Goal: Communication & Community: Answer question/provide support

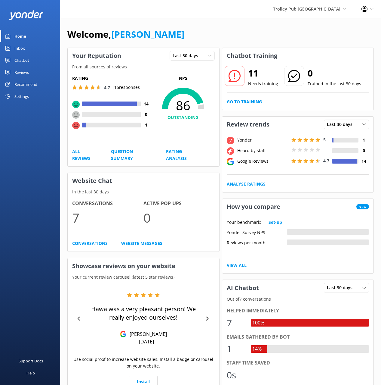
drag, startPoint x: 257, startPoint y: 23, endPoint x: 265, endPoint y: 29, distance: 10.1
click at [257, 23] on div "Welcome, Mikayla Your Reputation Last 30 days Last 7 days Last 30 days From all…" at bounding box center [220, 309] width 321 height 583
drag, startPoint x: 163, startPoint y: 21, endPoint x: 121, endPoint y: 48, distance: 49.9
click at [163, 21] on div "Welcome, Mikayla Your Reputation Last 30 days Last 7 days Last 30 days From all…" at bounding box center [220, 309] width 321 height 583
drag, startPoint x: 27, startPoint y: 61, endPoint x: 47, endPoint y: 63, distance: 19.6
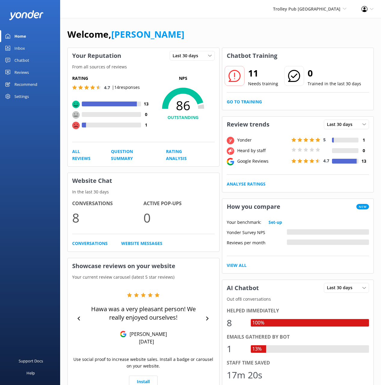
click at [27, 61] on div "Chatbot" at bounding box center [21, 60] width 15 height 12
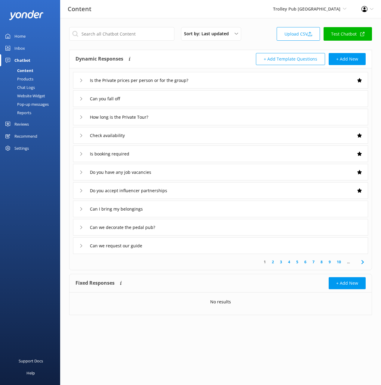
click at [169, 51] on div "Dynamic Responses The chatbot will generate a response based on the content inf…" at bounding box center [221, 59] width 302 height 18
click at [242, 81] on div "Is the Private prices per person or for the group?" at bounding box center [220, 80] width 295 height 17
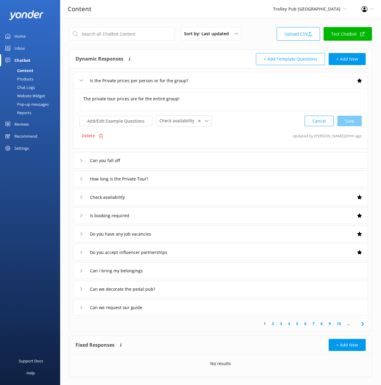
click at [186, 158] on div "Can you fall off" at bounding box center [220, 160] width 295 height 17
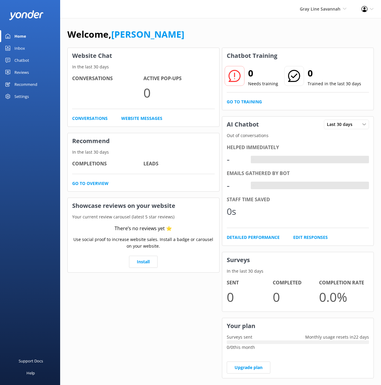
click at [25, 60] on div "Chatbot" at bounding box center [21, 60] width 15 height 12
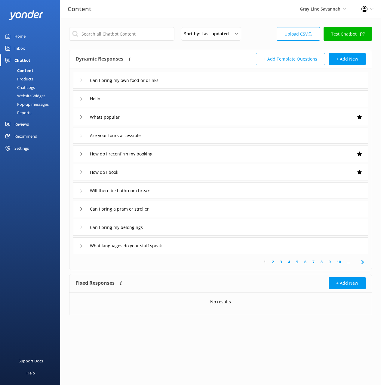
click at [173, 49] on div "Sort by: Last updated Title (A-Z) Last updated Upload CSV Test Chatbot Dynamic …" at bounding box center [220, 175] width 321 height 315
click at [203, 76] on div "Can I bring my own food or drinks" at bounding box center [220, 80] width 295 height 17
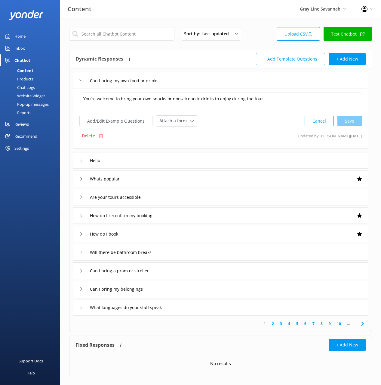
click at [203, 76] on div "Can I bring my own food or drinks" at bounding box center [220, 80] width 295 height 17
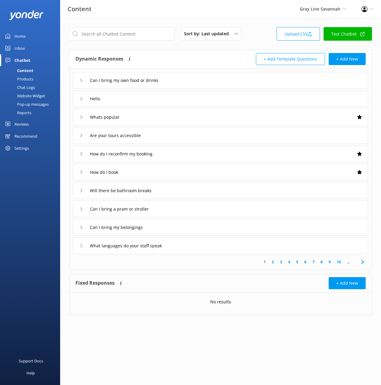
drag, startPoint x: 33, startPoint y: 88, endPoint x: 58, endPoint y: 88, distance: 25.3
click at [33, 88] on div "Chat Logs" at bounding box center [19, 87] width 31 height 8
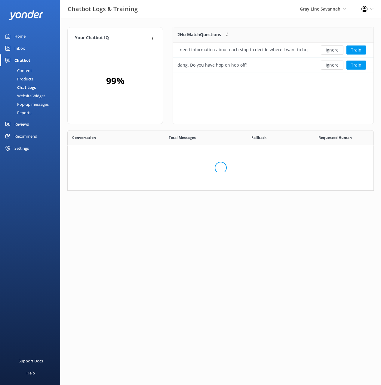
scroll to position [45, 200]
click at [199, 20] on div "Your Chatbot IQ Your Chatbot IQ is the percentage of trained FAQs against untra…" at bounding box center [220, 110] width 321 height 184
drag, startPoint x: 283, startPoint y: 24, endPoint x: 287, endPoint y: 29, distance: 6.6
click at [283, 24] on div "Your Chatbot IQ Your Chatbot IQ is the percentage of trained FAQs against untra…" at bounding box center [220, 110] width 321 height 184
drag, startPoint x: 24, startPoint y: 36, endPoint x: 27, endPoint y: 35, distance: 3.1
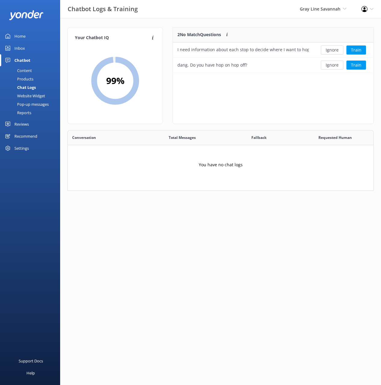
click at [24, 36] on div "Home" at bounding box center [19, 36] width 11 height 12
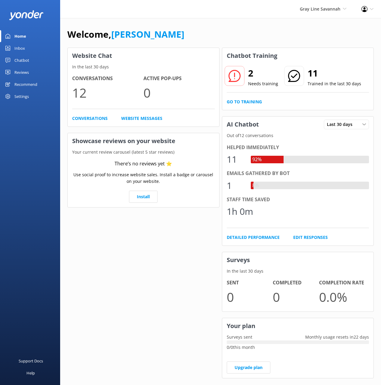
click at [183, 21] on div "Welcome, Mikayla Website Chat In the last 30 days Conversations 12 Active Pop-u…" at bounding box center [220, 207] width 321 height 378
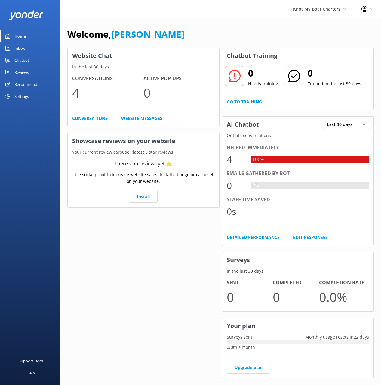
drag, startPoint x: 19, startPoint y: 56, endPoint x: 28, endPoint y: 54, distance: 9.2
click at [19, 56] on div "Chatbot" at bounding box center [21, 60] width 15 height 12
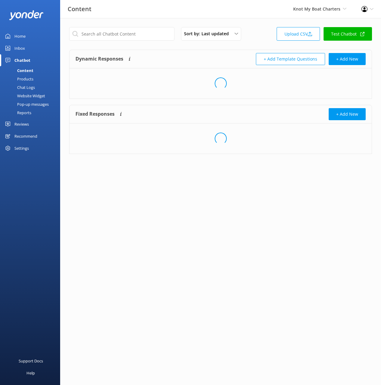
click at [142, 43] on div "Sort by: Last updated Title (A-Z) Last updated Upload CSV Test Chatbot" at bounding box center [220, 35] width 303 height 17
click at [129, 34] on input "text" at bounding box center [121, 34] width 105 height 14
paste input "Memberships"
drag, startPoint x: 216, startPoint y: 54, endPoint x: 257, endPoint y: 68, distance: 43.8
click at [216, 54] on div "Dynamic Responses The chatbot will generate a response based on the content inf…" at bounding box center [148, 59] width 145 height 12
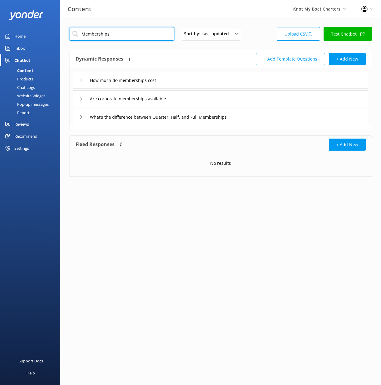
click at [125, 34] on input "Memberships" at bounding box center [121, 34] width 105 height 14
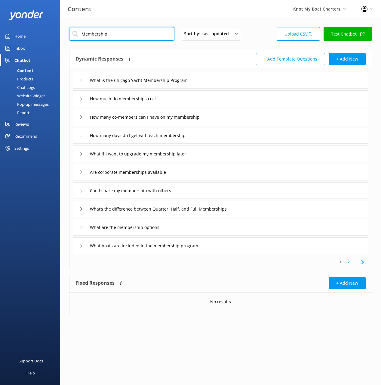
type input "Membership"
click at [191, 57] on div "Dynamic Responses The chatbot will generate a response based on the content inf…" at bounding box center [148, 59] width 145 height 12
drag, startPoint x: 234, startPoint y: 80, endPoint x: 285, endPoint y: 86, distance: 50.6
click at [234, 80] on div "What is the Chicago Yacht Membership Program" at bounding box center [220, 80] width 295 height 17
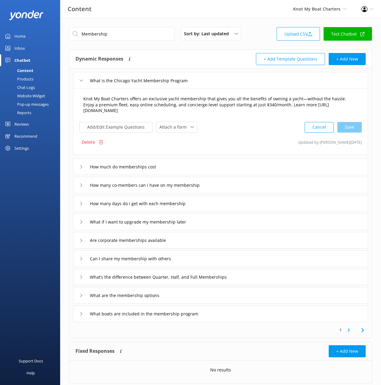
click at [201, 108] on textarea "Knot My Boat Charters offers an exclusive yacht membership that gives you all t…" at bounding box center [220, 104] width 281 height 25
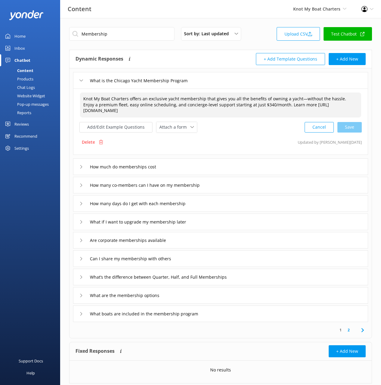
paste textarea "[MEDICAL_DATA] all summer long with a premium fleet, easy online scheduling, al…"
click at [349, 129] on div "Cancel Save" at bounding box center [333, 127] width 57 height 11
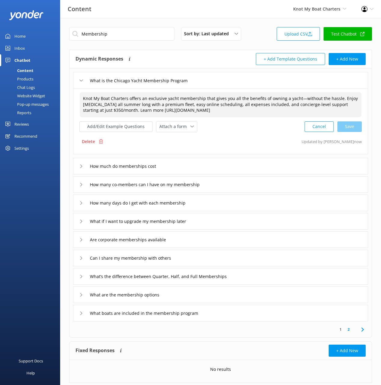
type textarea "Knot My Boat Charters offers an exclusive yacht membership that gives you all t…"
click at [363, 328] on use at bounding box center [362, 329] width 2 height 4
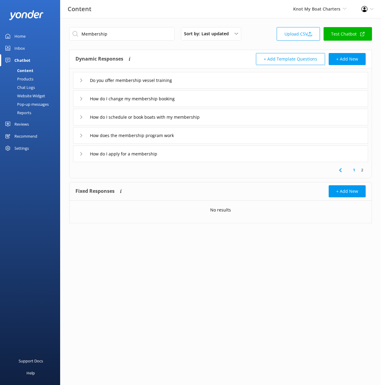
drag, startPoint x: 200, startPoint y: 154, endPoint x: 201, endPoint y: 158, distance: 4.1
click at [200, 154] on div "How do I apply for a membership" at bounding box center [220, 153] width 295 height 17
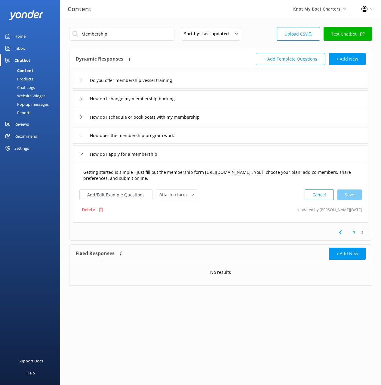
click at [217, 169] on textarea "Getting started is simple - just fill out the membership form [URL][DOMAIN_NAME…" at bounding box center [220, 175] width 281 height 19
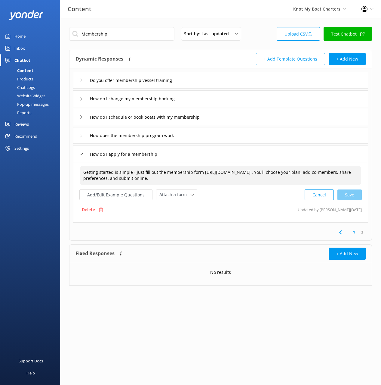
click at [292, 137] on div "How does the membership program work" at bounding box center [220, 135] width 295 height 17
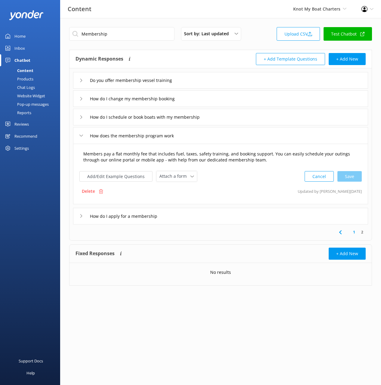
drag, startPoint x: 301, startPoint y: 165, endPoint x: 299, endPoint y: 162, distance: 3.4
click at [301, 164] on textarea "Members pay a flat monthly fee that includes fuel, taxes, safety training, and …" at bounding box center [220, 156] width 281 height 19
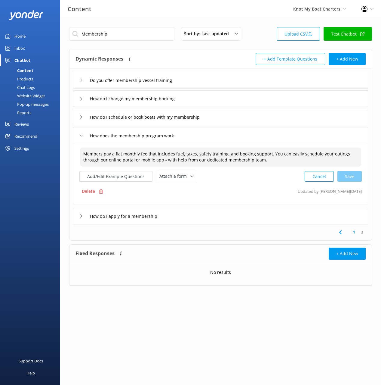
click at [342, 231] on icon at bounding box center [340, 231] width 7 height 7
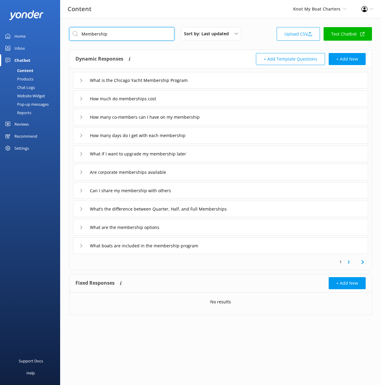
click at [150, 36] on input "Membership" at bounding box center [121, 34] width 105 height 14
click at [150, 35] on input "Membership" at bounding box center [121, 34] width 105 height 14
paste input "What are other fees I should know about"
type input "What are other fees I should know about"
drag, startPoint x: 266, startPoint y: 36, endPoint x: 254, endPoint y: 59, distance: 25.6
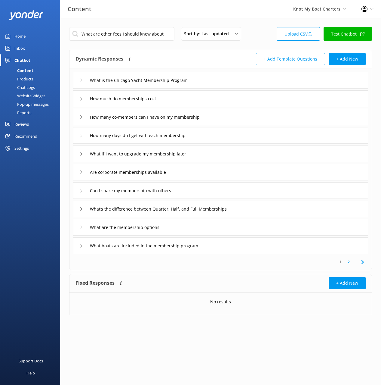
click at [266, 36] on div "What are other fees I should know about Sort by: Last updated Title (A-Z) Last …" at bounding box center [220, 35] width 303 height 17
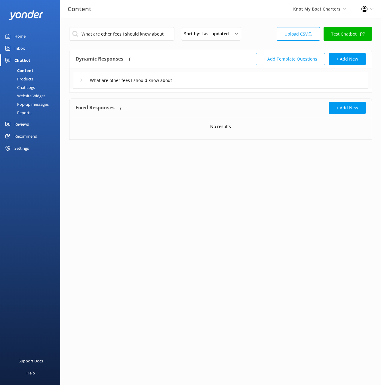
drag, startPoint x: 234, startPoint y: 79, endPoint x: 250, endPoint y: 85, distance: 17.2
click at [234, 79] on div "What are other fees I should know about" at bounding box center [220, 80] width 295 height 17
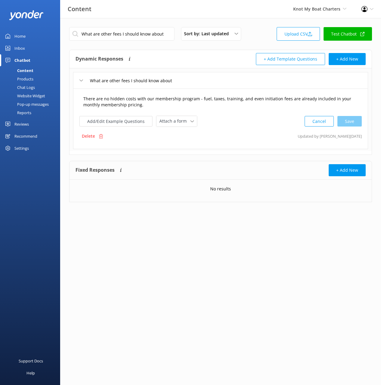
click at [162, 99] on textarea "There are no hidden costs with our membership program - fuel, taxes, training, …" at bounding box center [220, 101] width 281 height 19
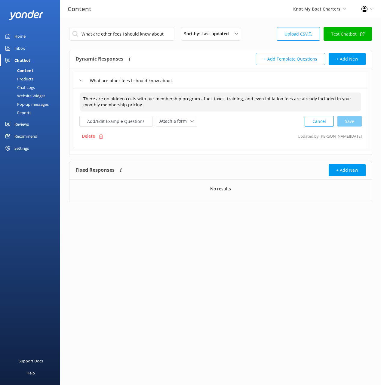
paste textarea "There are no hidden costs with our membership program - fuel, taxes, training, …"
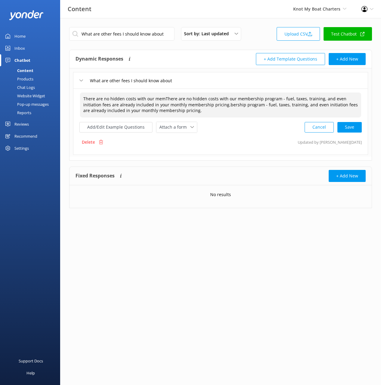
paste textarea
type textarea "There are no hidden costs with our membership program - fuel, taxes, training, …"
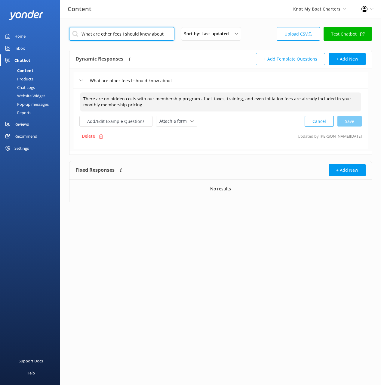
click at [140, 31] on input "What are other fees I should know about" at bounding box center [121, 34] width 105 height 14
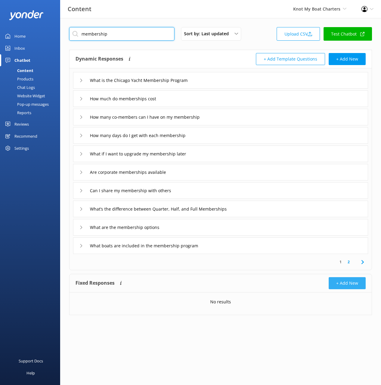
type input "membership"
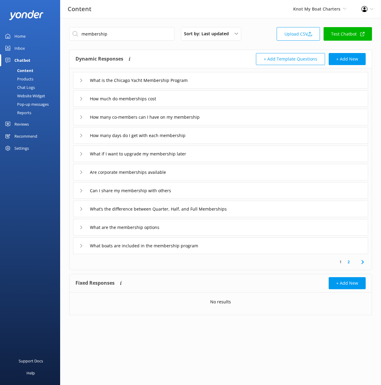
drag, startPoint x: 210, startPoint y: 100, endPoint x: 212, endPoint y: 104, distance: 4.9
click at [210, 100] on div "How much do memberships cost" at bounding box center [220, 98] width 295 height 17
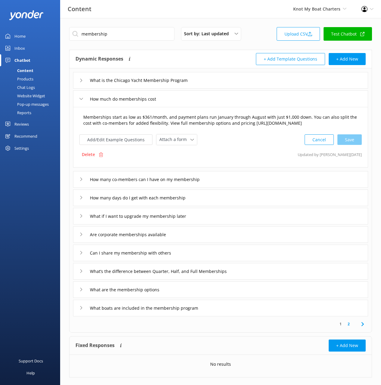
click at [224, 115] on textarea "Memberships start as low as $361/month, and payment plans run January through A…" at bounding box center [220, 120] width 281 height 19
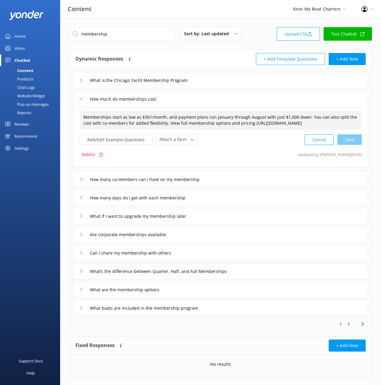
paste textarea "50/month with monthly payments from November to July with just $500 down. View …"
click at [351, 141] on div "Cancel Save" at bounding box center [333, 139] width 57 height 11
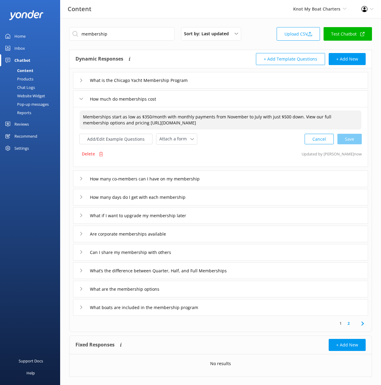
type textarea "Memberships start as low as $350/month with monthly payments from November to J…"
click at [363, 321] on icon at bounding box center [362, 323] width 7 height 7
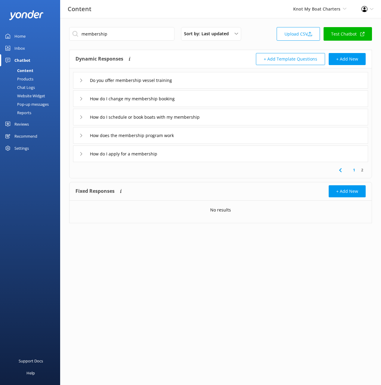
click at [240, 118] on div "How do I schedule or book boats with my membership" at bounding box center [220, 117] width 295 height 17
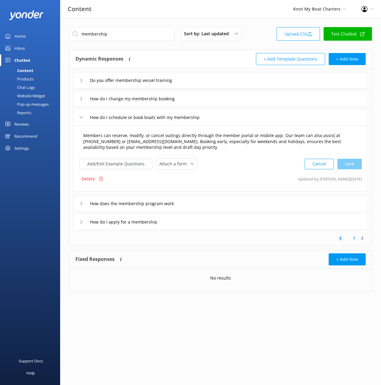
click at [224, 138] on textarea "Members can reserve, modify, or cancel outings directly through the member port…" at bounding box center [220, 141] width 281 height 25
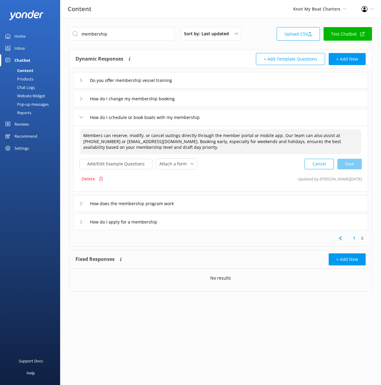
click at [233, 98] on div "How do I change my membership booking" at bounding box center [220, 98] width 295 height 17
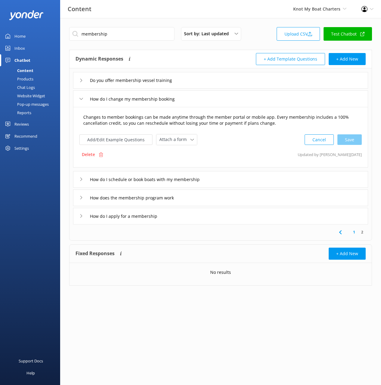
click at [239, 115] on textarea "Changes to member bookings can be made anytime through the member portal or mob…" at bounding box center [220, 120] width 281 height 19
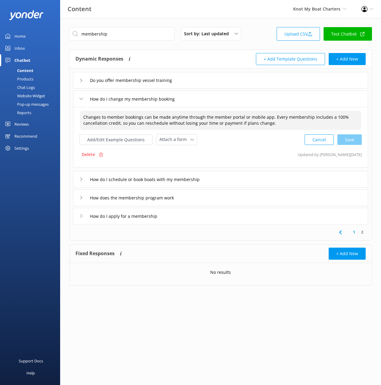
click at [342, 233] on icon at bounding box center [340, 231] width 7 height 7
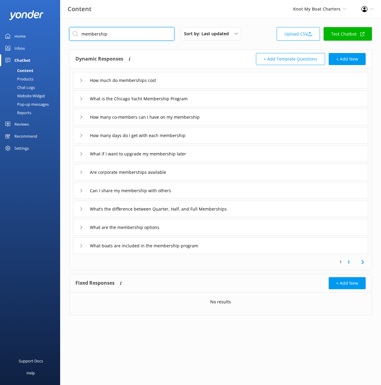
click at [132, 34] on input "membership" at bounding box center [121, 34] width 105 height 14
paste input "Do members have any dates restrictions or holiday usage conditions"
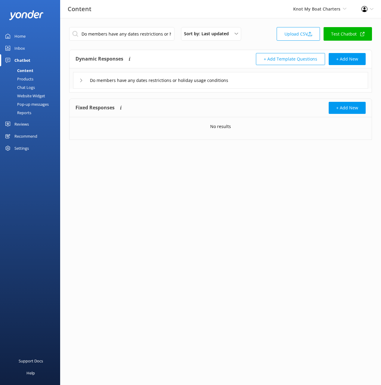
click at [272, 82] on div "Do members have any dates restrictions or holiday usage conditions" at bounding box center [220, 80] width 295 height 17
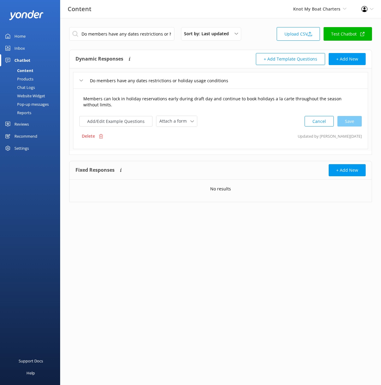
click at [266, 100] on textarea "Members can lock in holiday reservations early during draft day and continue to…" at bounding box center [220, 101] width 281 height 19
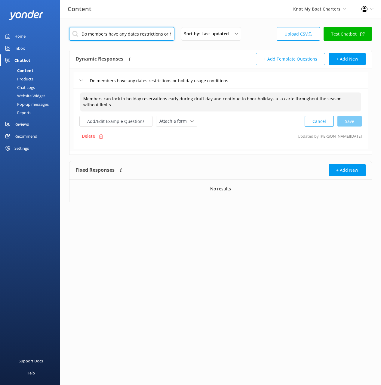
click at [142, 36] on input "Do members have any dates restrictions or holiday usage conditions" at bounding box center [121, 34] width 105 height 14
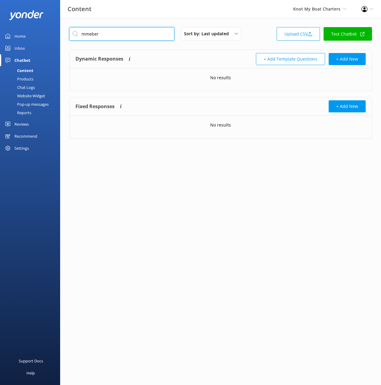
click at [87, 34] on input "mmeber" at bounding box center [121, 34] width 105 height 14
drag, startPoint x: 94, startPoint y: 34, endPoint x: 93, endPoint y: 40, distance: 6.6
click at [94, 34] on input "memeber" at bounding box center [121, 34] width 105 height 14
click at [187, 54] on div "Dynamic Responses The chatbot will generate a response based on the content inf…" at bounding box center [148, 59] width 145 height 12
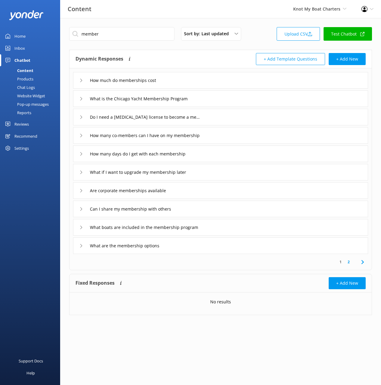
click at [180, 54] on div "Dynamic Responses The chatbot will generate a response based on the content inf…" at bounding box center [148, 59] width 145 height 12
click at [363, 263] on icon at bounding box center [362, 261] width 7 height 7
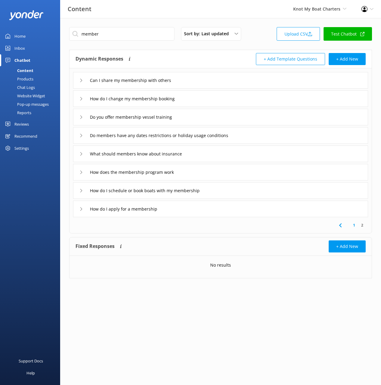
click at [221, 114] on div "Do you offer membership vessel training" at bounding box center [220, 117] width 295 height 17
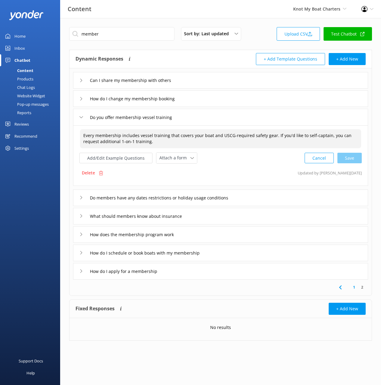
click at [224, 136] on textarea "Every membership includes vessel training that covers your boat and USCG-requir…" at bounding box center [220, 138] width 281 height 19
click at [272, 215] on div "What should members know about insurance" at bounding box center [220, 216] width 295 height 17
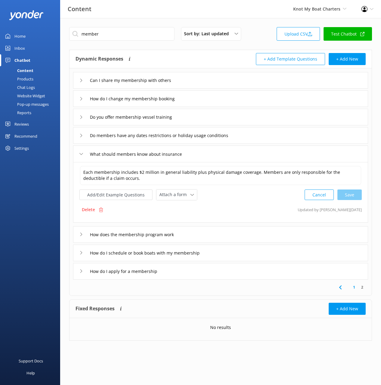
click at [252, 184] on div "Each membership includes $2 million in general liability plus physical damage c…" at bounding box center [220, 175] width 283 height 20
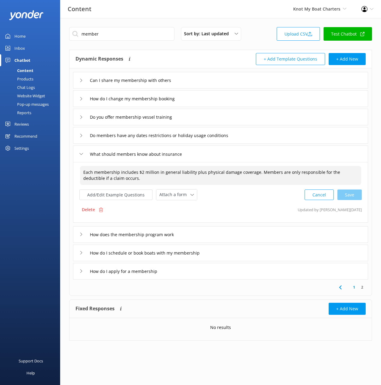
click at [250, 176] on textarea "Each membership includes $2 million in general liability plus physical damage c…" at bounding box center [220, 175] width 281 height 19
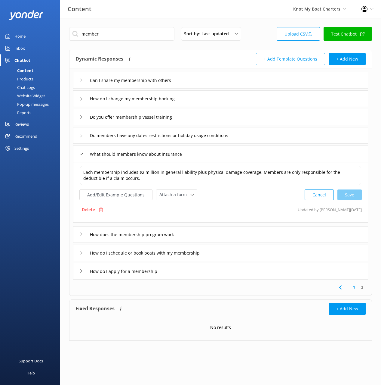
click at [340, 286] on icon at bounding box center [340, 286] width 7 height 7
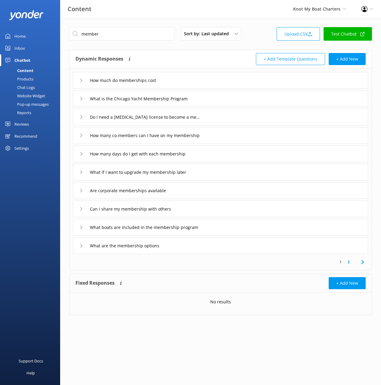
click at [184, 247] on div "What are the membership options" at bounding box center [220, 245] width 295 height 17
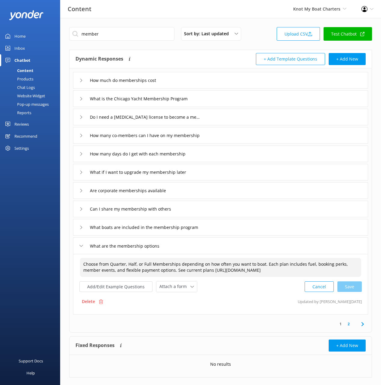
click at [206, 263] on textarea "Choose from Quarter, Half, or Full Memberships depending on how often you want …" at bounding box center [220, 267] width 281 height 19
click at [247, 227] on div "What boats are included in the membership program" at bounding box center [220, 227] width 295 height 17
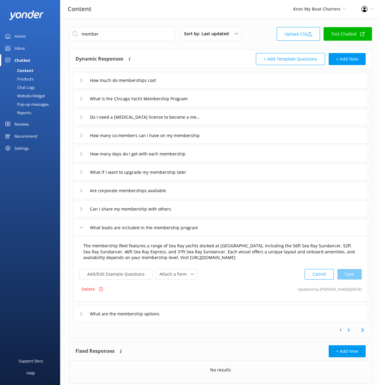
click at [267, 246] on textarea "The membership fleet features a range of Sea Ray yachts docked at [GEOGRAPHIC_D…" at bounding box center [220, 251] width 281 height 25
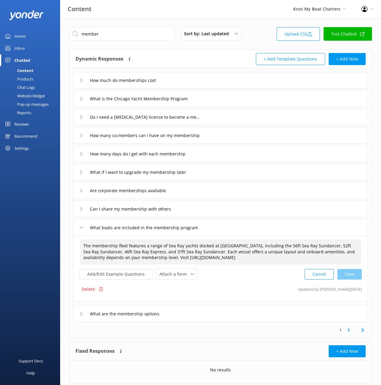
click at [362, 331] on icon at bounding box center [362, 329] width 7 height 7
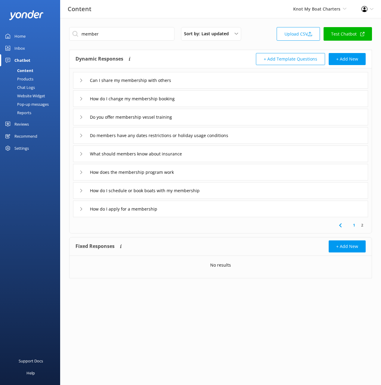
click at [340, 225] on icon at bounding box center [340, 224] width 7 height 7
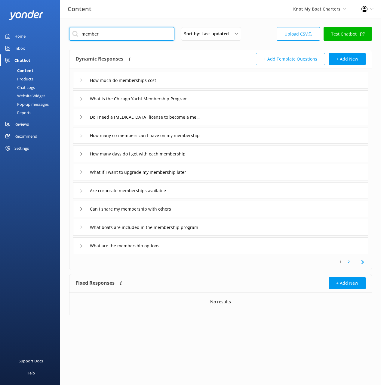
click at [121, 30] on input "member" at bounding box center [121, 34] width 105 height 14
paste input "Quarter, Half, and Full Memberships offer different levels of access and perks …"
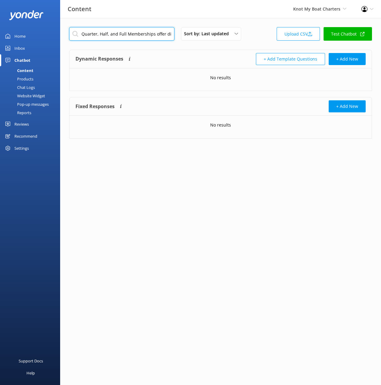
click at [133, 34] on input "Quarter, Half, and Full Memberships offer different levels of access and perks …" at bounding box center [121, 34] width 105 height 14
paste input "What’s the difference between Quarter, Half, and Full Memberships"
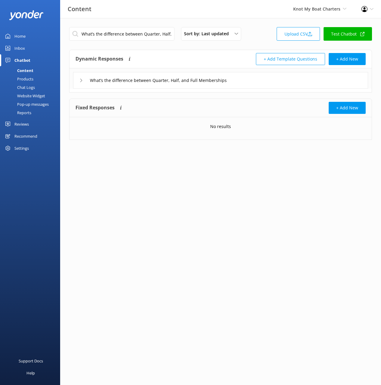
click at [258, 85] on div "What’s the difference between Quarter, Half, and Full Memberships" at bounding box center [220, 80] width 295 height 17
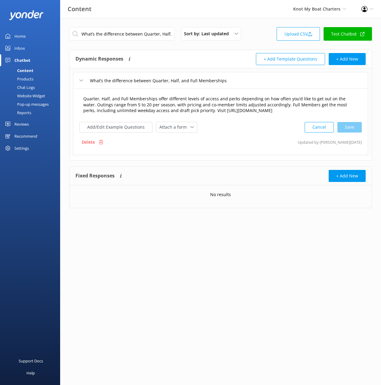
click at [241, 102] on textarea "Quarter, Half, and Full Memberships offer different levels of access and perks …" at bounding box center [220, 104] width 281 height 25
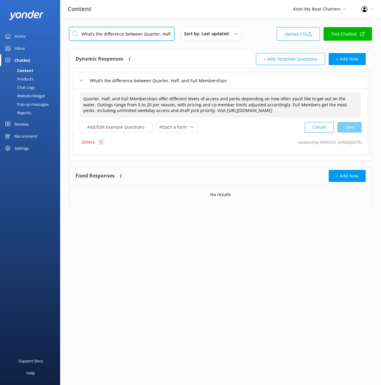
click at [150, 40] on input "What’s the difference between Quarter, Half, and Full Memberships" at bounding box center [121, 34] width 105 height 14
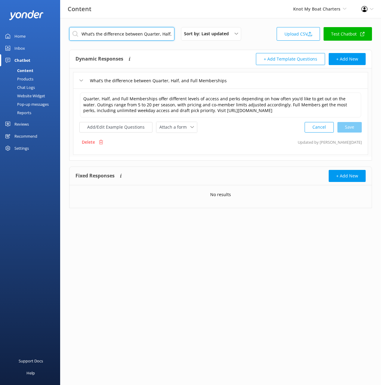
paste input "Can I share my membership with other"
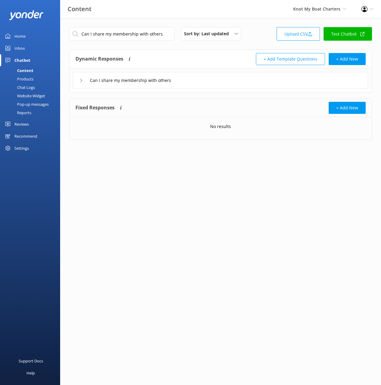
drag, startPoint x: 217, startPoint y: 79, endPoint x: 227, endPoint y: 88, distance: 13.4
click at [217, 79] on div "Can I share my membership with others" at bounding box center [220, 80] width 295 height 17
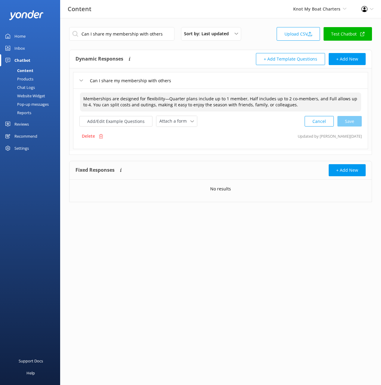
click at [257, 100] on textarea "Memberships are designed for flexibility—Quarter plans include up to 1 member, …" at bounding box center [220, 101] width 281 height 19
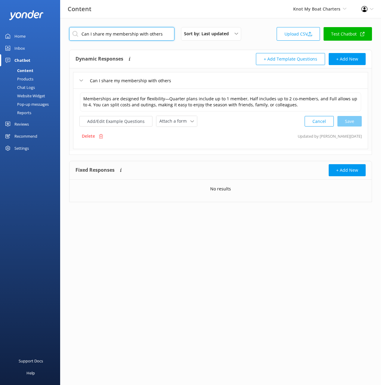
click at [162, 36] on input "Can I share my membership with others" at bounding box center [121, 34] width 105 height 14
paste input "How do yacht draft picks work"
type input "How do yacht draft picks work"
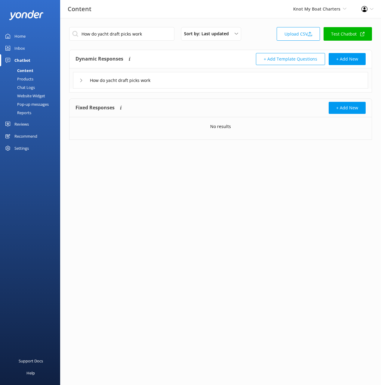
click at [244, 83] on div "How do yacht draft picks work" at bounding box center [220, 80] width 295 height 17
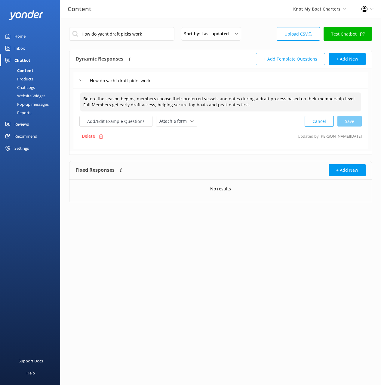
click at [235, 100] on textarea "Before the season begins, members choose their preferred vessels and dates duri…" at bounding box center [220, 101] width 281 height 19
paste textarea "Membership participate in an annual draft day process on [DATE], where members …"
type textarea "Membership participate in an annual draft day process on [DATE], where members …"
click at [350, 112] on div "Membership participate in an annual draft day process on [DATE], where members …" at bounding box center [220, 109] width 283 height 35
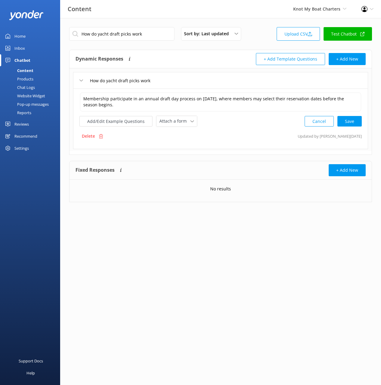
click at [350, 120] on div "Cancel Save" at bounding box center [333, 121] width 57 height 11
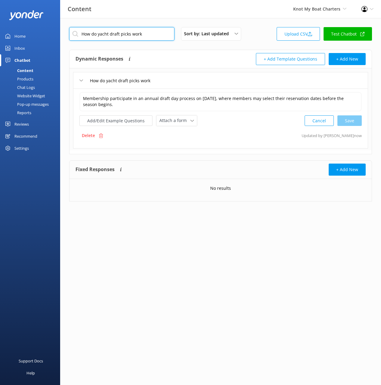
click at [146, 36] on input "How do yacht draft picks work" at bounding box center [121, 34] width 105 height 14
paste input "Are corporate memberships available"
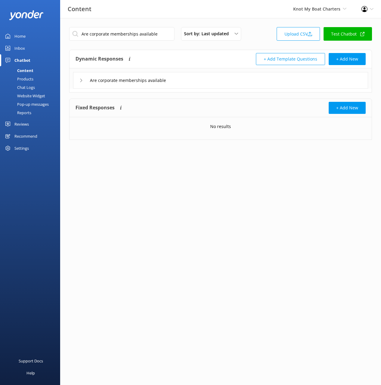
click at [204, 81] on div "Are corporate memberships available" at bounding box center [220, 80] width 295 height 17
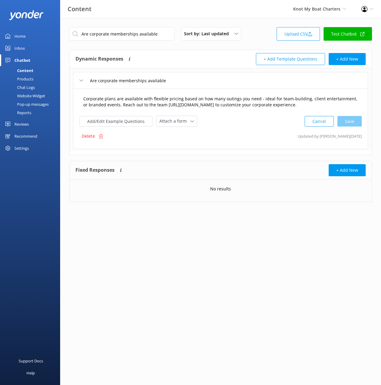
click at [225, 110] on textarea "Corporate plans are available with flexible pricing based on how many outings y…" at bounding box center [220, 101] width 281 height 19
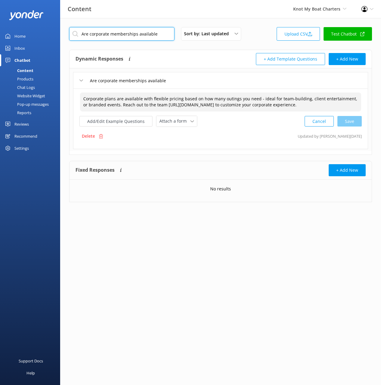
click at [132, 34] on input "Are corporate memberships available" at bounding box center [121, 34] width 105 height 14
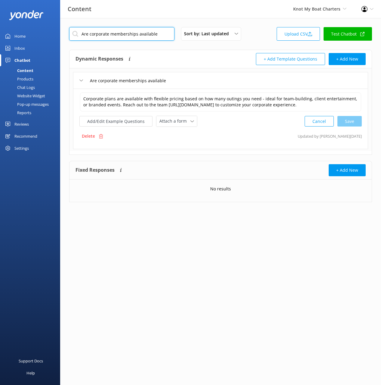
paste input "Do I need a [MEDICAL_DATA] license to become a member"
type input "Do I need a [MEDICAL_DATA] license to become a member"
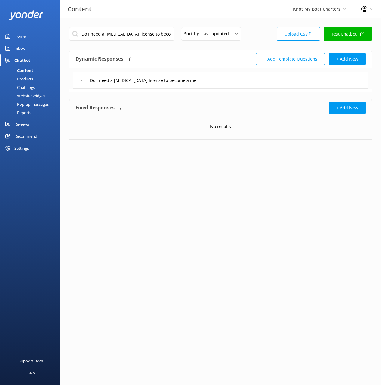
click at [215, 82] on div "Do I need a [MEDICAL_DATA] license to become a member" at bounding box center [220, 80] width 295 height 17
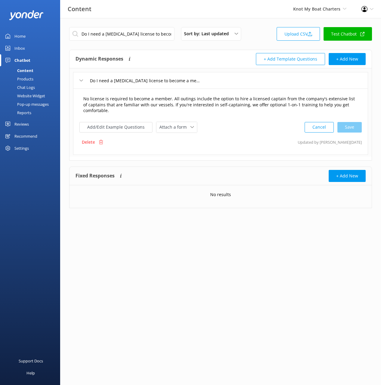
click at [222, 101] on textarea "No license is required to become a member. All outings include the option to hi…" at bounding box center [220, 104] width 281 height 25
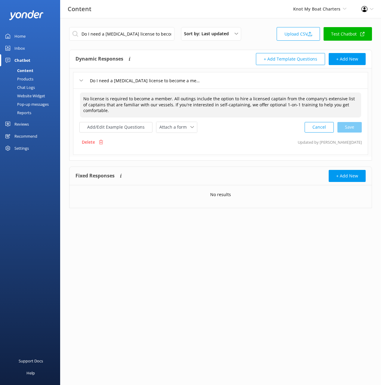
paste textarea "operators that are familiar with our vessels. If you're interested in self-capt…"
drag, startPoint x: 340, startPoint y: 125, endPoint x: 357, endPoint y: 135, distance: 19.1
click at [340, 125] on div "Cancel Save" at bounding box center [333, 127] width 57 height 11
type textarea "No license is required to become a member. All outings include the option to hi…"
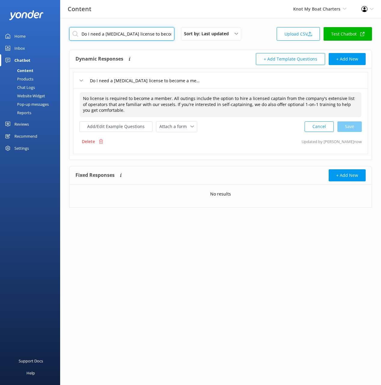
drag, startPoint x: 152, startPoint y: 33, endPoint x: 169, endPoint y: 46, distance: 21.9
click at [152, 33] on input "Do I need a [MEDICAL_DATA] license to become a member" at bounding box center [121, 34] width 105 height 14
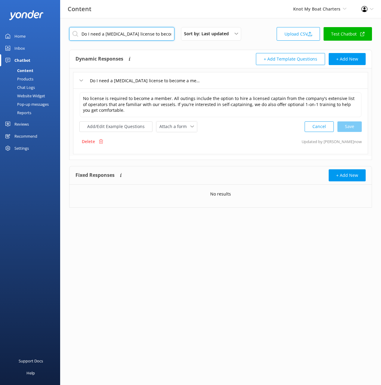
paste input "What if I want to upgrade my membership lat"
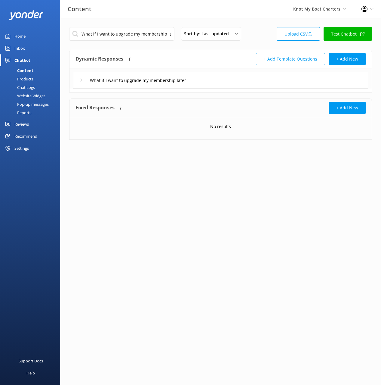
drag, startPoint x: 220, startPoint y: 83, endPoint x: 220, endPoint y: 86, distance: 3.0
click at [220, 83] on div "What if I want to upgrade my membership later" at bounding box center [220, 80] width 295 height 17
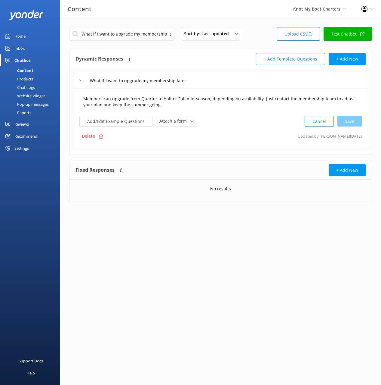
drag, startPoint x: 220, startPoint y: 86, endPoint x: 224, endPoint y: 105, distance: 19.1
click at [224, 104] on textarea "Members can upgrade from Quarter to Half or Full mid-season, depending on avail…" at bounding box center [220, 101] width 281 height 19
click at [155, 34] on input "What if I want to upgrade my membership later" at bounding box center [121, 34] width 105 height 14
paste input "How many days do I get with each membership"
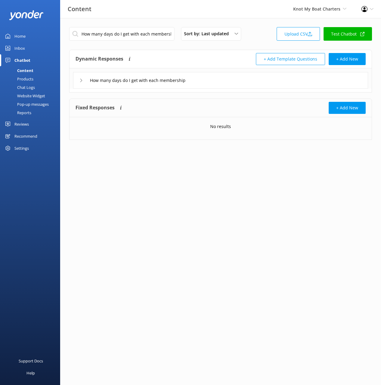
click at [216, 89] on div "Dynamic Responses The chatbot will generate a response based on the content inf…" at bounding box center [220, 71] width 303 height 43
drag, startPoint x: 248, startPoint y: 82, endPoint x: 244, endPoint y: 86, distance: 5.6
click at [247, 82] on div "How many days do I get with each membership" at bounding box center [220, 80] width 295 height 17
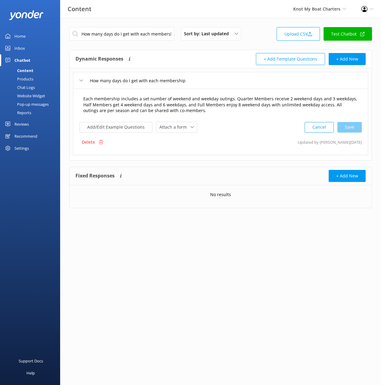
click at [232, 100] on textarea "Each membership includes a set number of weekend and weekday outings. Quarter M…" at bounding box center [220, 104] width 281 height 25
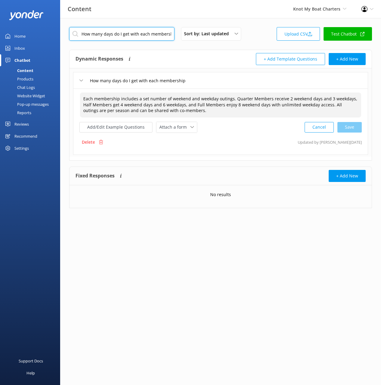
click at [125, 34] on input "How many days do I get with each membership" at bounding box center [121, 34] width 105 height 14
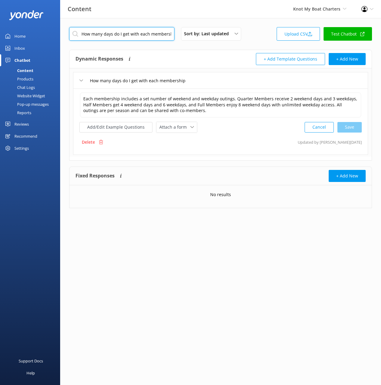
paste input "co-members can I have on my"
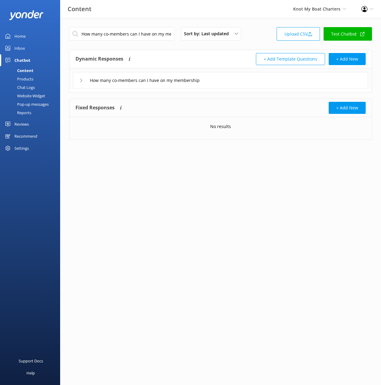
click at [236, 80] on div "How many co-members can I have on my membership" at bounding box center [220, 80] width 295 height 17
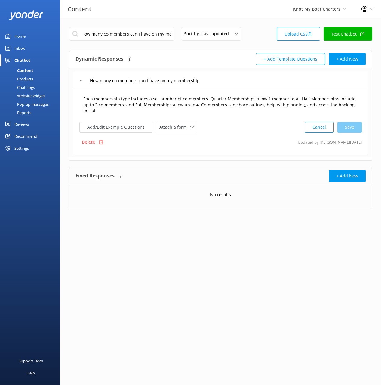
drag, startPoint x: 250, startPoint y: 102, endPoint x: 252, endPoint y: 107, distance: 5.3
click at [250, 102] on textarea "Each membership type includes a set number of co-members. Quarter Memberships a…" at bounding box center [220, 104] width 281 height 25
click at [128, 36] on input "How many co-members can I have on my membership" at bounding box center [121, 34] width 105 height 14
drag, startPoint x: 128, startPoint y: 36, endPoint x: 131, endPoint y: 37, distance: 3.5
click at [128, 36] on input "How many co-members can I have on my membership" at bounding box center [121, 34] width 105 height 14
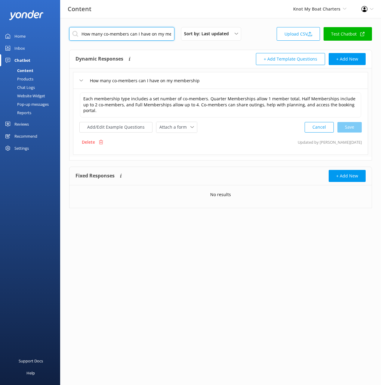
paste input "72ft Classic [PERSON_NAME]"
type input "72ft Classic [PERSON_NAME]"
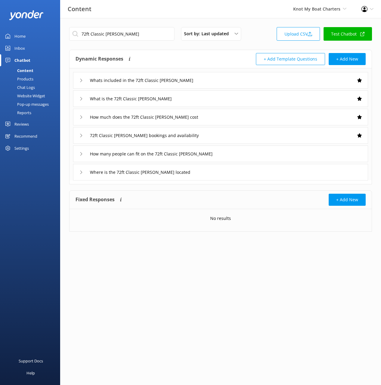
click at [205, 98] on div "What is the 72ft Classic [PERSON_NAME]" at bounding box center [220, 98] width 295 height 17
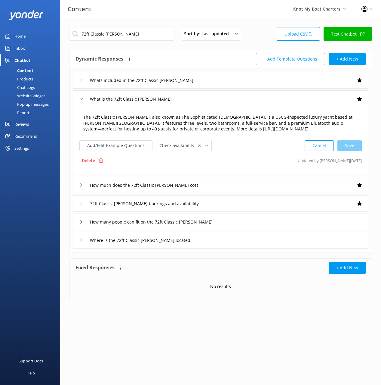
click at [225, 116] on textarea "The 72ft Classic [PERSON_NAME], also known as The Sophisticated [DEMOGRAPHIC_DA…" at bounding box center [220, 123] width 281 height 25
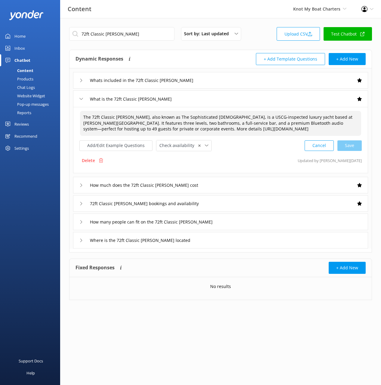
paste textarea
drag, startPoint x: 345, startPoint y: 145, endPoint x: 351, endPoint y: 146, distance: 6.0
click at [345, 145] on div "Cancel Loading.." at bounding box center [333, 144] width 57 height 11
type textarea "The 72ft Classic [PERSON_NAME], also known as The Sophisticated [DEMOGRAPHIC_DA…"
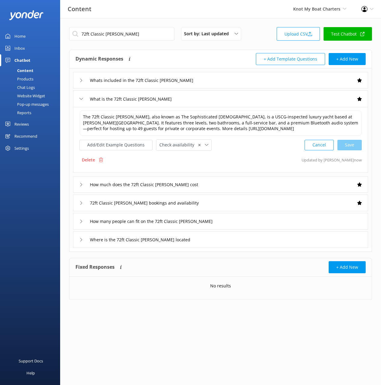
click at [236, 237] on div "Where is the 72ft Classic [PERSON_NAME] located" at bounding box center [220, 239] width 295 height 17
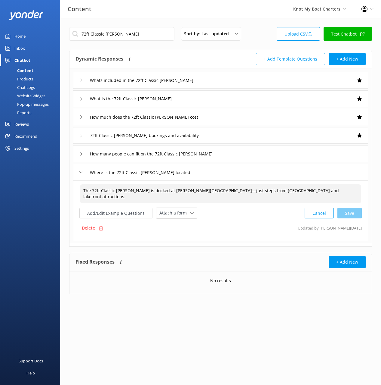
click at [237, 190] on textarea "The 72ft Classic [PERSON_NAME] is docked at [PERSON_NAME][GEOGRAPHIC_DATA]—just…" at bounding box center [220, 193] width 281 height 19
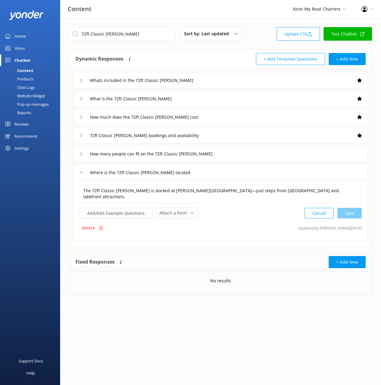
click at [246, 82] on div "Whats included in the 72ft Classic [PERSON_NAME]" at bounding box center [220, 80] width 295 height 17
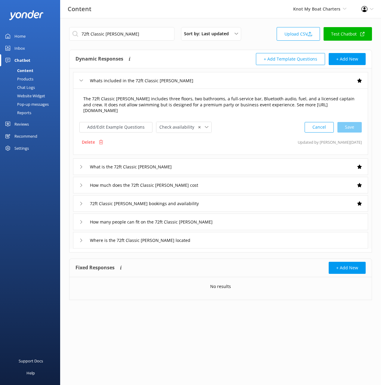
click at [244, 104] on textarea "The 72ft Classic [PERSON_NAME] includes three floors, two bathrooms, a full-ser…" at bounding box center [220, 104] width 281 height 25
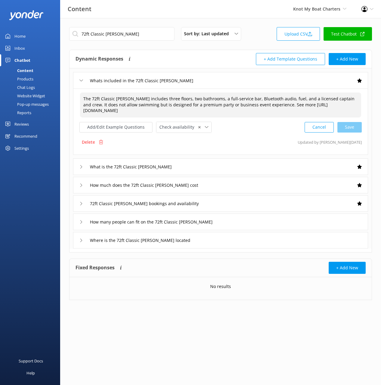
paste textarea
type textarea "The 72ft Classic [PERSON_NAME] includes three floors, two bathrooms, a full-ser…"
click at [351, 127] on div "Cancel Save" at bounding box center [333, 127] width 57 height 11
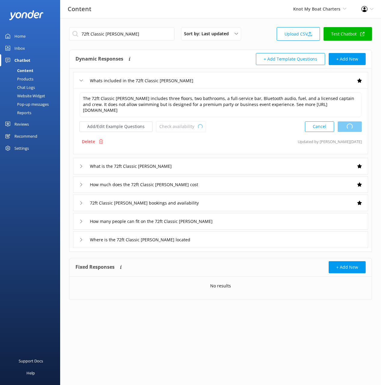
click at [240, 226] on div "How many people can fit on the 72ft Classic [PERSON_NAME]" at bounding box center [220, 221] width 295 height 17
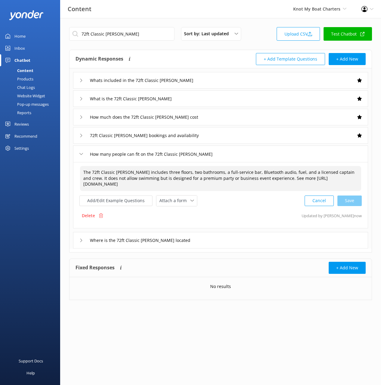
click at [199, 180] on textarea "The 72ft Classic [PERSON_NAME] includes three floors, two bathrooms, a full-ser…" at bounding box center [220, 178] width 281 height 25
click at [206, 136] on input "72ft Classic [PERSON_NAME] bookings and availability" at bounding box center [151, 135] width 128 height 9
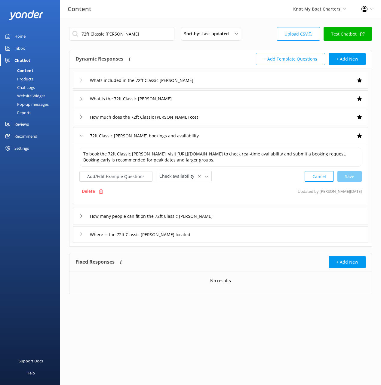
click at [244, 219] on div "How many people can fit on the 72ft Classic [PERSON_NAME]" at bounding box center [220, 216] width 295 height 17
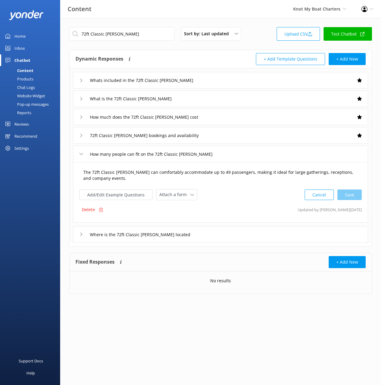
click at [225, 179] on textarea "The 72ft Classic [PERSON_NAME] can comfortably accommodate up to 49 passengers,…" at bounding box center [220, 175] width 281 height 19
drag, startPoint x: 223, startPoint y: 119, endPoint x: 224, endPoint y: 124, distance: 5.1
click at [223, 119] on div "How much does the 72ft Classic [PERSON_NAME] cost" at bounding box center [220, 117] width 295 height 17
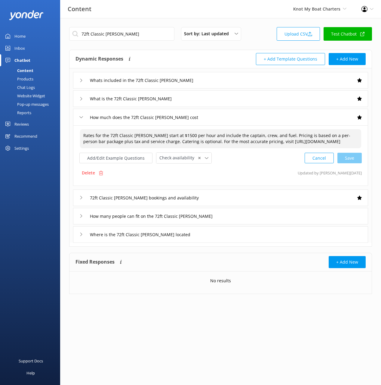
click at [234, 134] on textarea "Rates for the 72ft Classic [PERSON_NAME] start at $1500 per hour and include th…" at bounding box center [220, 138] width 281 height 19
click at [347, 162] on div "Cancel Save" at bounding box center [333, 157] width 57 height 11
type textarea "Rates for the 72ft Classic [PERSON_NAME] start at $1350 per hour and include th…"
click at [249, 199] on div "72ft Classic [PERSON_NAME] bookings and availability" at bounding box center [220, 197] width 295 height 17
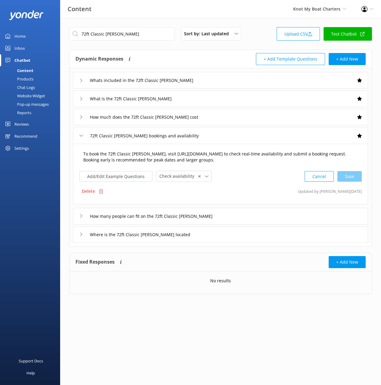
click at [224, 164] on textarea "To book the 72ft Classic [PERSON_NAME], visit [URL][DOMAIN_NAME] to check real-…" at bounding box center [220, 156] width 281 height 19
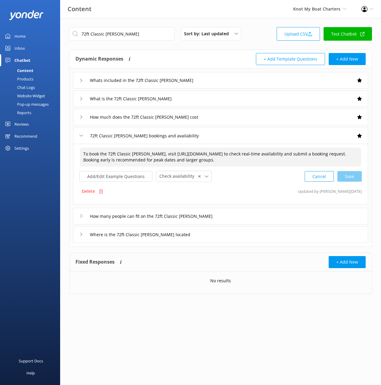
paste textarea "check availability and book the 72ft Classic [PERSON_NAME], head to [URL][DOMAI…"
click at [354, 177] on div "Cancel Save" at bounding box center [333, 176] width 57 height 11
drag, startPoint x: 207, startPoint y: 153, endPoint x: 197, endPoint y: 152, distance: 9.9
click at [197, 152] on textarea "To check availability and book the 72ft Classic [PERSON_NAME], head to [URL][DO…" at bounding box center [221, 156] width 282 height 19
drag, startPoint x: 344, startPoint y: 176, endPoint x: 376, endPoint y: 196, distance: 37.8
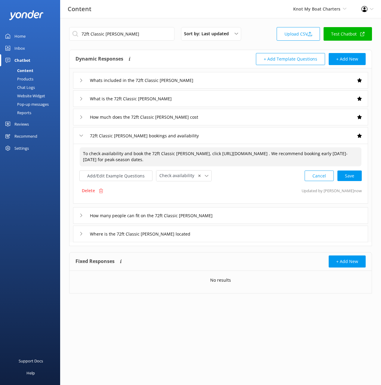
click at [344, 176] on div "Cancel Save" at bounding box center [333, 175] width 57 height 11
type textarea "To check availability and book the 72ft Classic [PERSON_NAME], click [URL][DOMA…"
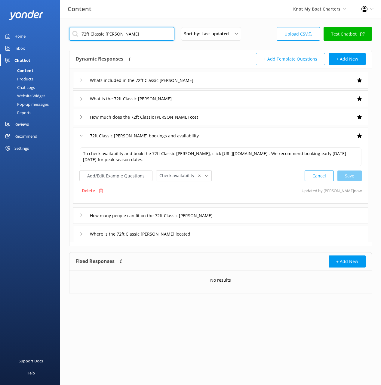
click at [142, 37] on input "72ft Classic [PERSON_NAME]" at bounding box center [121, 34] width 105 height 14
paste input "57ft Power Catamaran"
type input "57ft Power Catamaran"
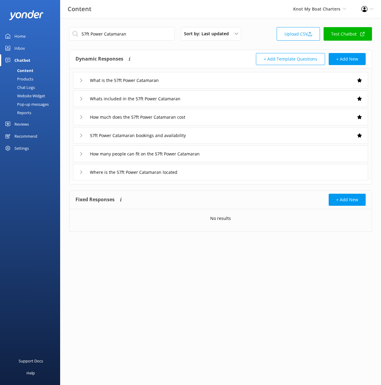
click at [201, 80] on div "What is the 57ft Power Catamaran" at bounding box center [220, 80] width 295 height 17
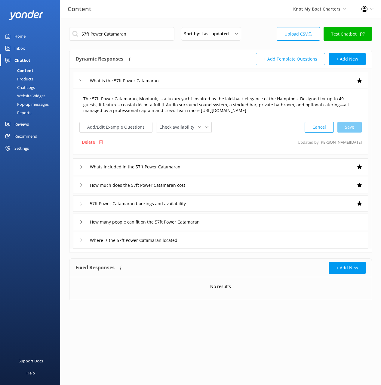
click at [241, 106] on textarea "The 57ft Power Catamaran, Montauk, is a luxury yacht inspired by the laid-back …" at bounding box center [220, 104] width 281 height 25
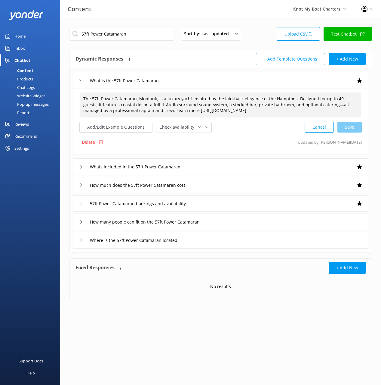
paste textarea "USCG-inspected luxury yacht inspired by the laid-back elegance of the Hamptons.…"
click at [354, 133] on div "Cancel Save" at bounding box center [333, 127] width 57 height 11
type textarea "The 57ft Power Catamaran, Montauk, is a USCG-inspected luxury yacht inspired by…"
click at [240, 248] on div "Where is the 57ft Power Catamaran located" at bounding box center [220, 239] width 295 height 17
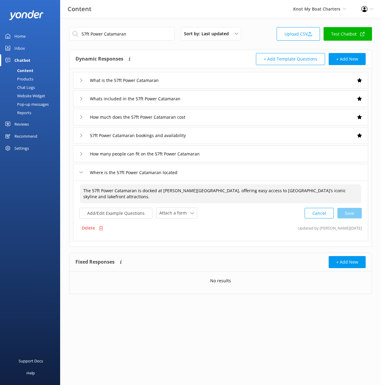
click at [263, 193] on textarea "The 57ft Power Catamaran is docked at [PERSON_NAME][GEOGRAPHIC_DATA], offering …" at bounding box center [220, 193] width 281 height 19
click at [234, 99] on div "Whats included in the 57ft Power Catamaran" at bounding box center [220, 98] width 295 height 17
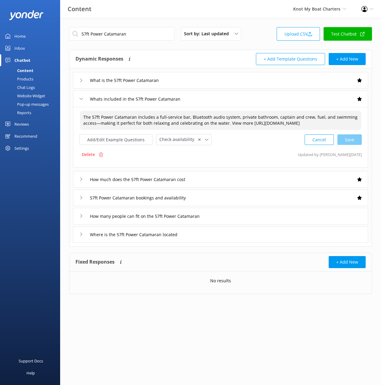
click at [243, 121] on textarea "The 57ft Power Catamaran includes a full-service bar, Bluetooth audio system, p…" at bounding box center [220, 120] width 281 height 19
paste textarea
type textarea "The 57ft Power Catamaran includes a full-service bar, Bluetooth audio system, p…"
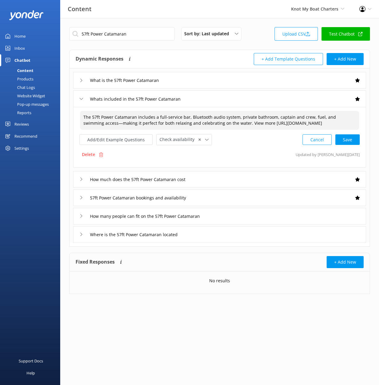
click at [352, 145] on div "Cancel Save" at bounding box center [330, 139] width 57 height 11
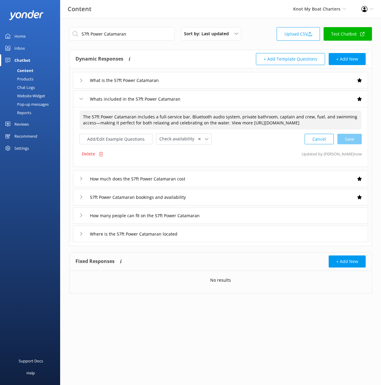
click at [259, 223] on div "How many people can fit on the 57ft Power Catamaran" at bounding box center [220, 215] width 295 height 17
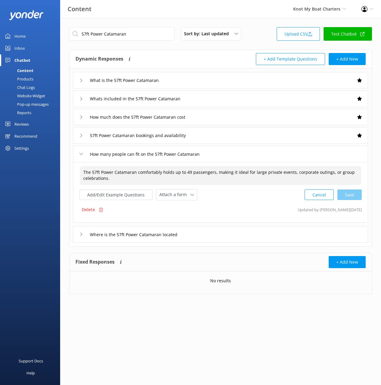
click at [239, 182] on textarea "The 57ft Power Catamaran comfortably holds up to 49 passengers, making it ideal…" at bounding box center [220, 175] width 281 height 19
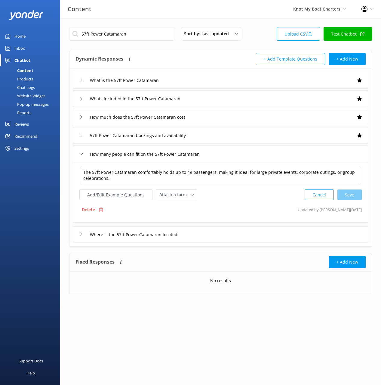
drag, startPoint x: 218, startPoint y: 119, endPoint x: 214, endPoint y: 122, distance: 4.9
click at [218, 119] on div "How much does the 57ft Power Catamaran cost" at bounding box center [220, 117] width 295 height 17
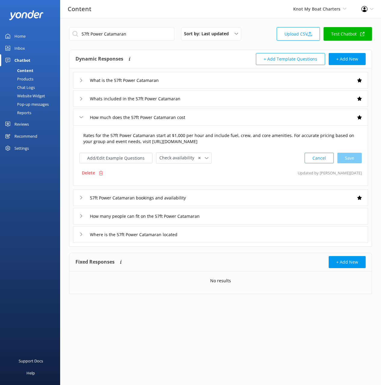
click at [201, 134] on textarea "Rates for the 57ft Power Catamaran start at $1,000 per hour and include fuel, c…" at bounding box center [220, 138] width 281 height 19
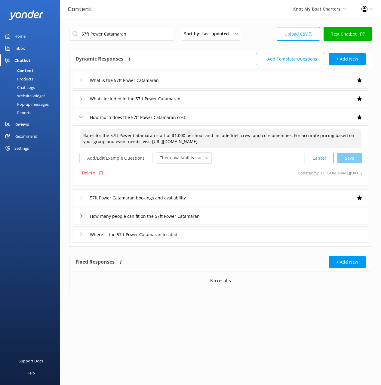
paste textarea
click at [86, 133] on textarea "Rates for the 57ft Power Catamaran start at $1,000 per hour and include fuel, c…" at bounding box center [220, 138] width 281 height 19
drag, startPoint x: 86, startPoint y: 133, endPoint x: 101, endPoint y: 137, distance: 15.4
click at [86, 133] on textarea "Rates for the 57ft Power Catamaran start at $1,000 per hour and include fuel, c…" at bounding box center [220, 138] width 281 height 19
drag, startPoint x: 346, startPoint y: 160, endPoint x: 370, endPoint y: 165, distance: 24.4
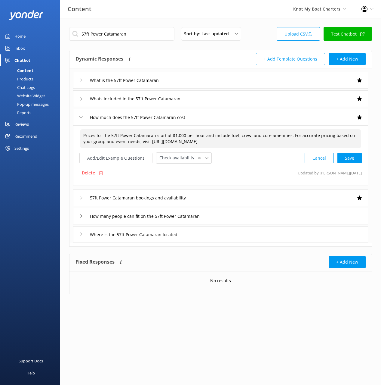
click at [346, 160] on div "Cancel Save" at bounding box center [333, 157] width 57 height 11
type textarea "Prices for the 57ft Power Catamaran start at $1,000 per hour and include fuel, …"
click at [264, 199] on div "57ft Power Catamaran bookings and availability" at bounding box center [220, 197] width 295 height 17
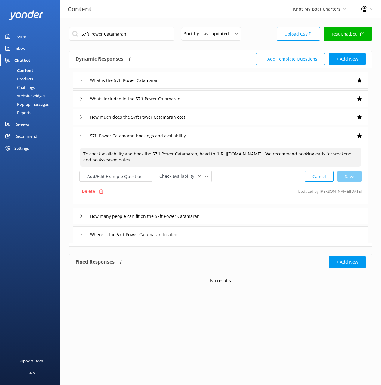
click at [245, 161] on textarea "To check availability and book the 57ft Power Catamaran, head to [URL][DOMAIN_N…" at bounding box center [220, 156] width 281 height 19
paste textarea "[DATE]-[DATE] for"
drag, startPoint x: 352, startPoint y: 176, endPoint x: 379, endPoint y: 184, distance: 27.5
click at [352, 176] on div "Cancel Loading.." at bounding box center [333, 175] width 57 height 11
type textarea "To check availability and book the 57ft Power Catamaran, head to [URL][DOMAIN_N…"
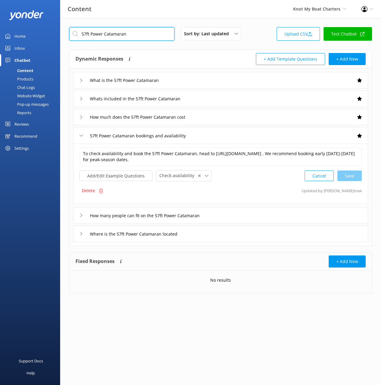
click at [152, 34] on input "57ft Power Catamaran" at bounding box center [121, 34] width 105 height 14
paste input "6ft Sea [PERSON_NAME]"
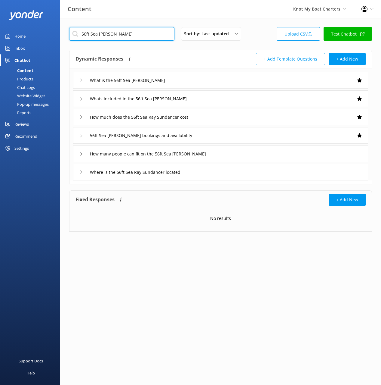
type input "56ft Sea [PERSON_NAME]"
drag, startPoint x: 201, startPoint y: 81, endPoint x: 202, endPoint y: 84, distance: 3.7
click at [201, 81] on div "What is the 56ft Sea [PERSON_NAME]" at bounding box center [220, 80] width 295 height 17
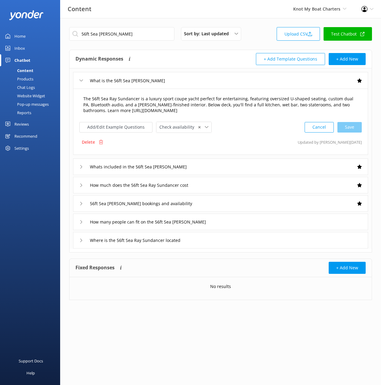
click at [216, 98] on textarea "The 56ft Sea Ray Sundancer is a luxury sport coupe yacht perfect for entertaini…" at bounding box center [220, 104] width 281 height 25
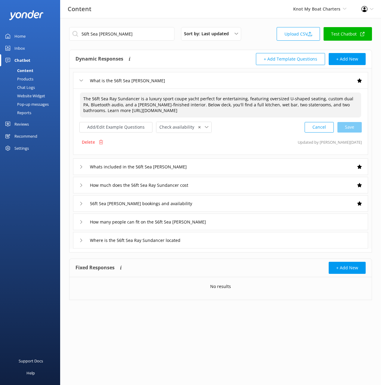
paste textarea
type textarea "The 56ft Sea Ray Sundancer is a luxury sport coupe yacht perfect for entertaini…"
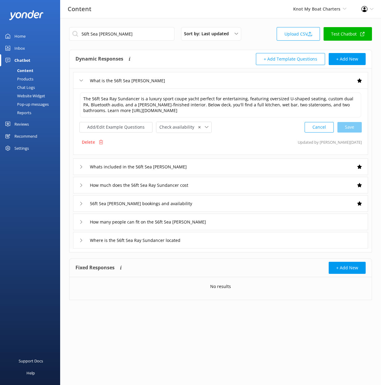
click at [244, 242] on div "Where is the 56ft Sea Ray Sundancer located" at bounding box center [220, 240] width 295 height 17
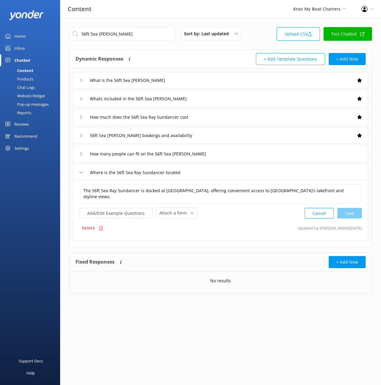
click at [236, 180] on div "Where is the 56ft Sea Ray Sundancer located" at bounding box center [220, 172] width 295 height 17
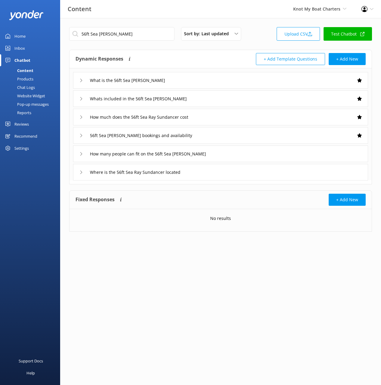
click at [238, 193] on div "+ Add New" at bounding box center [293, 199] width 145 height 12
click at [238, 184] on div at bounding box center [220, 185] width 301 height 2
click at [240, 174] on div "Where is the 56ft Sea Ray Sundancer located" at bounding box center [220, 172] width 295 height 17
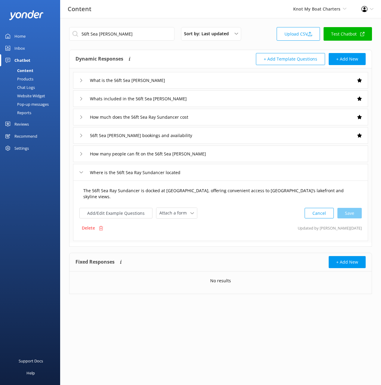
click at [280, 199] on textarea "The 56ft Sea Ray Sundancer is docked at [GEOGRAPHIC_DATA], offering convenient …" at bounding box center [220, 193] width 281 height 19
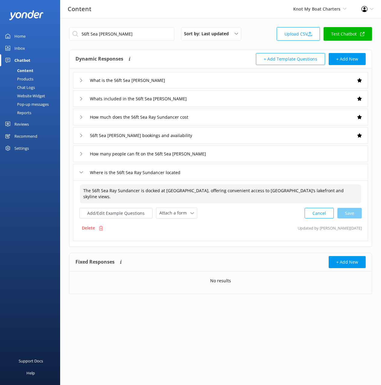
click at [212, 99] on div "Whats included in the 56ft Sea [PERSON_NAME]" at bounding box center [220, 98] width 295 height 17
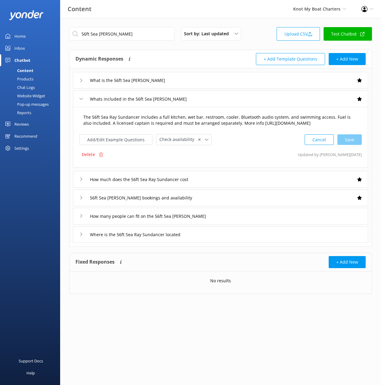
click at [240, 117] on textarea "The 56ft Sea Ray Sundancer includes a full kitchen, wet bar, restroom, cooler, …" at bounding box center [220, 120] width 281 height 19
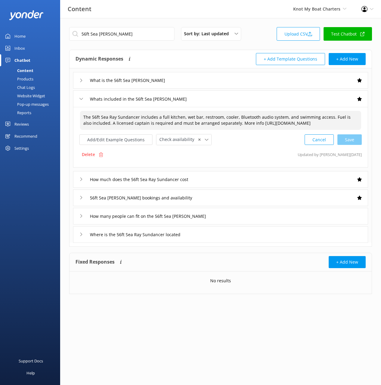
paste textarea
type textarea "The 56ft Sea Ray Sundancer includes a full kitchen, wet bar, restroom, cooler, …"
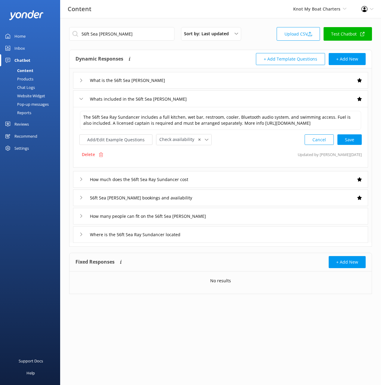
click at [238, 224] on div "How many people can fit on the 56ft Sea [PERSON_NAME]" at bounding box center [220, 216] width 295 height 17
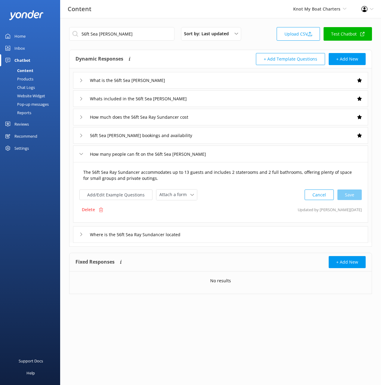
click at [220, 174] on textarea "The 56ft Sea Ray Sundancer accommodates up to 13 guests and includes 2 stateroo…" at bounding box center [220, 175] width 281 height 19
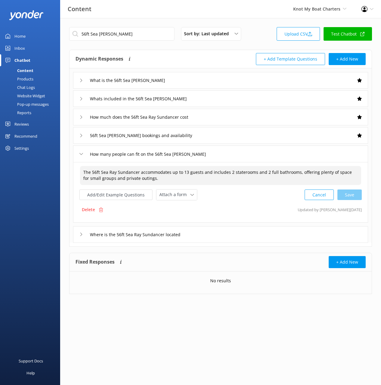
click at [219, 120] on div "How much does the 56ft Sea Ray Sundancer cost" at bounding box center [220, 117] width 295 height 17
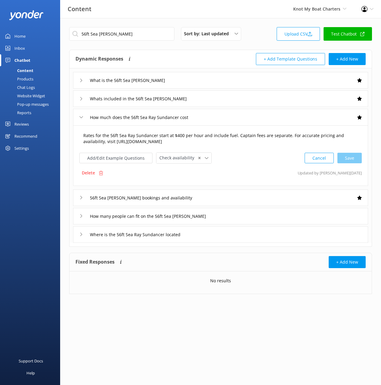
click at [226, 136] on textarea "Rates for the 56ft Sea Ray Sundancer start at $400 per hour and include fuel. C…" at bounding box center [220, 138] width 281 height 19
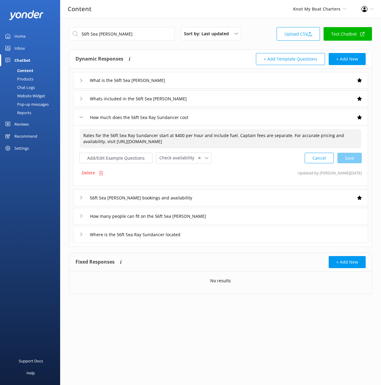
paste textarea "387.50 per hour and include fuel. Captain fees are separate. For accurate prici…"
click at [357, 155] on div "Cancel Loading.." at bounding box center [333, 157] width 57 height 11
type textarea "Rates for the 56ft Sea Ray Sundancer start at $387.50 per hour and include fuel…"
click at [257, 193] on div "56ft Sea [PERSON_NAME] bookings and availability" at bounding box center [220, 197] width 295 height 17
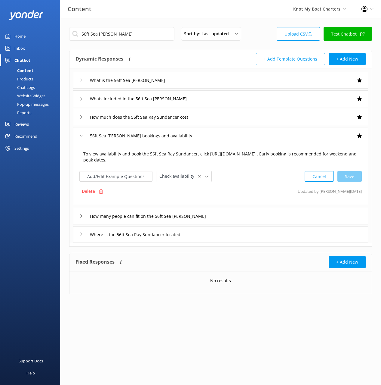
drag, startPoint x: 239, startPoint y: 160, endPoint x: 240, endPoint y: 164, distance: 4.4
click at [239, 160] on textarea "To view availability and book the 56ft Sea Ray Sundancer, click [URL][DOMAIN_NA…" at bounding box center [220, 156] width 281 height 19
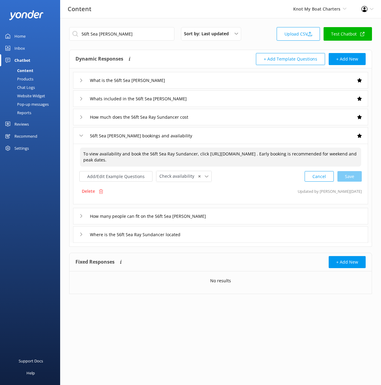
click at [329, 295] on div at bounding box center [220, 295] width 301 height 2
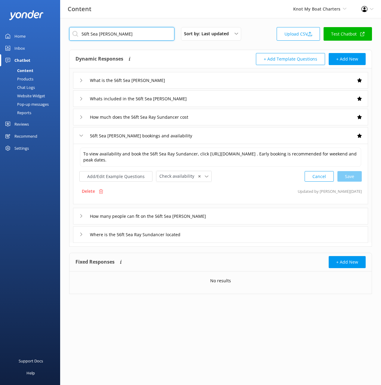
click at [155, 36] on input "56ft Sea [PERSON_NAME]" at bounding box center [121, 34] width 105 height 14
paste input "0"
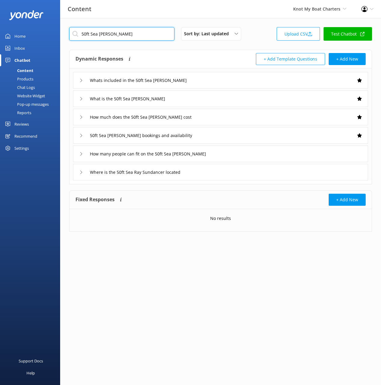
type input "50ft Sea [PERSON_NAME]"
drag, startPoint x: 198, startPoint y: 100, endPoint x: 202, endPoint y: 103, distance: 4.9
click at [198, 100] on div "What is the 50ft Sea [PERSON_NAME]" at bounding box center [220, 98] width 295 height 17
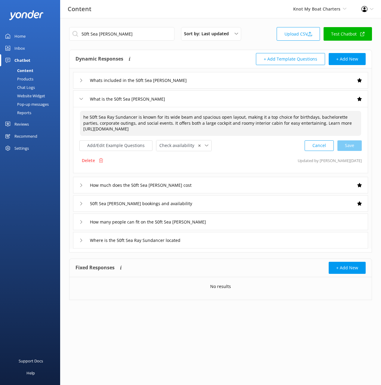
click at [235, 133] on textarea "he 50ft Sea Ray Sundancer is known for its wide beam and spacious open layout, …" at bounding box center [220, 123] width 281 height 25
paste textarea "The 50ft Sea Ray Sundancer is known for its wide beam and spacious open layout,…"
drag, startPoint x: 346, startPoint y: 146, endPoint x: 378, endPoint y: 150, distance: 32.4
click at [346, 146] on div "Cancel Loading.." at bounding box center [333, 144] width 57 height 11
type textarea "The 50ft Sea Ray Sundancer is known for its wide beam and spacious open layout,…"
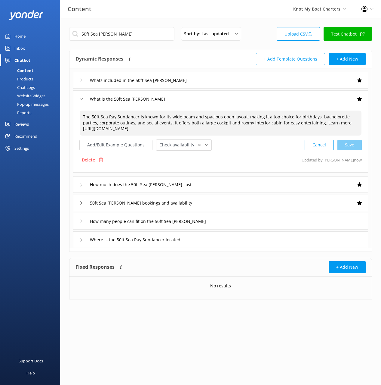
click at [235, 238] on div "Where is the 50ft Sea Ray Sundancer located" at bounding box center [220, 239] width 295 height 17
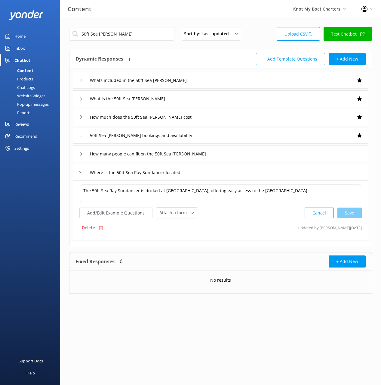
click at [246, 183] on div "The 50ft Sea Ray Sundancer is docked at [GEOGRAPHIC_DATA], offering easy access…" at bounding box center [220, 210] width 295 height 60
click at [246, 191] on textarea "The 50ft Sea Ray Sundancer is docked at [GEOGRAPHIC_DATA], offering easy access…" at bounding box center [220, 193] width 281 height 19
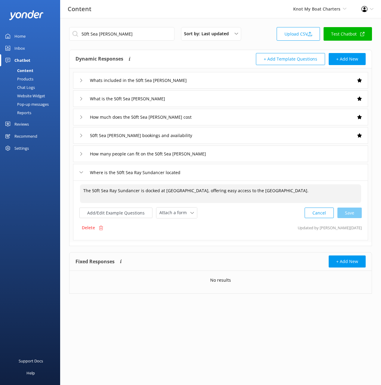
drag, startPoint x: 241, startPoint y: 155, endPoint x: 244, endPoint y: 160, distance: 6.6
click at [241, 155] on div "How many people can fit on the 50ft Sea [PERSON_NAME]" at bounding box center [220, 153] width 295 height 17
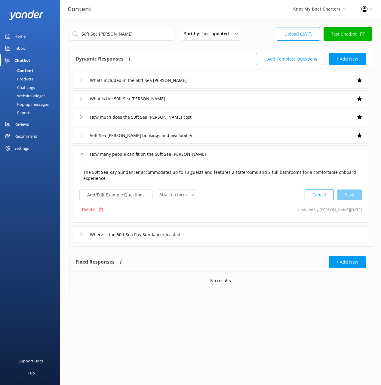
click at [248, 165] on div "The 50ft Sea Ray Sundancer accommodates up to 13 guests and features 2 stateroo…" at bounding box center [220, 175] width 283 height 20
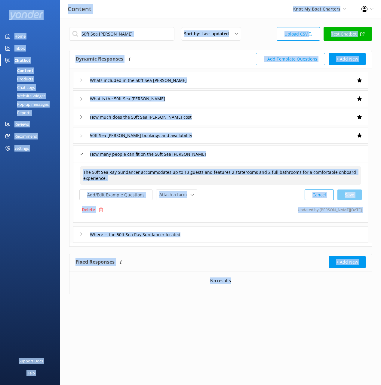
click at [250, 176] on textarea "The 50ft Sea Ray Sundancer accommodates up to 13 guests and features 2 stateroo…" at bounding box center [220, 175] width 281 height 19
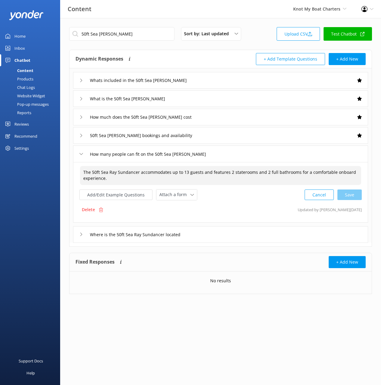
paste textarea "includes a kitchen, wet bar, restroom, cooler, Bluetooth audio system, swimming…"
type textarea "The 50ft Sea Ray Sundancer accommodates up to 13 guests and features 2 stateroo…"
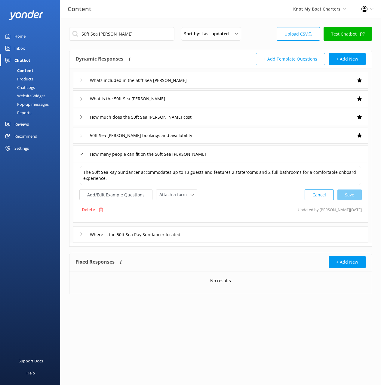
drag, startPoint x: 222, startPoint y: 77, endPoint x: 226, endPoint y: 79, distance: 3.9
click at [222, 77] on div "Whats included in the 50ft Sea [PERSON_NAME]" at bounding box center [220, 80] width 295 height 17
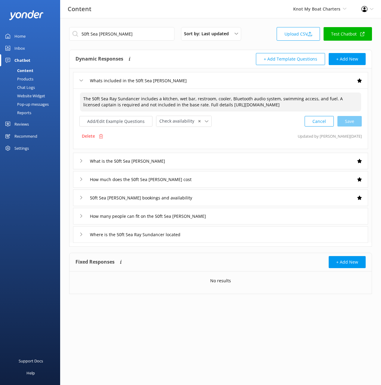
click at [227, 101] on textarea "The 50ft Sea Ray Sundancer includes a kitchen, wet bar, restroom, cooler, Bluet…" at bounding box center [220, 101] width 281 height 19
paste textarea
type textarea "The 50ft Sea Ray Sundancer includes a kitchen, wet bar, restroom, cooler, Bluet…"
click at [251, 215] on div "How many people can fit on the 50ft Sea [PERSON_NAME]" at bounding box center [220, 216] width 295 height 17
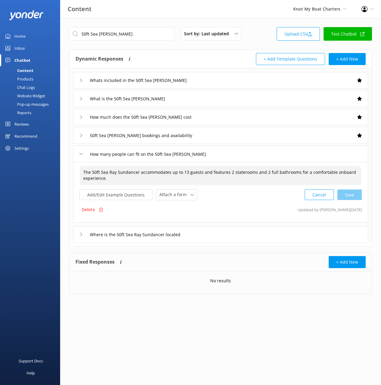
click at [243, 173] on textarea "The 50ft Sea Ray Sundancer accommodates up to 13 guests and features 2 stateroo…" at bounding box center [220, 175] width 281 height 19
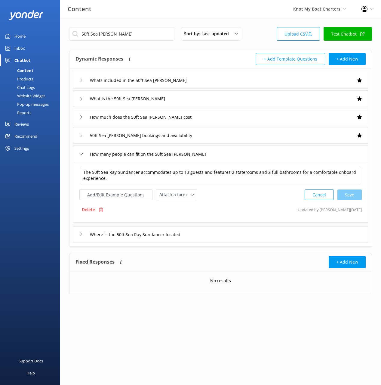
drag, startPoint x: 237, startPoint y: 111, endPoint x: 238, endPoint y: 122, distance: 10.8
click at [237, 111] on div "How much does the 50ft Sea [PERSON_NAME] cost" at bounding box center [220, 117] width 295 height 17
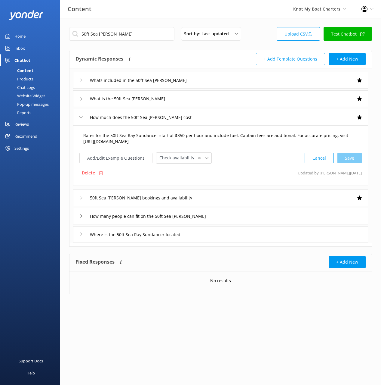
click at [245, 141] on textarea "Rates for the 50ft Sea Ray Sundancer start at $350 per hour and include fuel. C…" at bounding box center [220, 138] width 281 height 19
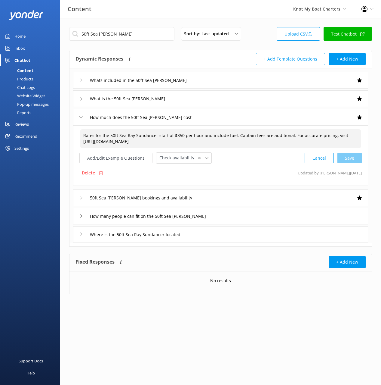
paste textarea
click at [354, 155] on div "Cancel Save" at bounding box center [333, 157] width 57 height 11
type textarea "Rates for the 50ft Sea Ray Sundancer start at $350 per hour and include fuel. C…"
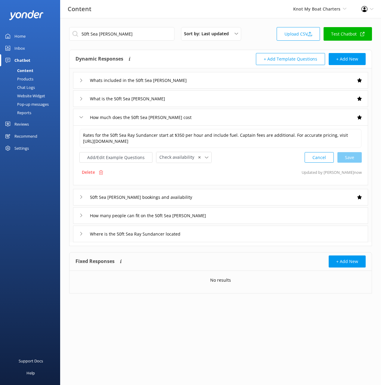
click at [249, 196] on div "50ft Sea [PERSON_NAME] bookings and availability" at bounding box center [220, 197] width 295 height 17
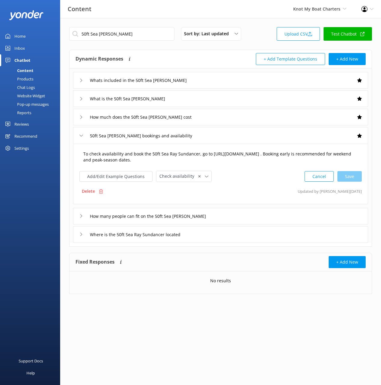
click at [240, 161] on textarea "To check availability and book the 50ft Sea Ray Sundancer, go to [URL][DOMAIN_N…" at bounding box center [220, 156] width 281 height 19
click at [139, 38] on input "50ft Sea [PERSON_NAME]" at bounding box center [121, 34] width 105 height 14
paste input "48ft Sea [PERSON_NAME]"
type input "48ft Sea [PERSON_NAME]"
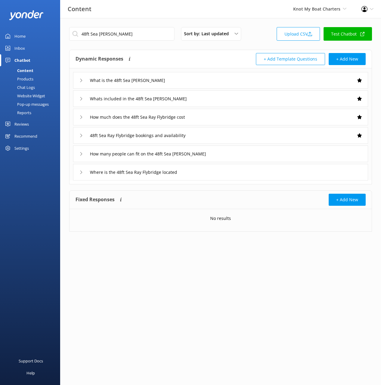
drag, startPoint x: 206, startPoint y: 81, endPoint x: 208, endPoint y: 85, distance: 5.0
click at [206, 81] on div "What is the 48ft Sea [PERSON_NAME]" at bounding box center [220, 80] width 295 height 17
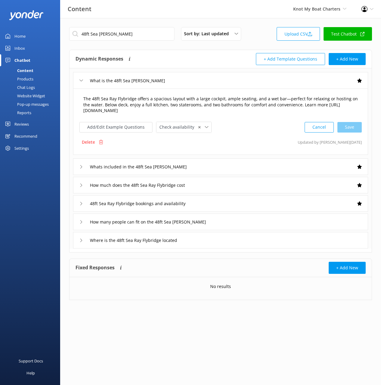
click at [226, 103] on textarea "The 48ft Sea Ray Flybridge offers a spacious layout with a large cockpit, ample…" at bounding box center [220, 104] width 281 height 25
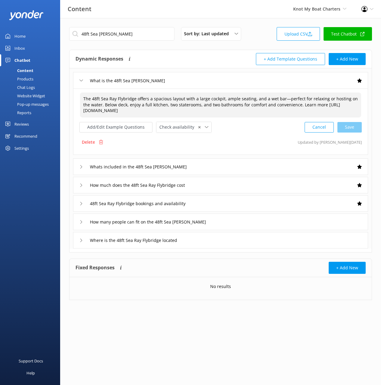
paste textarea "fully enclosed flybridge, two cockpit seating areas, ample seating, and a wet b…"
click at [348, 128] on div "Cancel Save" at bounding box center [333, 127] width 57 height 11
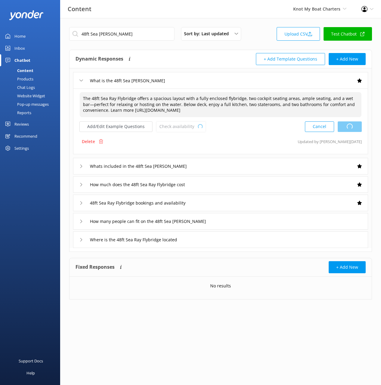
type textarea "The 48ft Sea Ray Flybridge offers a spacious layout with a fully enclosed flybr…"
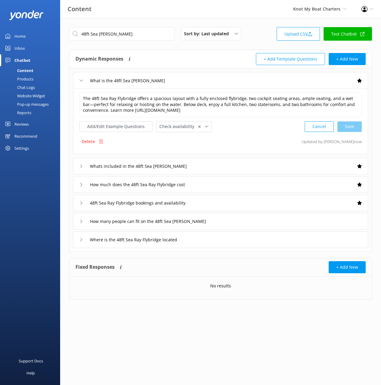
click at [207, 242] on div "Where is the 48ft Sea Ray Flybridge located" at bounding box center [220, 239] width 295 height 17
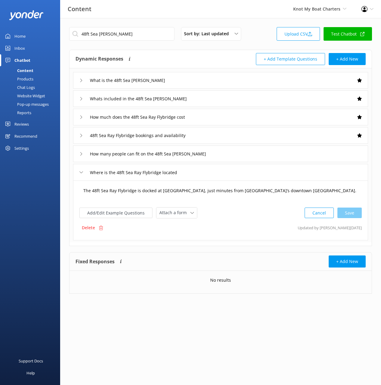
click at [215, 196] on textarea "The 48ft Sea Ray Flybridge is docked at [GEOGRAPHIC_DATA], just minutes from [G…" at bounding box center [220, 193] width 281 height 19
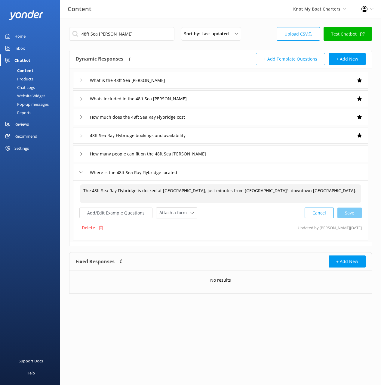
drag, startPoint x: 228, startPoint y: 98, endPoint x: 233, endPoint y: 106, distance: 8.7
click at [227, 98] on div "Whats included in the 48ft Sea [PERSON_NAME]" at bounding box center [220, 98] width 295 height 17
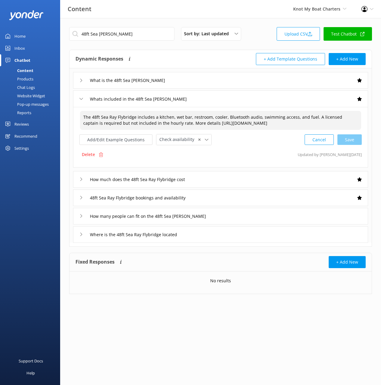
click at [268, 119] on textarea "The 48ft Sea Ray Flybridge includes a kitchen, wet bar, restroom, cooler, Bluet…" at bounding box center [220, 120] width 281 height 19
paste textarea
type textarea "The 48ft Sea Ray Flybridge includes a kitchen, wet bar, restroom, cooler, Bluet…"
click at [257, 213] on div "How many people can fit on the 48ft Sea [PERSON_NAME]" at bounding box center [220, 216] width 295 height 17
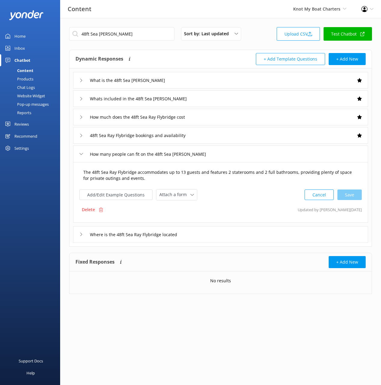
click at [247, 173] on textarea "The 48ft Sea Ray Flybridge accommodates up to 13 guests and features 2 stateroo…" at bounding box center [220, 175] width 281 height 19
drag, startPoint x: 229, startPoint y: 120, endPoint x: 232, endPoint y: 122, distance: 3.9
click at [229, 120] on div "How much does the 48ft Sea Ray Flybridge cost" at bounding box center [220, 117] width 295 height 17
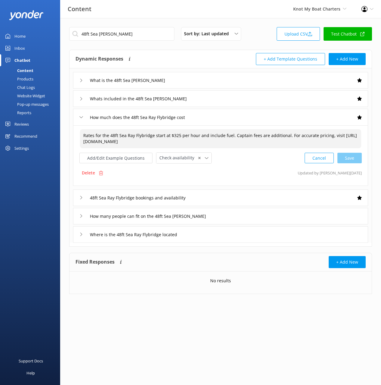
click at [260, 133] on textarea "Rates for the 48ft Sea Ray Flybridge start at $325 per hour and include fuel. C…" at bounding box center [220, 138] width 281 height 19
click at [355, 159] on div "Cancel Save" at bounding box center [333, 157] width 57 height 11
type textarea "Rates for the 48ft Sea Ray Flybridge start at $306.25 per hour and include fuel…"
click at [246, 198] on div "48ft Sea Ray Flybridge bookings and availability" at bounding box center [220, 197] width 295 height 17
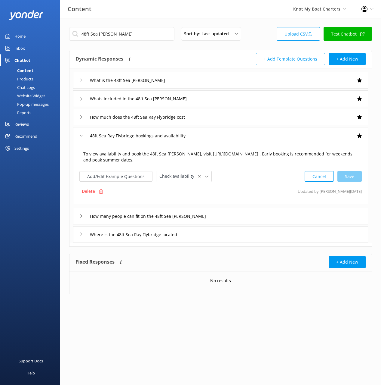
click at [233, 158] on textarea "To view availability and book the 48ft Sea [PERSON_NAME], visit [URL][DOMAIN_NA…" at bounding box center [220, 156] width 281 height 19
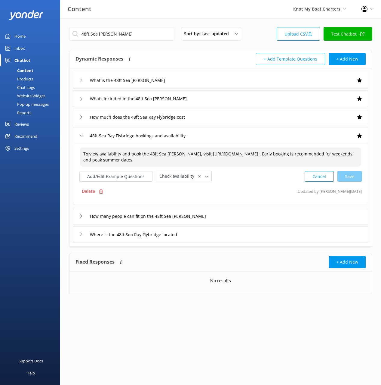
paste textarea
type textarea "To view availability and book the 48ft Sea [PERSON_NAME], visit [URL][DOMAIN_NA…"
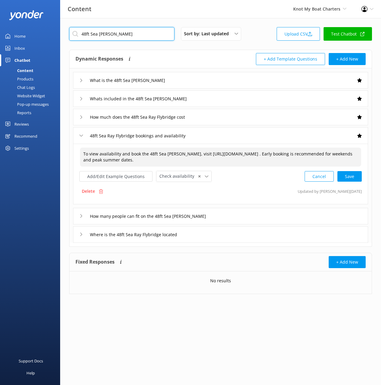
click at [138, 37] on input "48ft Sea [PERSON_NAME]" at bounding box center [121, 34] width 105 height 14
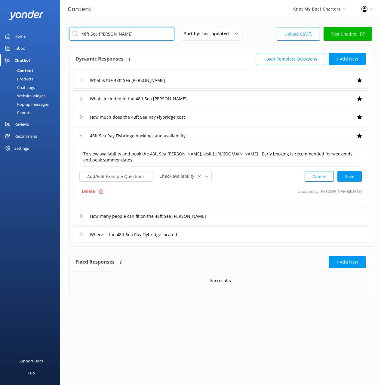
paste input "6ft Sea Ray Express"
type input "46ft Sea Ray Express"
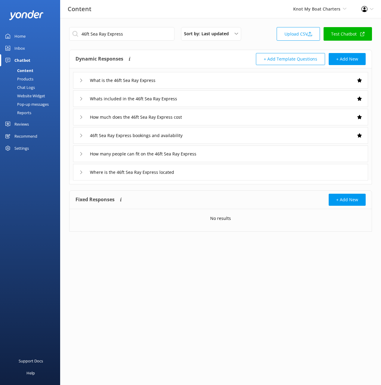
click at [201, 79] on div "What is the 46ft Sea Ray Express" at bounding box center [220, 80] width 295 height 17
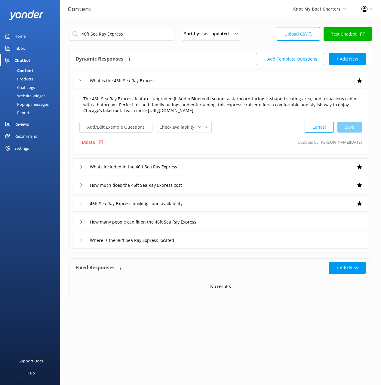
click at [249, 104] on textarea "The 46ft Sea Ray Express features upgraded JL Audio Bluetooth sound, a starboar…" at bounding box center [220, 104] width 281 height 25
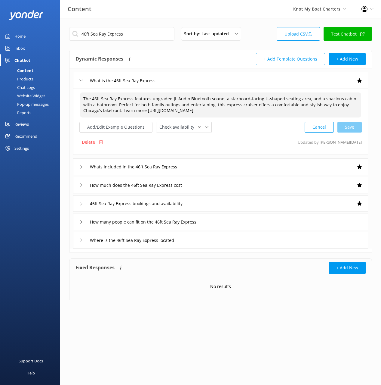
paste textarea "all group sizes and entertaining, this express cruiser offers a comfortable and…"
click at [358, 128] on div "Cancel Save" at bounding box center [333, 127] width 57 height 11
type textarea "The 46ft Sea Ray Express features upgraded JL Audio Bluetooth sound, a starboar…"
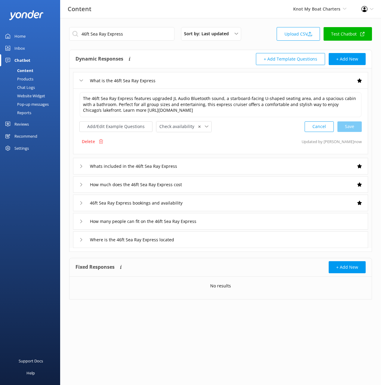
drag, startPoint x: 256, startPoint y: 244, endPoint x: 256, endPoint y: 240, distance: 3.6
click at [256, 244] on div "Where is the 46ft Sea Ray Express located" at bounding box center [220, 239] width 295 height 17
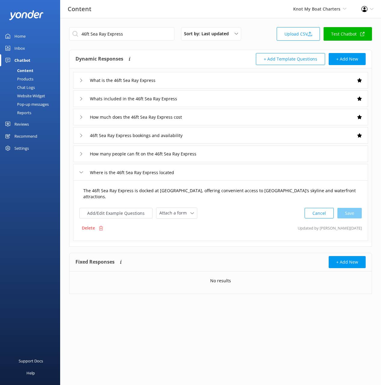
click at [248, 197] on textarea "The 46ft Sea Ray Express is docked at [GEOGRAPHIC_DATA], offering convenient ac…" at bounding box center [220, 193] width 281 height 19
click at [208, 100] on div "Whats included in the 46ft Sea Ray Express" at bounding box center [220, 98] width 295 height 17
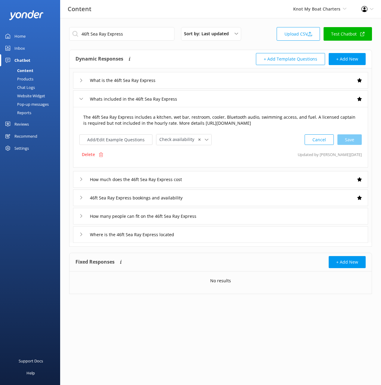
click at [227, 119] on textarea "The 46ft Sea Ray Express includes a kitchen, wet bar, restroom, cooler, Bluetoo…" at bounding box center [220, 120] width 281 height 19
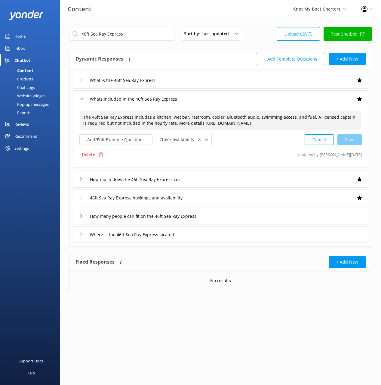
paste textarea
type textarea "The 46ft Sea Ray Express includes a kitchen, wet bar, restroom, cooler, Bluetoo…"
click at [250, 215] on div "How many people can fit on the 46ft Sea Ray Express" at bounding box center [220, 216] width 295 height 17
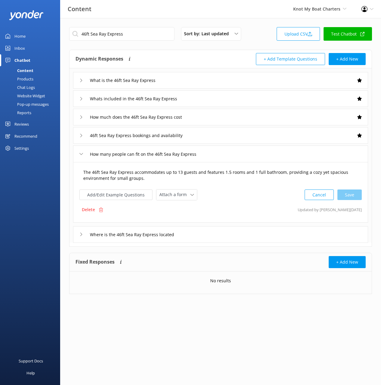
click at [250, 175] on textarea "The 46ft Sea Ray Express accommodates up to 13 guests and features 1.5 rooms an…" at bounding box center [220, 175] width 281 height 19
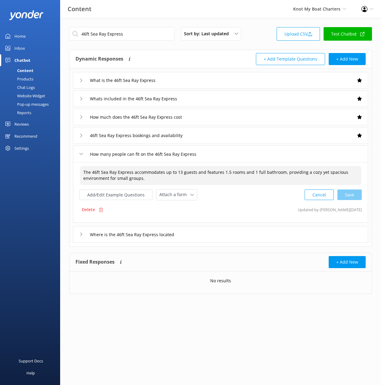
paste textarea "bed"
click at [350, 198] on div "Cancel Save" at bounding box center [333, 194] width 57 height 11
type textarea "The 46ft Sea Ray Express accommodates up to 13 guests and features 1.5 bedrooms…"
click at [215, 114] on div "How much does the 46ft Sea Ray Express cost" at bounding box center [220, 117] width 295 height 17
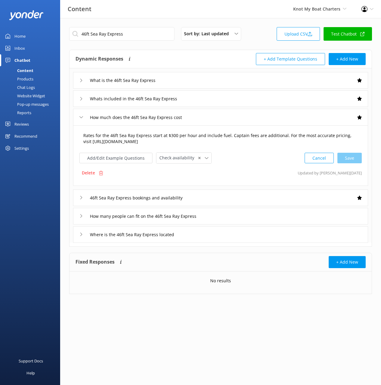
click at [215, 133] on textarea "Rates for the 46ft Sea Ray Express start at $300 per hour and include fuel. Cap…" at bounding box center [220, 138] width 281 height 19
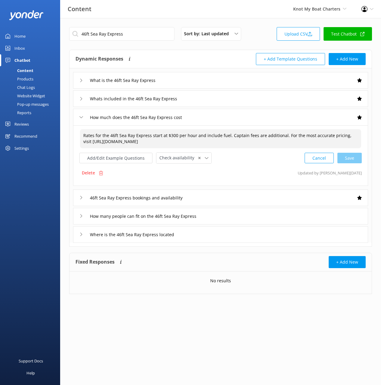
paste textarea "287.50 per hour and include fuel. Captain fees are additional. For the most acc…"
click at [352, 159] on div "Cancel Loading.." at bounding box center [333, 157] width 57 height 11
type textarea "Rates for the 46ft Sea Ray Express start at $287.50 per hour and include fuel. …"
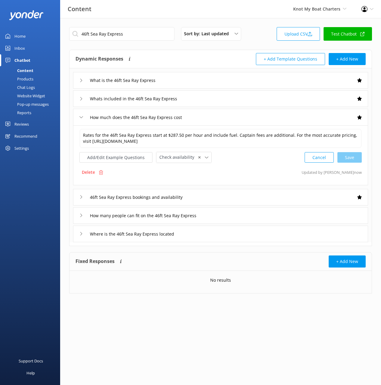
click at [245, 198] on div "46ft Sea Ray Express bookings and availability" at bounding box center [220, 197] width 295 height 17
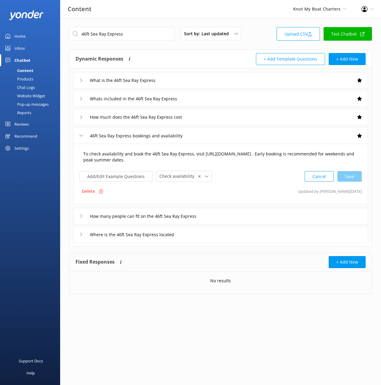
click at [225, 157] on textarea "To check availability and book the 46ft Sea Ray Express, visit [URL][DOMAIN_NAM…" at bounding box center [220, 156] width 281 height 19
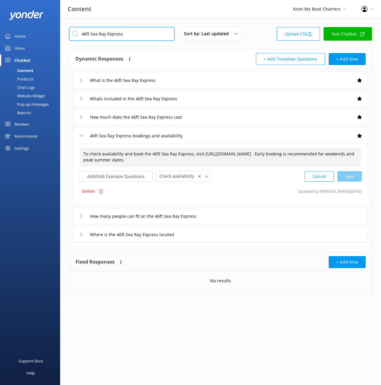
click at [127, 31] on input "46ft Sea Ray Express" at bounding box center [121, 34] width 105 height 14
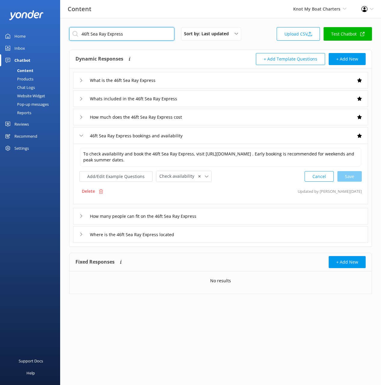
paste input "37ft Sea [PERSON_NAME]"
type input "37ft Sea [PERSON_NAME]"
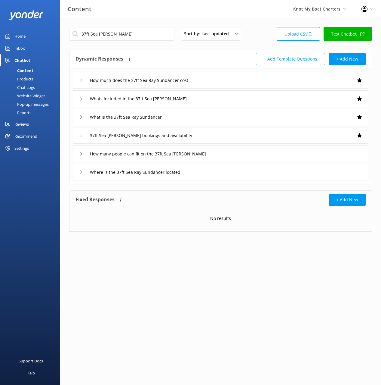
click at [189, 116] on div "What is the 37ft Sea Ray Sundancer" at bounding box center [220, 117] width 295 height 17
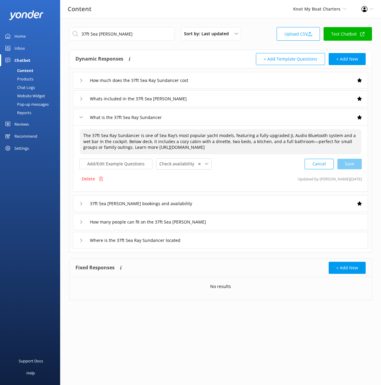
click at [203, 134] on textarea "The 37ft Sea Ray Sundancer is one of Sea Ray’s most popular yacht models, featu…" at bounding box center [220, 141] width 281 height 25
paste textarea
type textarea "The 37ft Sea Ray Sundancer is one of Sea Ray’s most popular yacht models, featu…"
click at [250, 240] on div "Where is the 37ft Sea Ray Sundancer located" at bounding box center [220, 240] width 295 height 17
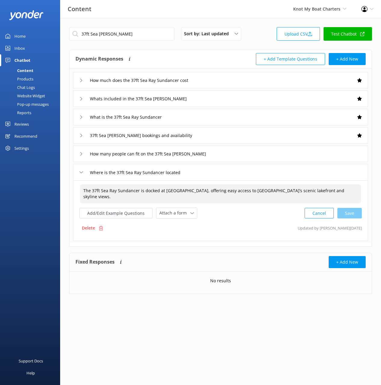
click at [258, 188] on textarea "The 37ft Sea Ray Sundancer is docked at [GEOGRAPHIC_DATA], offering easy access…" at bounding box center [220, 193] width 281 height 19
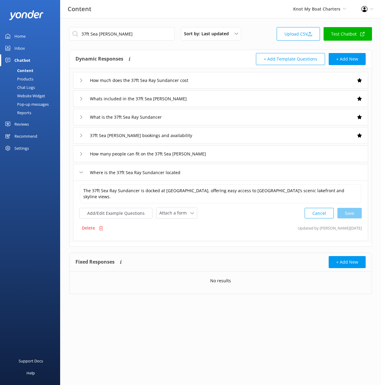
drag, startPoint x: 261, startPoint y: 100, endPoint x: 257, endPoint y: 106, distance: 7.8
click at [261, 100] on div "Whats included in the 37ft Sea [PERSON_NAME]" at bounding box center [220, 98] width 295 height 17
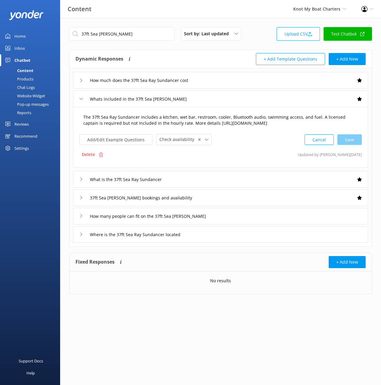
click at [252, 113] on textarea "The 37ft Sea Ray Sundancer includes a kitchen, wet bar, restroom, cooler, Bluet…" at bounding box center [220, 120] width 281 height 19
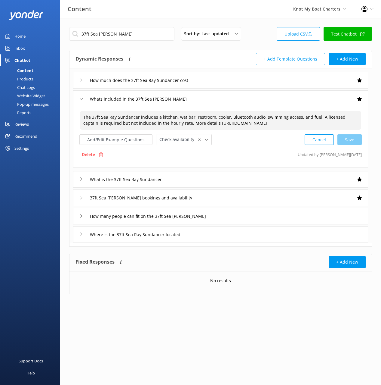
paste textarea
type textarea "The 37ft Sea Ray Sundancer includes a kitchen, wet bar, restroom, cooler, Bluet…"
click at [243, 217] on div "How many people can fit on the 37ft Sea [PERSON_NAME]" at bounding box center [220, 216] width 295 height 17
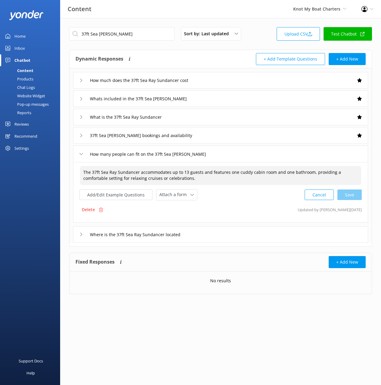
click at [239, 174] on textarea "The 37ft Sea Ray Sundancer accommodates up to 13 guests and features one cuddy …" at bounding box center [220, 175] width 281 height 19
drag, startPoint x: 209, startPoint y: 77, endPoint x: 212, endPoint y: 84, distance: 7.2
click at [209, 77] on div "How much does the 37ft Sea Ray Sundancer cost" at bounding box center [220, 80] width 295 height 17
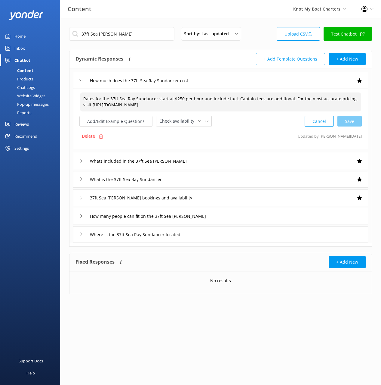
click at [222, 97] on textarea "Rates for the 37ft Sea Ray Sundancer start at $250 per hour and include fuel. C…" at bounding box center [220, 101] width 281 height 19
paste textarea
drag, startPoint x: 346, startPoint y: 122, endPoint x: 379, endPoint y: 144, distance: 40.4
click at [346, 122] on div "Cancel Loading.." at bounding box center [333, 120] width 57 height 11
type textarea "Rates for the 37ft Sea Ray Sundancer start at $250 per hour and include fuel. C…"
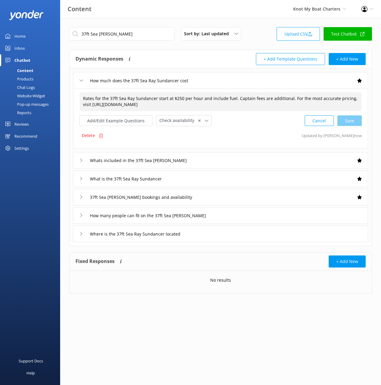
click at [220, 197] on div "37ft Sea [PERSON_NAME] bookings and availability" at bounding box center [220, 197] width 295 height 17
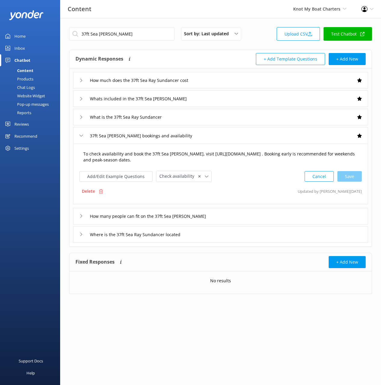
click at [232, 158] on textarea "To check availability and book the 37ft Sea [PERSON_NAME], visit [URL][DOMAIN_N…" at bounding box center [220, 156] width 281 height 19
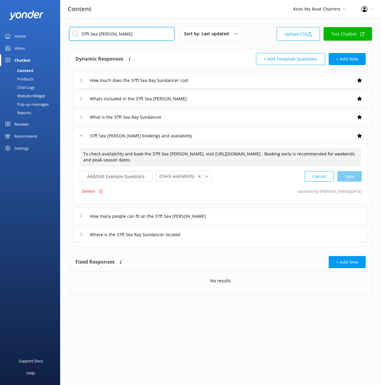
click at [139, 33] on input "37ft Sea [PERSON_NAME]" at bounding box center [121, 34] width 105 height 14
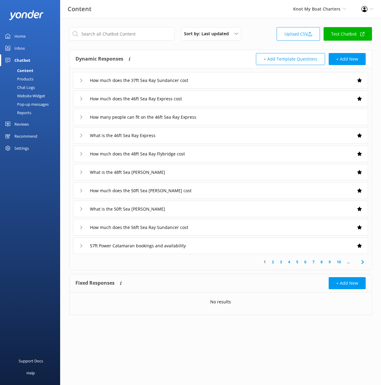
drag, startPoint x: 212, startPoint y: 52, endPoint x: 230, endPoint y: 77, distance: 30.9
click at [212, 52] on div "Dynamic Responses The chatbot will generate a response based on the content inf…" at bounding box center [221, 59] width 302 height 18
click at [144, 33] on input "text" at bounding box center [121, 34] width 105 height 14
click at [145, 33] on input "text" at bounding box center [121, 34] width 105 height 14
paste input "Talk to a human"
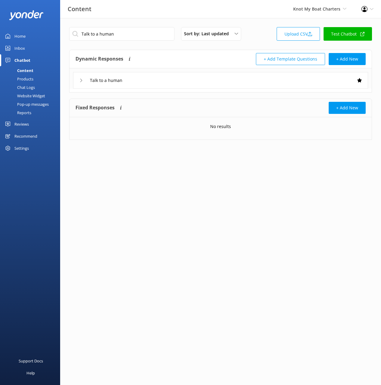
drag, startPoint x: 197, startPoint y: 80, endPoint x: 202, endPoint y: 84, distance: 6.0
click at [198, 80] on div "Talk to a human" at bounding box center [220, 80] width 295 height 17
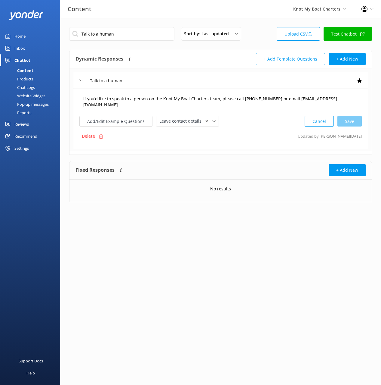
click at [224, 104] on textarea "If you’d like to speak to a person on the Knot My Boat Charters team, please ca…" at bounding box center [220, 101] width 281 height 19
click at [154, 34] on input "Talk to a human" at bounding box center [121, 34] width 105 height 14
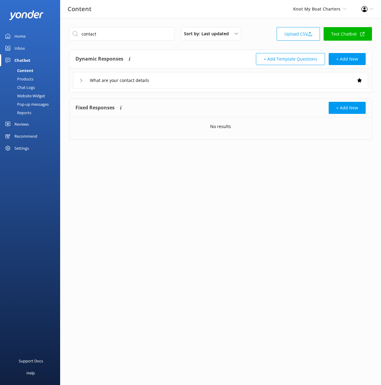
click at [237, 84] on div "What are your contact details" at bounding box center [220, 80] width 295 height 17
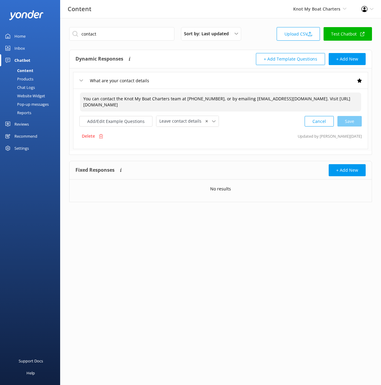
click at [247, 107] on textarea "You can contact the Knot My Boat Charters team at [PHONE_NUMBER], or by emailin…" at bounding box center [220, 101] width 281 height 19
click at [134, 39] on input "contact" at bounding box center [121, 34] width 105 height 14
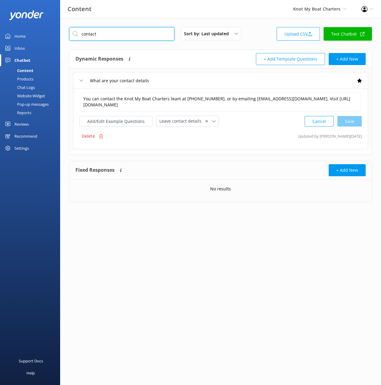
paste input "What is the maximum capacity of your vessels"
type input "What is the maximum capacity of your vessels"
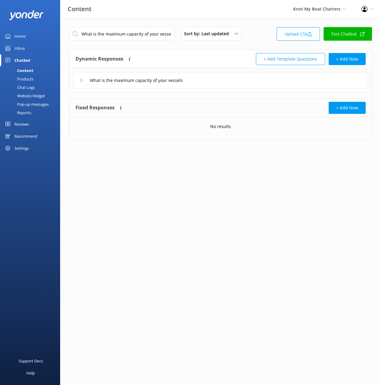
click at [267, 85] on div "What is the maximum capacity of your vessels" at bounding box center [220, 80] width 295 height 17
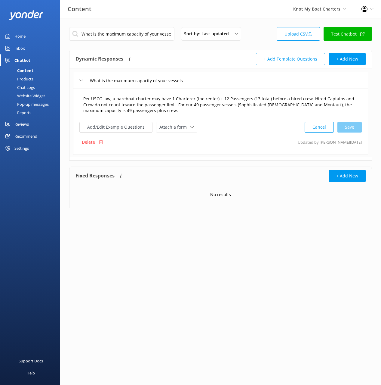
drag, startPoint x: 266, startPoint y: 87, endPoint x: 252, endPoint y: 109, distance: 26.1
click at [252, 109] on textarea "Per USCG law, a bareboat charter may have 1 Charterer (the renter) + 12 Passeng…" at bounding box center [220, 104] width 281 height 25
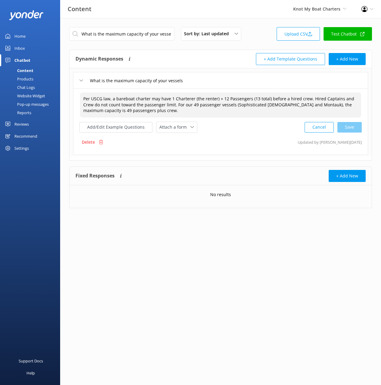
paste textarea "57ft Power Catamaran and 72ft Classic [PERSON_NAME]"
drag, startPoint x: 347, startPoint y: 129, endPoint x: 355, endPoint y: 131, distance: 8.7
click at [347, 129] on div "Cancel Loading.." at bounding box center [333, 126] width 57 height 11
type textarea "Per USCG law, a bareboat charter may have 1 Charterer (the renter) + 12 Passeng…"
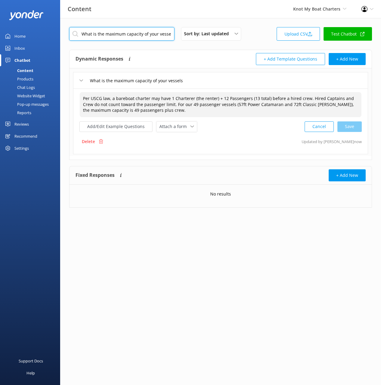
click at [141, 35] on input "What is the maximum capacity of your vessels" at bounding box center [121, 34] width 105 height 14
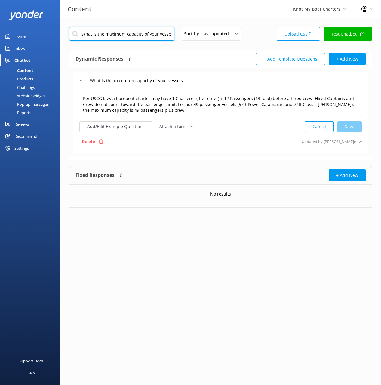
paste input "Does a captain come with the boat"
type input "Does a captain come with the boat"
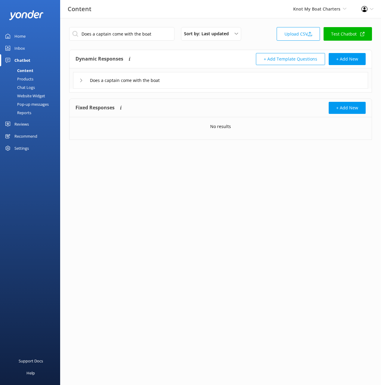
click at [213, 82] on div "Does a captain come with the boat" at bounding box center [220, 80] width 295 height 17
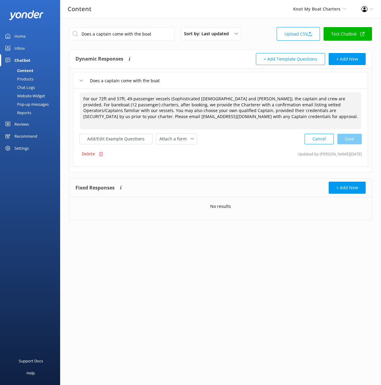
click at [212, 102] on textarea "For our 72ft and 57ft, 49-passenger vessels (Sophisticated [DEMOGRAPHIC_DATA] a…" at bounding box center [220, 110] width 281 height 37
paste textarea "bareboat charters up to 13 passengers, after booking, we provide the Charterer …"
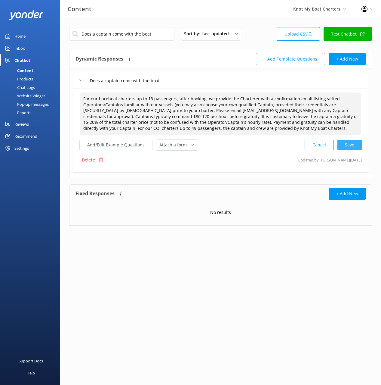
click at [354, 148] on div "Cancel Save" at bounding box center [333, 144] width 57 height 11
type textarea "For our bareboat charters up to 13 passengers, after booking, we provide the Ch…"
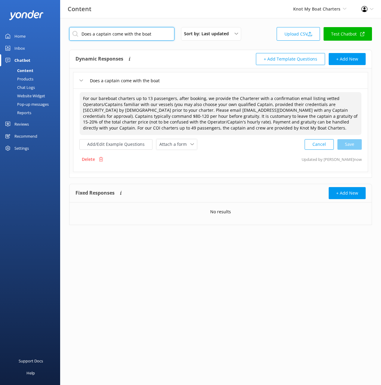
click at [152, 39] on input "Does a captain come with the boat" at bounding box center [121, 34] width 105 height 14
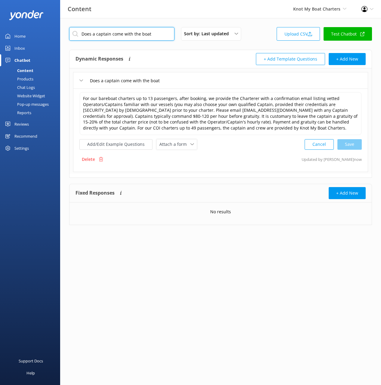
paste input "Whats your cancellation and refund policy"
type input "Whats your cancellation and refund policy"
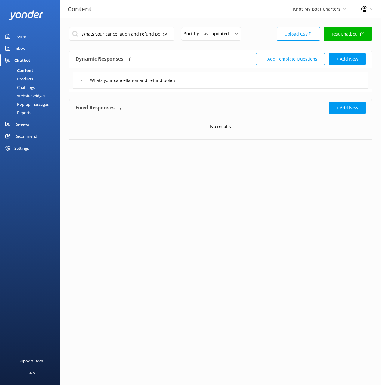
click at [232, 82] on div "Whats your cancellation and refund policy" at bounding box center [220, 80] width 295 height 17
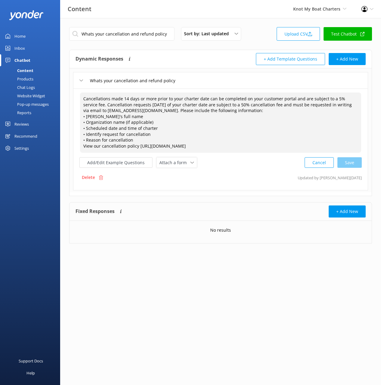
drag, startPoint x: 183, startPoint y: 118, endPoint x: 185, endPoint y: 123, distance: 5.3
click at [183, 118] on textarea "Cancellations made 14 days or more prior to your charter date can be completed …" at bounding box center [220, 122] width 281 height 60
paste textarea ""Cancellations made 14 days or more prior to your charter date can be completed…"
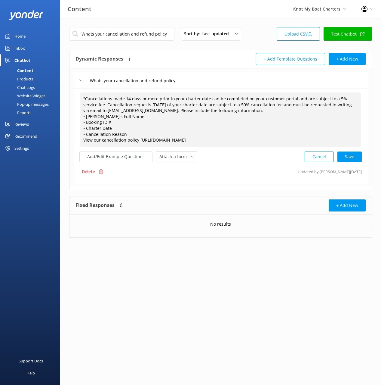
drag, startPoint x: 85, startPoint y: 97, endPoint x: 101, endPoint y: 113, distance: 22.6
click at [85, 97] on textarea ""Cancellations made 14 days or more prior to your charter date can be completed…" at bounding box center [220, 119] width 281 height 54
click at [349, 157] on div "Cancel Save" at bounding box center [333, 156] width 57 height 11
type textarea "Cancellations made 14 days or more prior to your charter date can be completed …"
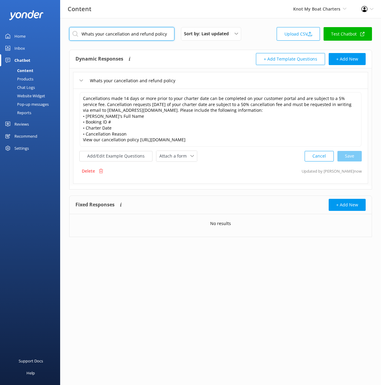
click at [142, 34] on input "Whats your cancellation and refund policy" at bounding box center [121, 34] width 105 height 14
paste input "Do you operate in bad weather conditions"
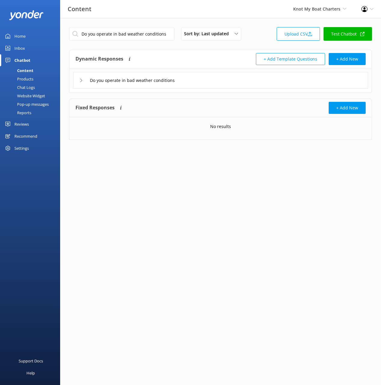
drag, startPoint x: 206, startPoint y: 79, endPoint x: 206, endPoint y: 86, distance: 7.2
click at [206, 79] on div "Do you operate in bad weather conditions" at bounding box center [220, 80] width 295 height 17
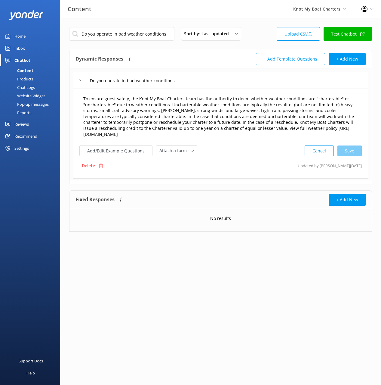
drag, startPoint x: 209, startPoint y: 96, endPoint x: 212, endPoint y: 104, distance: 7.9
click at [209, 96] on textarea "To ensure guest safety, the Knot My Boat Charters team has the authority to dee…" at bounding box center [220, 116] width 281 height 48
drag, startPoint x: 161, startPoint y: 37, endPoint x: 235, endPoint y: 67, distance: 80.4
click at [161, 37] on input "Do you operate in bad weather conditions" at bounding box center [121, 34] width 105 height 14
paste input "How do I book"
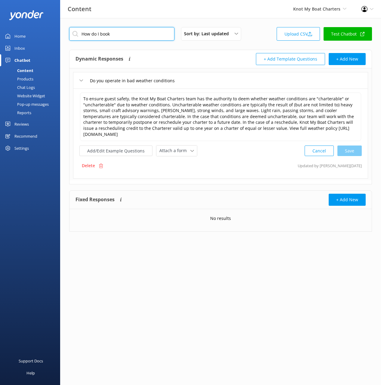
type input "How do I book"
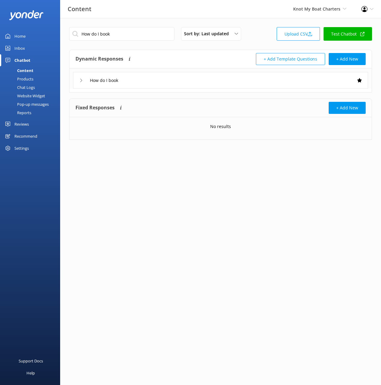
click at [219, 84] on div "How do I book" at bounding box center [220, 80] width 295 height 17
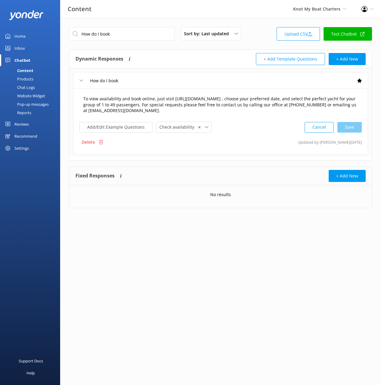
click at [204, 106] on textarea "To view availability and book online, just visit [URL][DOMAIN_NAME] , choose yo…" at bounding box center [220, 104] width 281 height 25
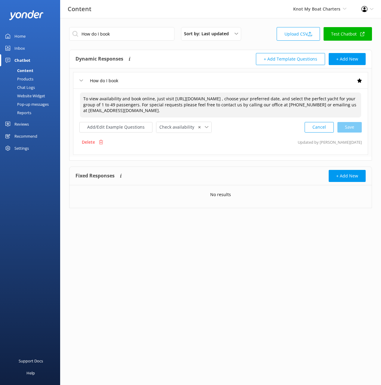
paste textarea
type textarea "To view availability and book online, just visit [URL][DOMAIN_NAME] , choose yo…"
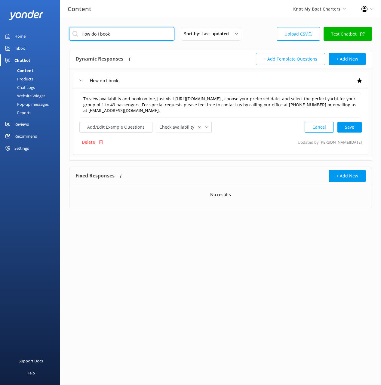
click at [153, 38] on input "How do I book" at bounding box center [121, 34] width 105 height 14
paste input "What payment methods do you accept"
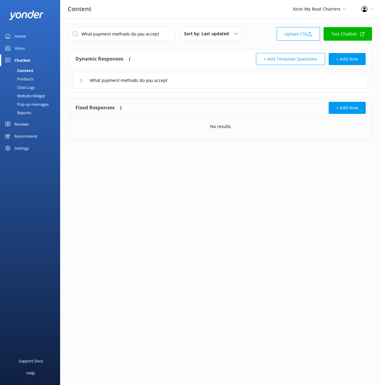
drag, startPoint x: 199, startPoint y: 82, endPoint x: 201, endPoint y: 85, distance: 3.4
click at [199, 82] on div "What payment methods do you accept" at bounding box center [220, 80] width 295 height 17
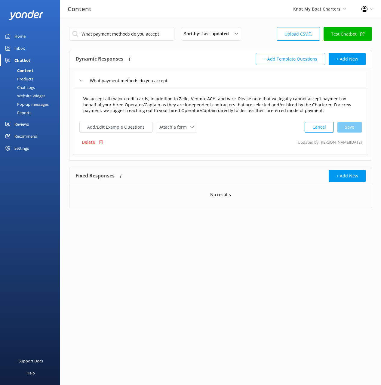
click at [226, 104] on textarea "We accept all major credit cards, in addition to Zelle, Venmo, ACH, and wire. P…" at bounding box center [220, 104] width 281 height 25
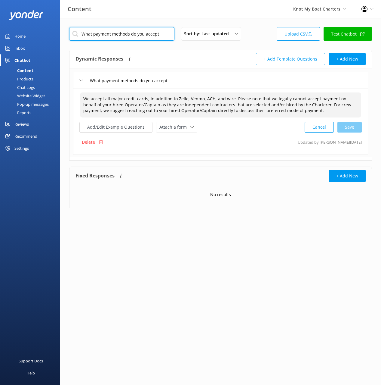
click at [156, 36] on input "What payment methods do you accept" at bounding box center [121, 34] width 105 height 14
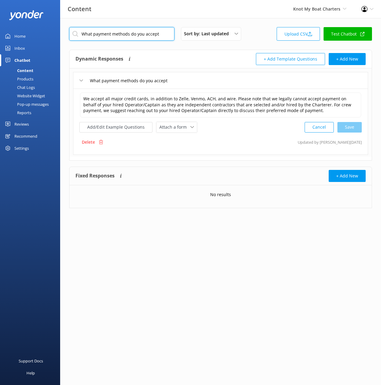
paste input "is a bareboat charter"
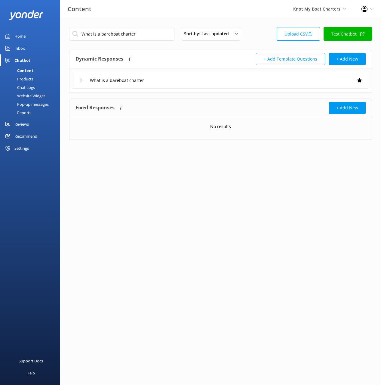
click at [221, 83] on div "What is a bareboat charter" at bounding box center [220, 80] width 295 height 17
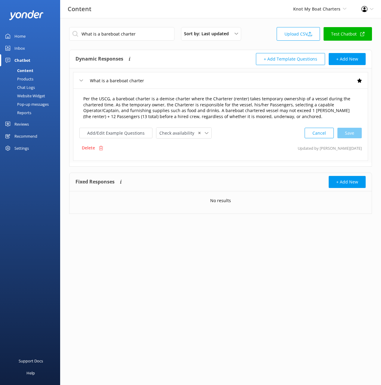
click at [208, 106] on textarea "Per the USCG, a bareboat charter is a demise charter where the Charterer (rente…" at bounding box center [220, 107] width 281 height 31
click at [148, 37] on input "What is a bareboat charter" at bounding box center [121, 34] width 105 height 14
paste input "Do you offer gift vouchers"
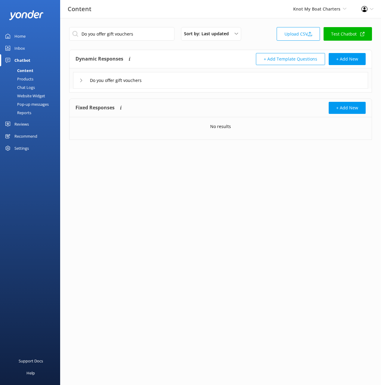
click at [223, 83] on div "Do you offer gift vouchers" at bounding box center [220, 80] width 295 height 17
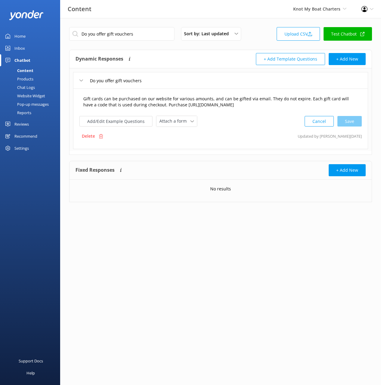
click at [249, 106] on textarea "Gift cards can be purchased on our website for various amounts, and can be gift…" at bounding box center [220, 101] width 281 height 19
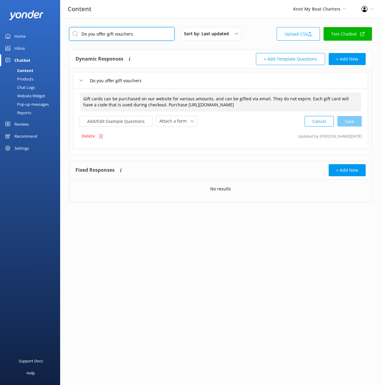
click at [137, 36] on input "Do you offer gift vouchers" at bounding box center [121, 34] width 105 height 14
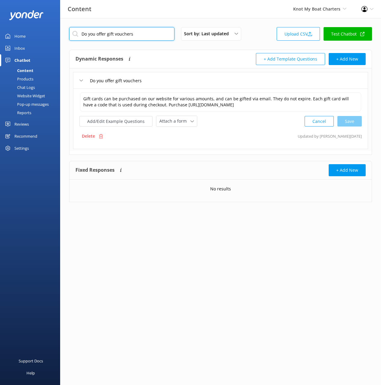
paste input "What should I bring"
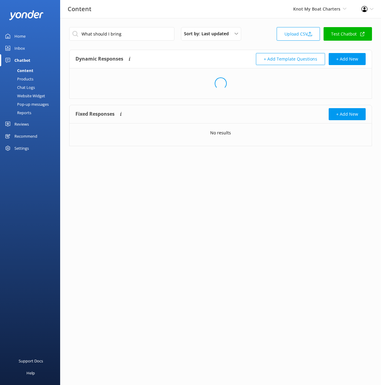
click at [249, 82] on div "Loading.." at bounding box center [221, 83] width 302 height 30
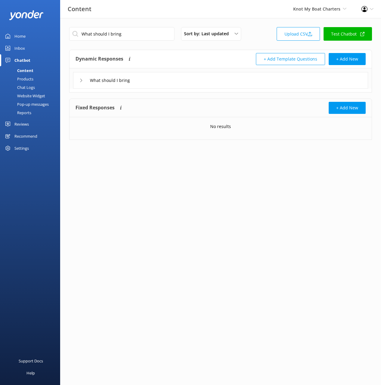
drag, startPoint x: 167, startPoint y: 80, endPoint x: 169, endPoint y: 83, distance: 3.8
click at [167, 80] on div "What should I bring" at bounding box center [220, 80] width 295 height 17
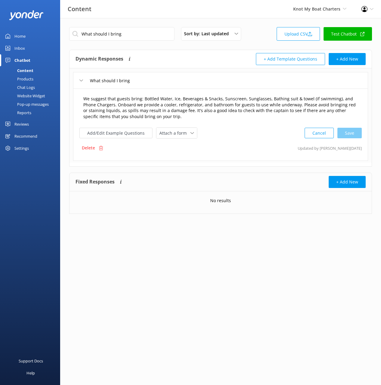
click at [199, 110] on textarea "We suggest that guests bring: Bottled Water, Ice, Beverages & Snacks, Sunscreen…" at bounding box center [220, 107] width 281 height 31
click at [141, 31] on input "What should I bring" at bounding box center [121, 34] width 105 height 14
paste input "can we not bring onboard"
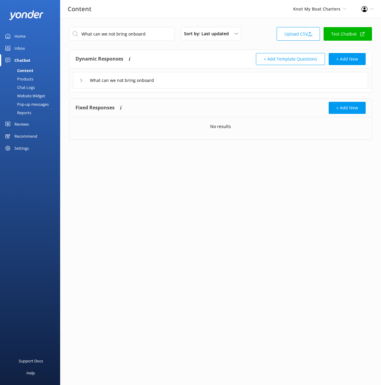
click at [222, 79] on div "What can we not bring onboard" at bounding box center [220, 80] width 295 height 17
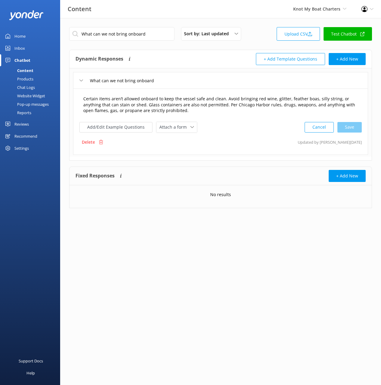
drag, startPoint x: 215, startPoint y: 103, endPoint x: 217, endPoint y: 107, distance: 4.8
click at [216, 103] on textarea "Certain items aren’t allowed onboard to keep the vessel safe and clean. Avoid b…" at bounding box center [220, 104] width 281 height 25
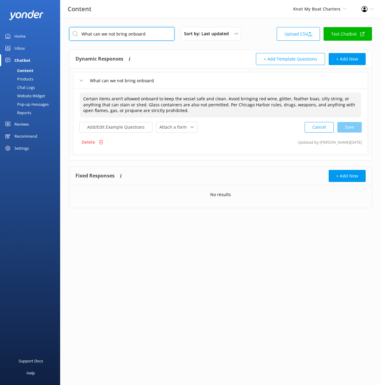
click at [119, 35] on input "What can we not bring onboard" at bounding box center [121, 34] width 105 height 14
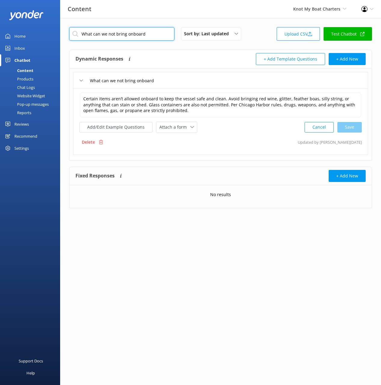
paste input "Do you provide coolers"
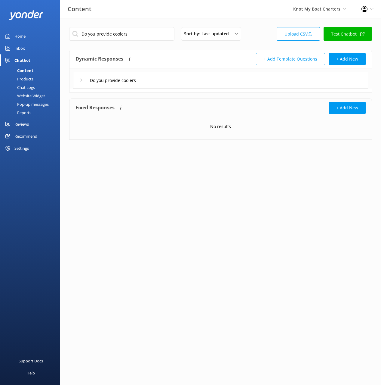
click at [210, 82] on div "Do you provide coolers" at bounding box center [220, 80] width 295 height 17
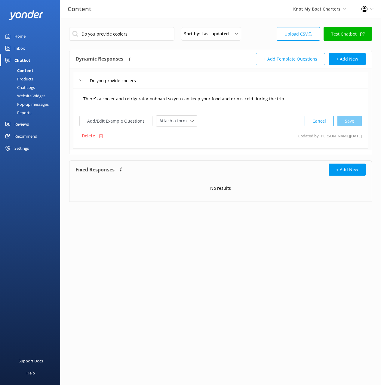
click at [219, 97] on textarea "There’s a cooler and refrigerator onboard so you can keep your food and drinks …" at bounding box center [220, 101] width 281 height 19
click at [152, 35] on input "Do you provide coolers" at bounding box center [121, 34] width 105 height 14
paste input "Are there bathroom"
click at [186, 53] on div "Dynamic Responses The chatbot will generate a response based on the content inf…" at bounding box center [148, 59] width 145 height 12
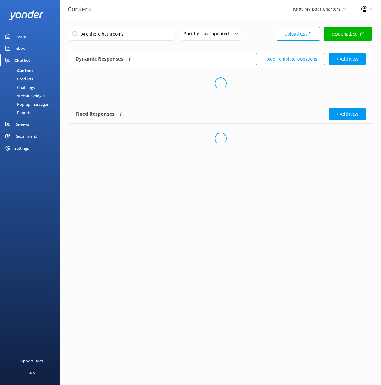
click at [222, 81] on span at bounding box center [221, 83] width 14 height 14
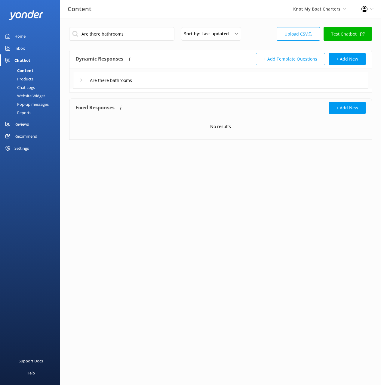
drag, startPoint x: 231, startPoint y: 81, endPoint x: 233, endPoint y: 85, distance: 4.2
click at [231, 81] on div "Are there bathrooms" at bounding box center [220, 80] width 295 height 17
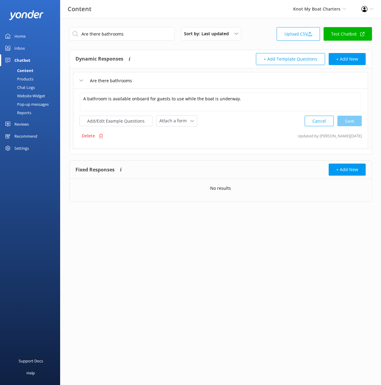
click at [121, 29] on input "Are there bathrooms" at bounding box center [121, 34] width 105 height 14
paste input "What ammenities are included"
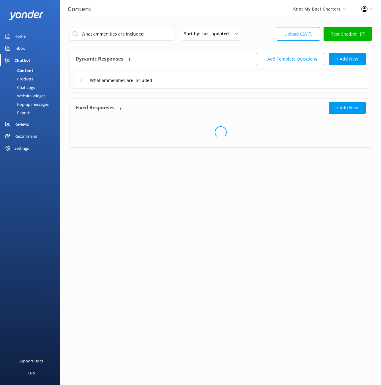
click at [224, 83] on div "What ammenities are included" at bounding box center [220, 80] width 295 height 17
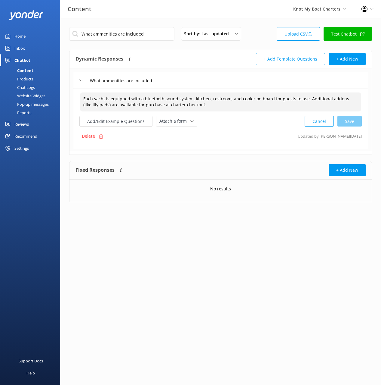
click at [230, 105] on textarea "Each yacht is equipped with a bluetooth sound system, kitchen, restroom, and co…" at bounding box center [220, 101] width 281 height 19
click at [139, 39] on input "What ammenities are included" at bounding box center [121, 34] width 105 height 14
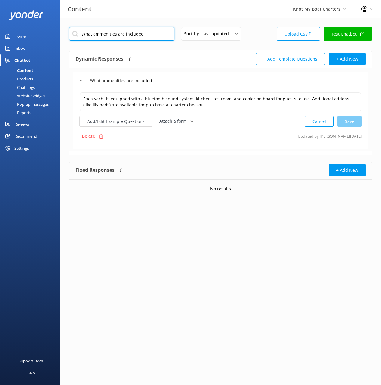
paste input "Can I bring my own food or drinks"
type input "Can I bring my own food or drinks"
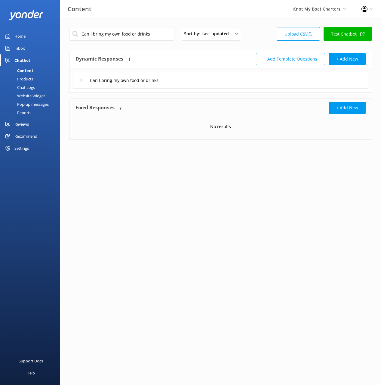
click at [233, 85] on div "Can I bring my own food or drinks" at bounding box center [220, 80] width 295 height 17
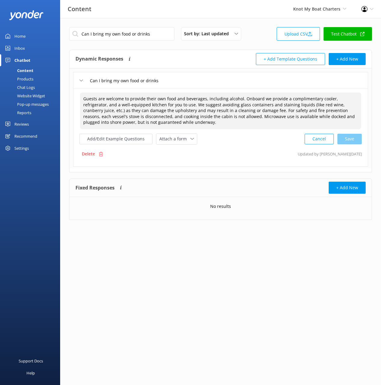
click at [217, 107] on textarea "Guests are welcome to provide their own food and beverages, including alcohol. …" at bounding box center [220, 110] width 281 height 37
paste textarea ""13-Passenger Boats: Guests are welcome to bring their own food and beverages, …"
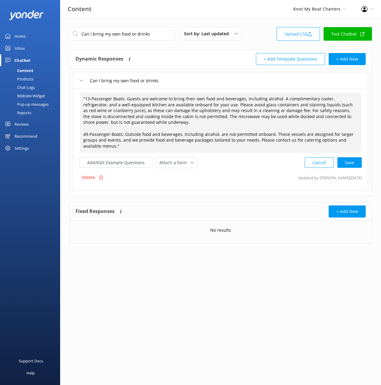
click at [347, 164] on div "Cancel Save" at bounding box center [333, 162] width 57 height 11
click at [234, 146] on textarea ""13-Passenger Boats: Guests are welcome to bring their own food and beverages, …" at bounding box center [221, 122] width 282 height 60
drag, startPoint x: 81, startPoint y: 98, endPoint x: 74, endPoint y: 98, distance: 6.9
click at [74, 98] on div ""13-Passenger Boats: Guests are welcome to bring their own food and beverages, …" at bounding box center [220, 138] width 295 height 101
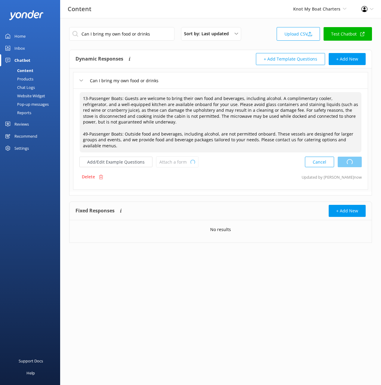
click at [353, 158] on div "Cancel Loading.." at bounding box center [333, 161] width 57 height 11
type textarea "13-Passenger Boats: Guests are welcome to bring their own food and beverages, i…"
click at [129, 35] on input "Can I bring my own food or drinks" at bounding box center [121, 34] width 105 height 14
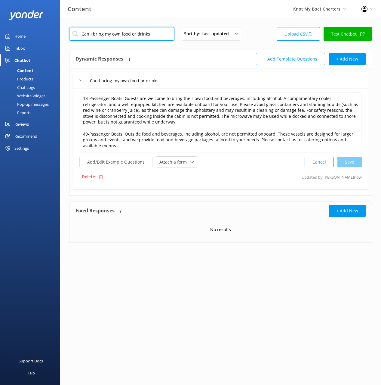
paste input "Do you offer catering services"
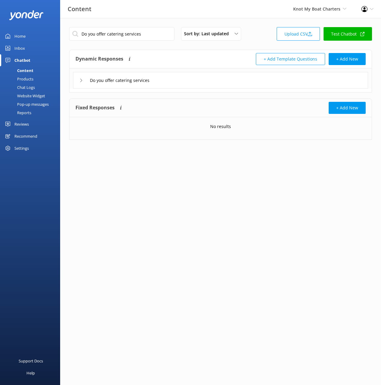
click at [220, 85] on div "Do you offer catering services" at bounding box center [220, 80] width 295 height 17
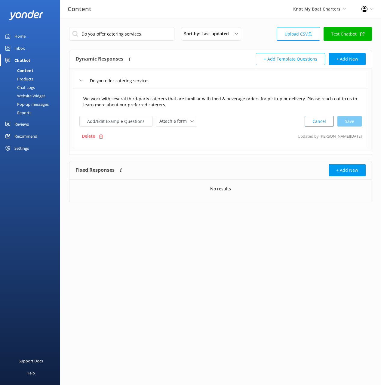
click at [200, 98] on textarea "We work with several third-party caterers that are familiar with food & beverag…" at bounding box center [220, 101] width 281 height 19
click at [147, 34] on input "Do you offer catering services" at bounding box center [121, 34] width 105 height 14
click at [148, 34] on input "Do you offer catering services" at bounding box center [121, 34] width 105 height 14
paste input "Can we play our own music through speaker"
click at [181, 60] on div "Dynamic Responses The chatbot will generate a response based on the content inf…" at bounding box center [148, 59] width 145 height 12
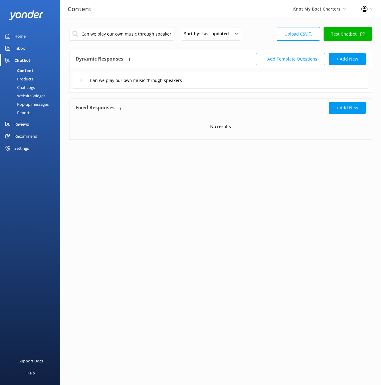
click at [224, 82] on div "Can we play our own music through speakers" at bounding box center [220, 80] width 295 height 17
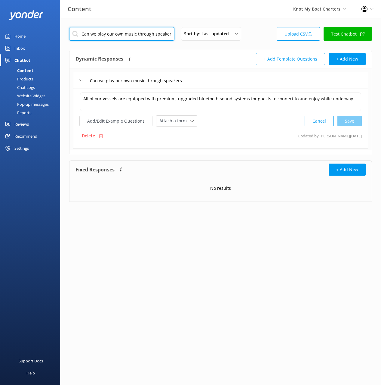
click at [139, 35] on input "Can we play our own music through speakers" at bounding box center [121, 34] width 105 height 14
paste input "bring our own decoration"
click at [196, 67] on div "Dynamic Responses The chatbot will generate a response based on the content inf…" at bounding box center [221, 59] width 302 height 18
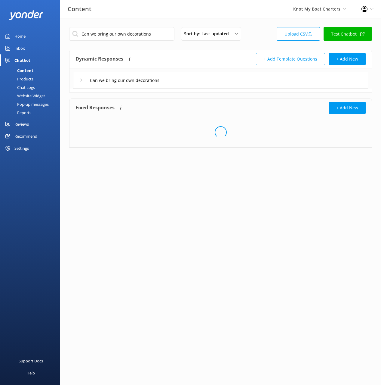
click at [206, 81] on div "Can we bring our own decorations" at bounding box center [220, 80] width 295 height 17
click at [220, 80] on div "Can we bring our own decorations" at bounding box center [220, 80] width 295 height 17
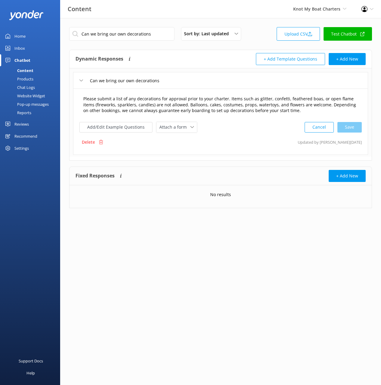
click at [214, 97] on textarea "Please submit a list of any decorations for approval prior to your charter. Ite…" at bounding box center [220, 104] width 281 height 25
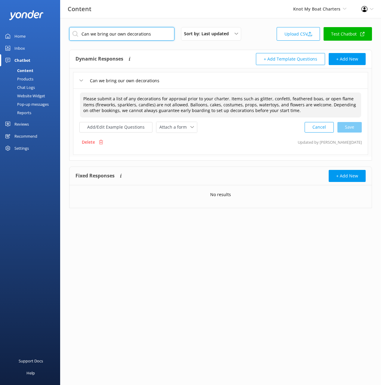
click at [150, 34] on input "Can we bring our own decorations" at bounding box center [121, 34] width 105 height 14
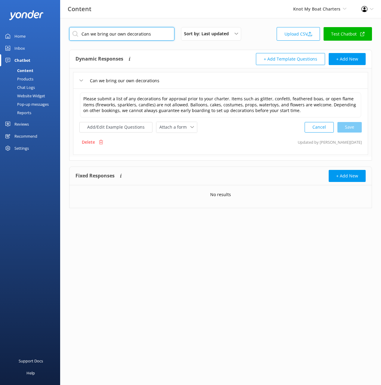
paste input "go swimming"
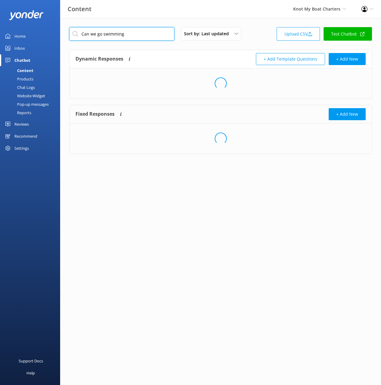
type input "Can we go swimming"
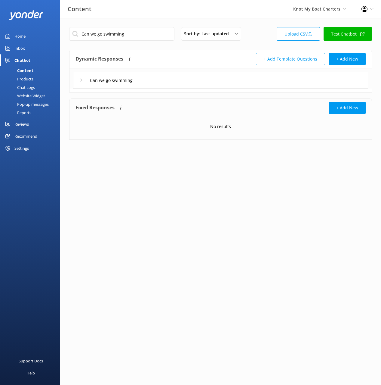
click at [209, 83] on div "Can we go swimming" at bounding box center [220, 80] width 295 height 17
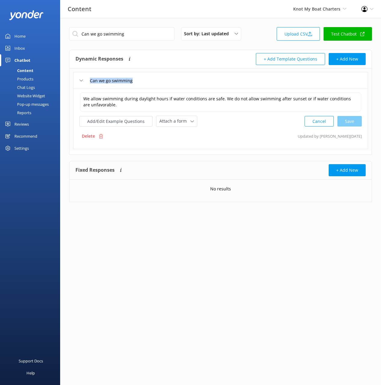
click at [209, 83] on div "Can we go swimming" at bounding box center [220, 80] width 295 height 17
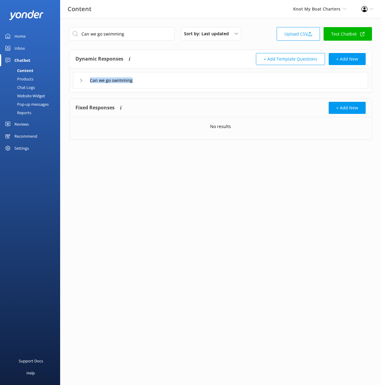
click at [195, 84] on div "Can we go swimming" at bounding box center [220, 80] width 295 height 17
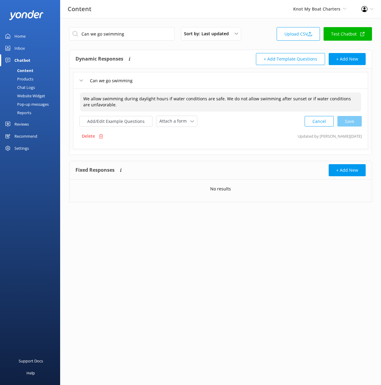
click at [200, 100] on textarea "We allow swimming during daylight hours if water conditions are safe. We do not…" at bounding box center [220, 101] width 281 height 19
paste textarea "13-Passenger Boats: Swimming is allowed during daylight hours when water condit…"
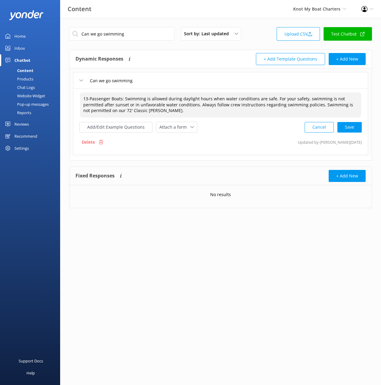
click at [345, 125] on div "Cancel Save" at bounding box center [333, 127] width 57 height 11
type textarea "13-Passenger Boats: Swimming is allowed during daylight hours when water condit…"
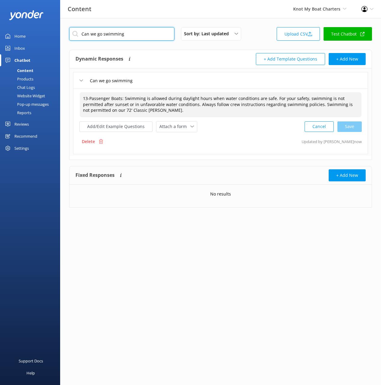
drag, startPoint x: 126, startPoint y: 37, endPoint x: 144, endPoint y: 48, distance: 21.3
click at [126, 37] on input "Can we go swimming" at bounding box center [121, 34] width 105 height 14
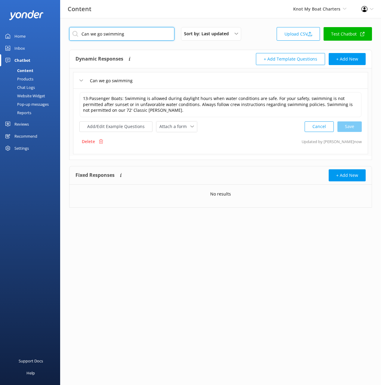
paste input "Do you allow tie ups"
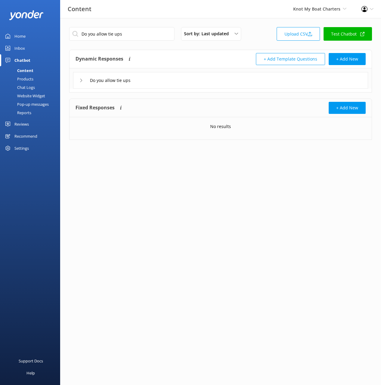
click at [220, 85] on div "Do you allow tie ups" at bounding box center [220, 80] width 295 height 17
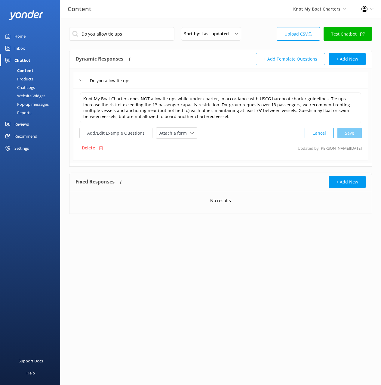
click at [220, 81] on div "Do you allow tie ups" at bounding box center [220, 80] width 295 height 17
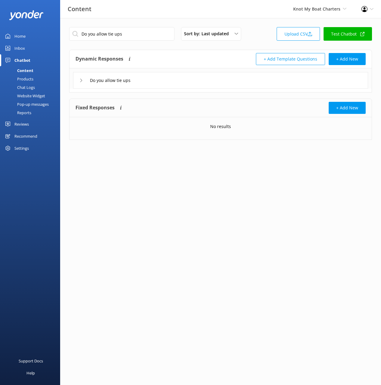
drag, startPoint x: 220, startPoint y: 81, endPoint x: 228, endPoint y: 85, distance: 8.2
click at [220, 81] on div "Do you allow tie ups" at bounding box center [220, 80] width 295 height 17
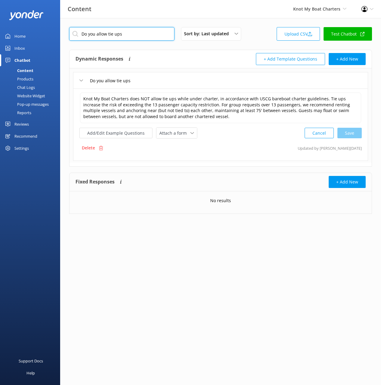
click at [135, 33] on input "Do you allow tie ups" at bounding box center [121, 34] width 105 height 14
paste input "What is your addres"
type input "What is your address"
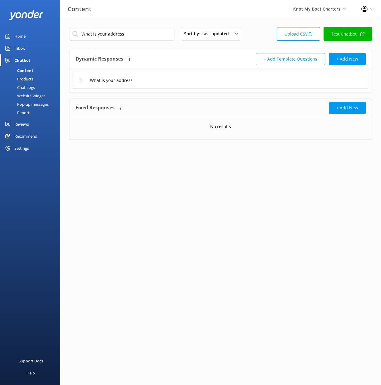
drag, startPoint x: 195, startPoint y: 80, endPoint x: 193, endPoint y: 83, distance: 3.6
click at [195, 80] on div "What is your address" at bounding box center [220, 80] width 295 height 17
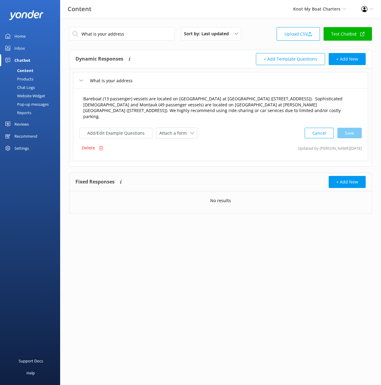
drag, startPoint x: 172, startPoint y: 96, endPoint x: 177, endPoint y: 101, distance: 6.6
click at [172, 96] on textarea "Bareboat (13 passenger) vessels are located on [GEOGRAPHIC_DATA] at [GEOGRAPHIC…" at bounding box center [220, 107] width 281 height 31
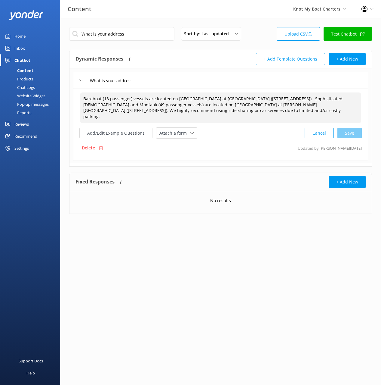
paste textarea
click at [343, 128] on div "Cancel Save" at bounding box center [333, 132] width 57 height 11
type textarea "Bareboat (13 passenger) vessels are located on [GEOGRAPHIC_DATA] at [GEOGRAPHIC…"
click at [139, 31] on input "What is your address" at bounding box center [121, 34] width 105 height 14
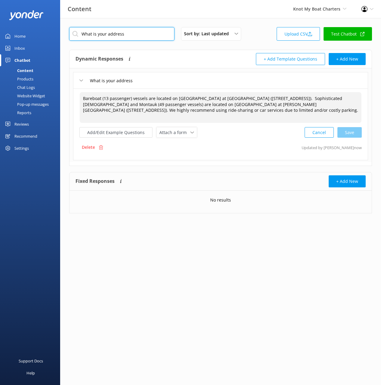
click at [139, 31] on input "What is your address" at bounding box center [121, 34] width 105 height 14
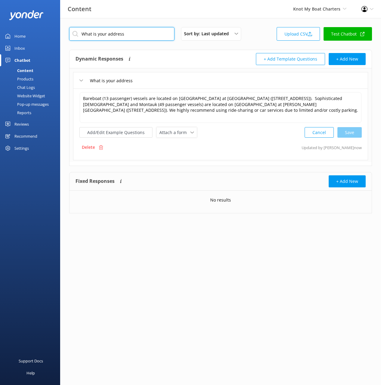
paste input "time do I need to arrive for check in"
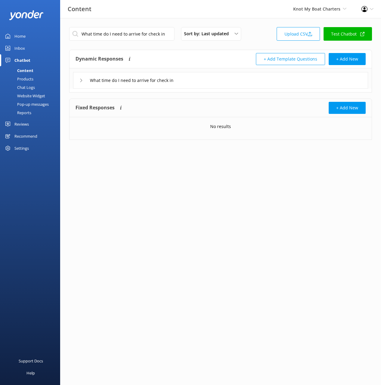
drag, startPoint x: 224, startPoint y: 80, endPoint x: 218, endPoint y: 80, distance: 6.6
click at [223, 80] on div "What time do I need to arrive for check in" at bounding box center [220, 80] width 295 height 17
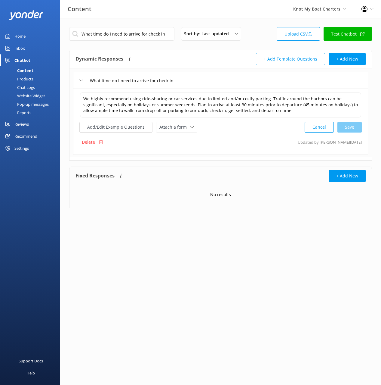
click at [212, 80] on div "What time do I need to arrive for check in" at bounding box center [220, 80] width 295 height 17
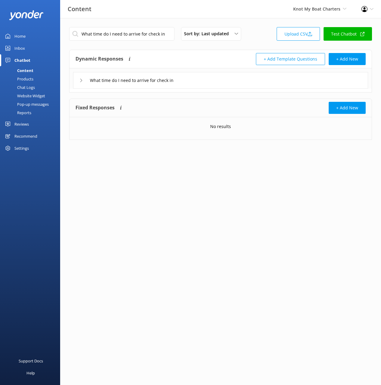
click at [212, 80] on div "What time do I need to arrive for check in" at bounding box center [220, 80] width 295 height 17
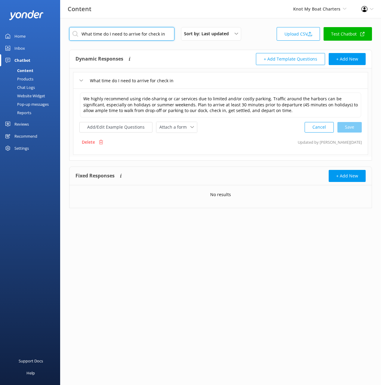
click at [139, 34] on input "What time do I need to arrive for check in" at bounding box center [121, 34] width 105 height 14
paste input "Do you have vehicle parking"
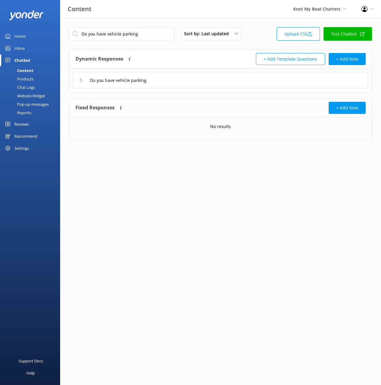
click at [217, 86] on div "Do you have vehicle parking" at bounding box center [220, 80] width 295 height 17
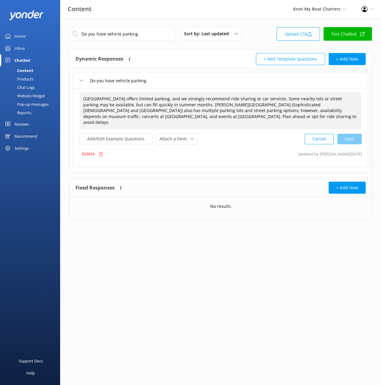
click at [225, 114] on textarea "[GEOGRAPHIC_DATA] offers limited parking, and we strongly recommend ride sharin…" at bounding box center [220, 110] width 281 height 37
click at [141, 32] on input "Do you have vehicle parking" at bounding box center [121, 34] width 105 height 14
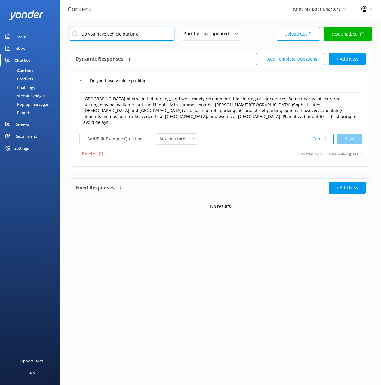
paste input "Can we go on the river"
click at [174, 48] on div "Can we go on the river Sort by: Last updated Title (A-Z) Last updated Upload CS…" at bounding box center [220, 128] width 321 height 220
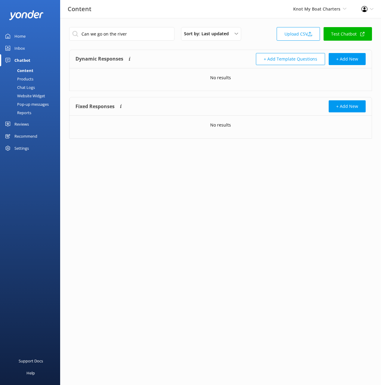
click at [199, 76] on div "No results" at bounding box center [221, 77] width 302 height 19
click at [153, 33] on input "Can we go on the river" at bounding box center [121, 34] width 105 height 14
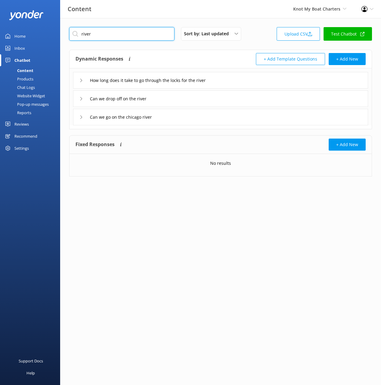
type input "river"
click at [192, 116] on div "Can we go on the chicago river" at bounding box center [220, 117] width 295 height 17
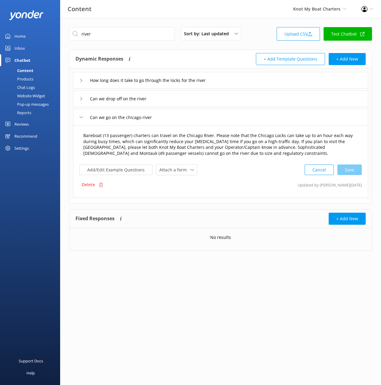
click at [182, 150] on textarea "Bareboat (13 passenger) charters can travel on the Chicago River. Please note t…" at bounding box center [220, 144] width 281 height 31
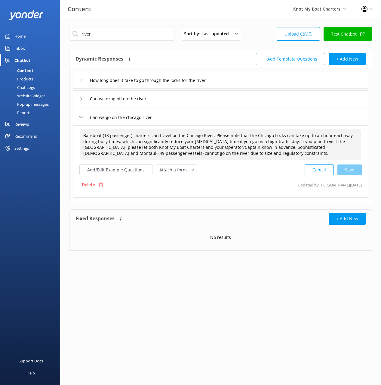
click at [182, 150] on textarea "Bareboat (13 passenger) charters can travel on the Chicago River. Please note t…" at bounding box center [220, 144] width 281 height 31
paste textarea "and Montauk (49-passenger vessel) charters can travel on the Chicago River. Ple…"
click at [347, 169] on div "Cancel Save" at bounding box center [333, 169] width 57 height 11
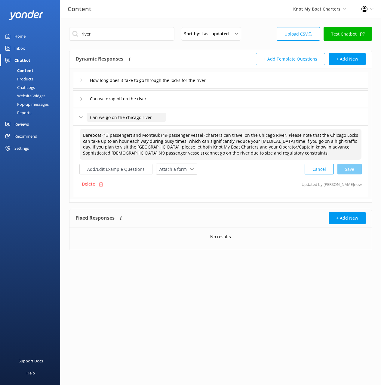
type textarea "Bareboat (13 passenger) and Montauk (49-passenger vessel) charters can travel o…"
click at [140, 118] on input "Can we go on the chicago river" at bounding box center [126, 117] width 79 height 9
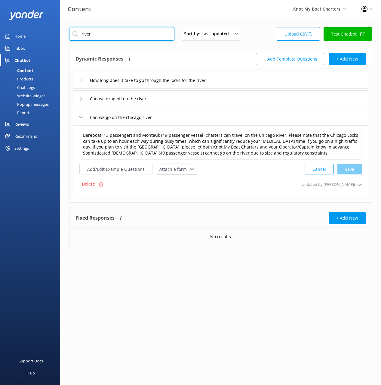
click at [146, 34] on input "river" at bounding box center [121, 34] width 105 height 14
paste input "Where are the pick up and drop off locations"
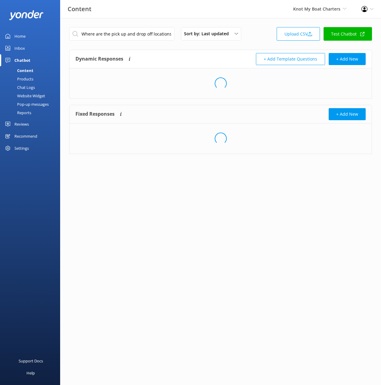
click at [211, 59] on div "Dynamic Responses The chatbot will generate a response based on the content inf…" at bounding box center [148, 59] width 145 height 12
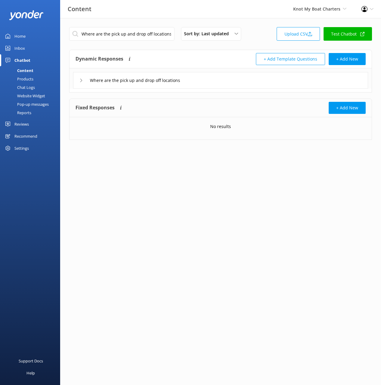
click at [206, 83] on div "Where are the pick up and drop off locations" at bounding box center [220, 80] width 295 height 17
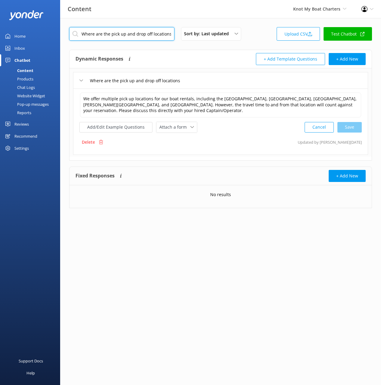
click at [150, 35] on input "Where are the pick up and drop off locations" at bounding box center [121, 34] width 105 height 14
paste input "How do I hire a captain for boat rental in [GEOGRAPHIC_DATA]"
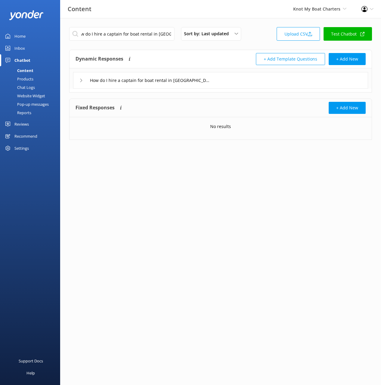
click at [272, 78] on div "How do I hire a captain for boat rental in [GEOGRAPHIC_DATA]" at bounding box center [220, 80] width 295 height 17
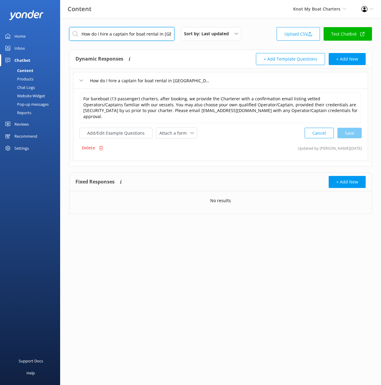
click at [137, 37] on input "How do I hire a captain for boat rental in [GEOGRAPHIC_DATA]" at bounding box center [121, 34] width 105 height 14
paste input "much does a captain [PERSON_NAME]"
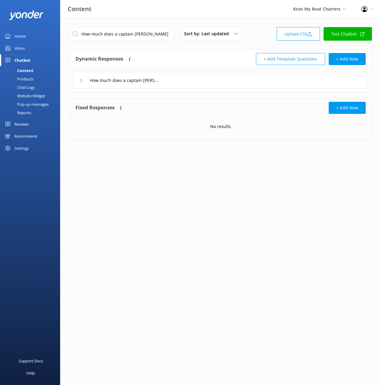
click at [202, 80] on div "How much does a captain [PERSON_NAME]" at bounding box center [220, 80] width 295 height 17
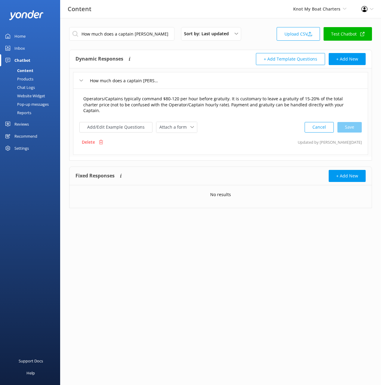
click at [225, 103] on textarea "Operators/Captains typically command $80-120 per hour before gratuity. It is cu…" at bounding box center [220, 104] width 281 height 25
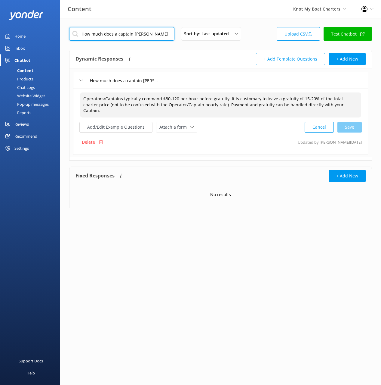
click at [130, 37] on input "How much does a captain [PERSON_NAME]" at bounding box center [121, 34] width 105 height 14
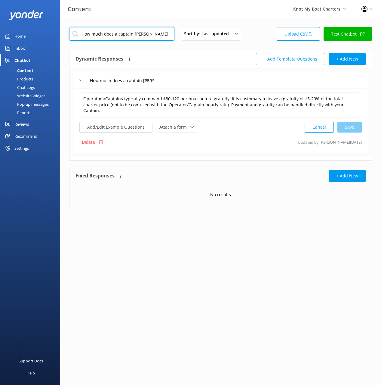
paste input "Is the Captain included on my Sophisticated [DEMOGRAPHIC_DATA] or Montauk Chart…"
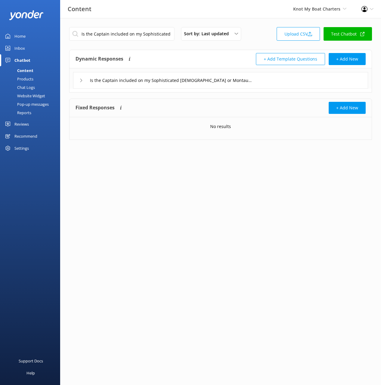
drag, startPoint x: 280, startPoint y: 82, endPoint x: 269, endPoint y: 86, distance: 11.6
click at [279, 82] on div "Is the Captain included on my Sophisticated [DEMOGRAPHIC_DATA] or Montauk Chart…" at bounding box center [220, 80] width 295 height 17
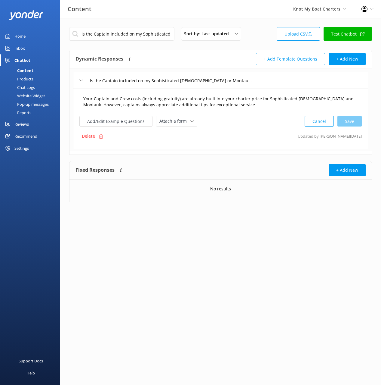
click at [211, 103] on textarea "Your Captain and Crew costs (including gratuity) are already built into your ch…" at bounding box center [220, 101] width 281 height 19
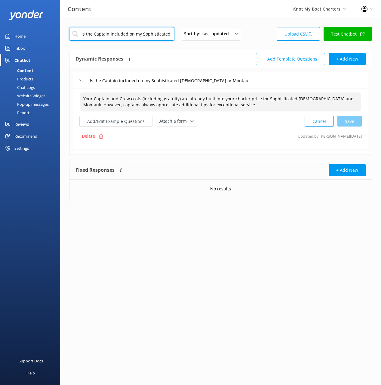
click at [145, 38] on input "Is the Captain included on my Sophisticated [DEMOGRAPHIC_DATA] or Montauk Chart…" at bounding box center [121, 34] width 105 height 14
click at [145, 37] on input "Is the Captain included on my Sophisticated [DEMOGRAPHIC_DATA] or Montauk Chart…" at bounding box center [121, 34] width 105 height 14
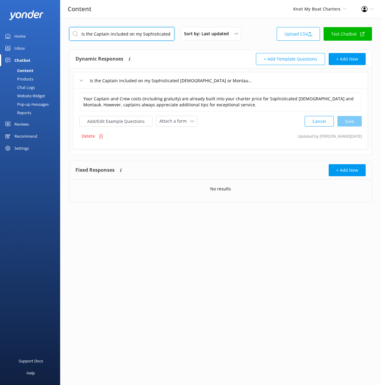
paste input "Are infants and children allowed on board"
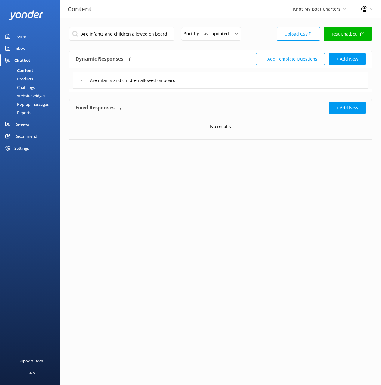
drag, startPoint x: 244, startPoint y: 83, endPoint x: 236, endPoint y: 82, distance: 8.4
click at [243, 83] on div "Are infants and children allowed on board" at bounding box center [220, 80] width 295 height 17
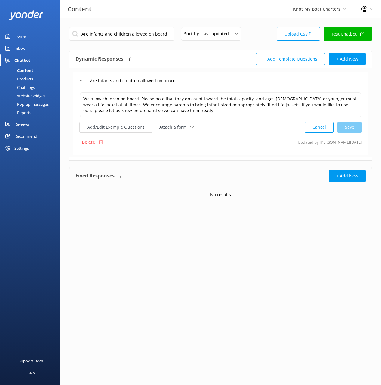
click at [221, 80] on div "Are infants and children allowed on board" at bounding box center [220, 80] width 295 height 17
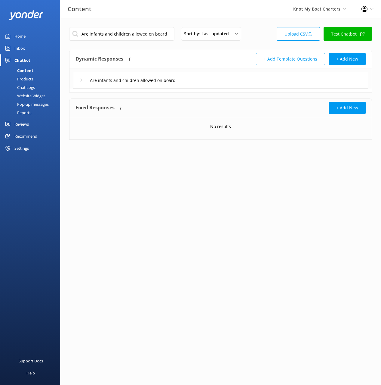
click at [221, 80] on div "Are infants and children allowed on board" at bounding box center [220, 80] width 295 height 17
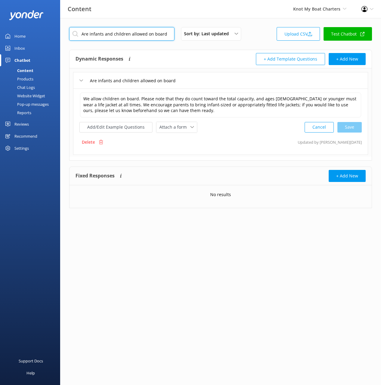
click at [137, 38] on input "Are infants and children allowed on board" at bounding box center [121, 34] width 105 height 14
paste input "Is there an age limit"
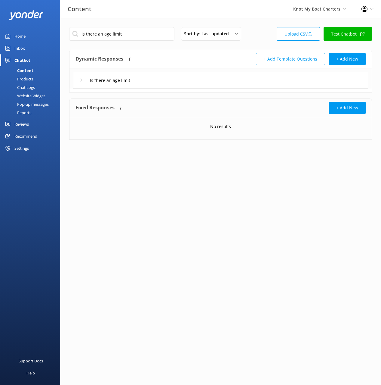
click at [186, 75] on div "Is there an age limit" at bounding box center [220, 80] width 295 height 17
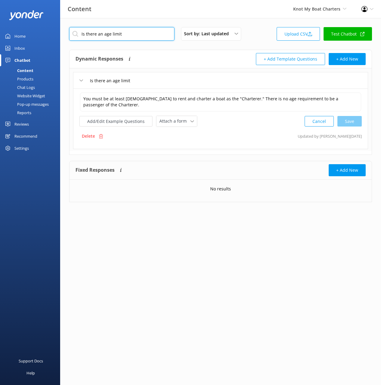
click at [148, 34] on input "Is there an age limit" at bounding box center [121, 34] width 105 height 14
click at [148, 35] on input "Is there an age limit" at bounding box center [121, 34] width 105 height 14
paste input "Am I sharing the yacht with people I don't know"
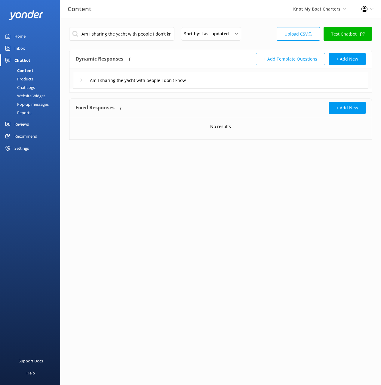
click at [249, 80] on div "Am I sharing the yacht with people I don't know" at bounding box center [220, 80] width 295 height 17
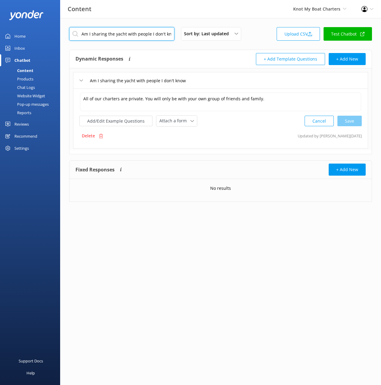
click at [137, 36] on input "Am I sharing the yacht with people I don't know" at bounding box center [121, 34] width 105 height 14
paste input "Do you offer wedding ceremonies or receptions"
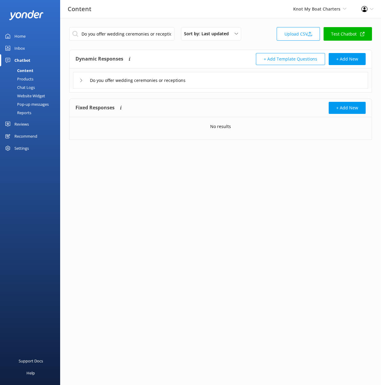
click at [202, 92] on div "Dynamic Responses The chatbot will generate a response based on the content inf…" at bounding box center [220, 72] width 303 height 45
click at [234, 84] on div "Do you offer wedding ceremonies or receptions" at bounding box center [220, 80] width 295 height 17
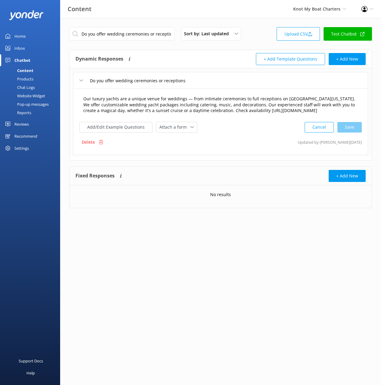
click at [224, 104] on textarea "Our luxury yachts are a unique venue for weddings — from intimate ceremonies to…" at bounding box center [220, 104] width 281 height 25
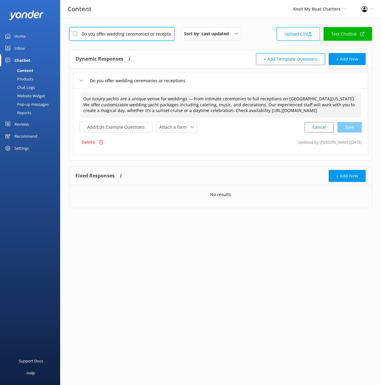
click at [138, 33] on input "Do you offer wedding ceremonies or receptions" at bounding box center [121, 34] width 105 height 14
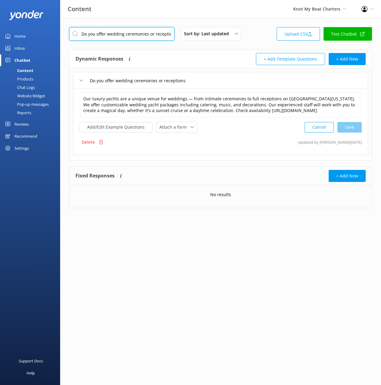
paste input "provide event catering"
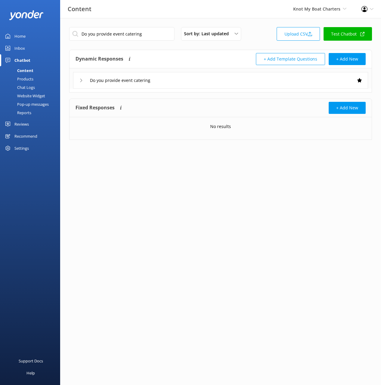
click at [209, 81] on div "Do you provide event catering" at bounding box center [220, 80] width 295 height 17
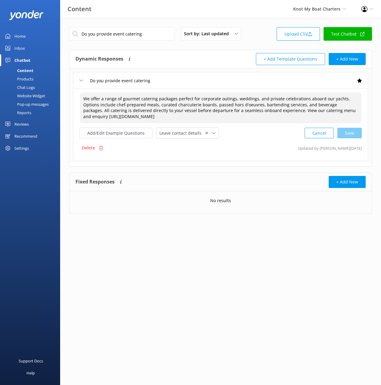
click at [222, 99] on textarea "We offer a range of gourmet catering packages perfect for corporate outings, we…" at bounding box center [220, 107] width 281 height 31
click at [160, 33] on input "Do you provide event catering" at bounding box center [121, 34] width 105 height 14
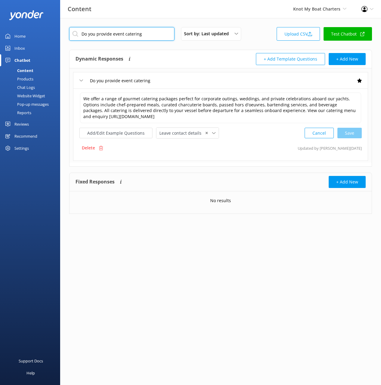
paste input "offer packages for team-building experiences or company outings"
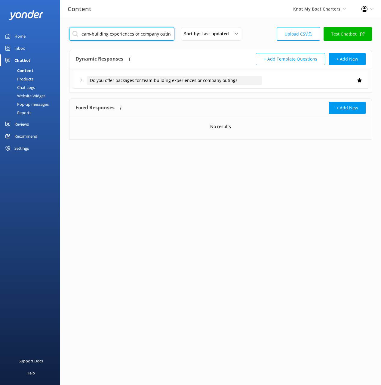
type input "Do you offer packages for team-building experiences or company outings"
drag, startPoint x: 222, startPoint y: 82, endPoint x: 225, endPoint y: 83, distance: 3.1
click at [223, 82] on input "Do you offer packages for team-building experiences or company outings" at bounding box center [175, 80] width 176 height 9
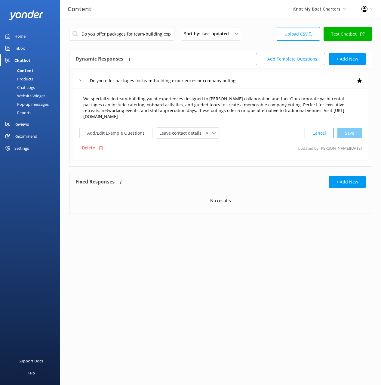
click at [263, 102] on textarea "We specialize in team-building yacht experiences designed to [PERSON_NAME] coll…" at bounding box center [220, 107] width 281 height 31
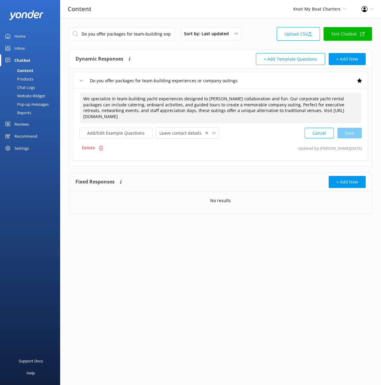
paste textarea
drag, startPoint x: 347, startPoint y: 129, endPoint x: 357, endPoint y: 128, distance: 10.0
click at [347, 129] on div "Cancel Save" at bounding box center [333, 132] width 57 height 11
type textarea "We specialize in team-building yacht experiences designed to [PERSON_NAME] coll…"
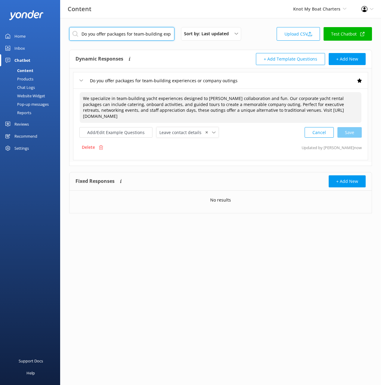
click at [133, 30] on input "Do you offer packages for team-building experiences or company outings" at bounding box center [121, 34] width 105 height 14
click at [133, 31] on input "Do you offer packages for team-building experiences or company outings" at bounding box center [121, 34] width 105 height 14
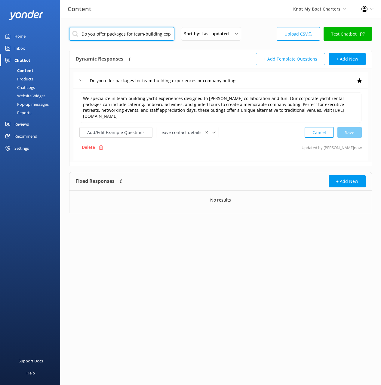
paste input "Can we book a corporate event or business conference"
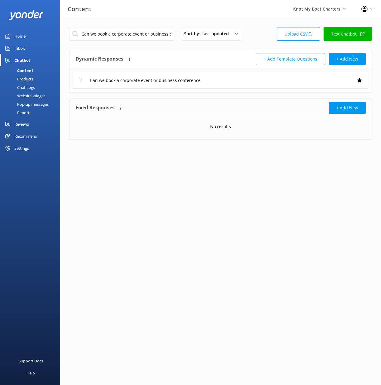
click at [259, 84] on div "Can we book a corporate event or business conference" at bounding box center [220, 80] width 295 height 17
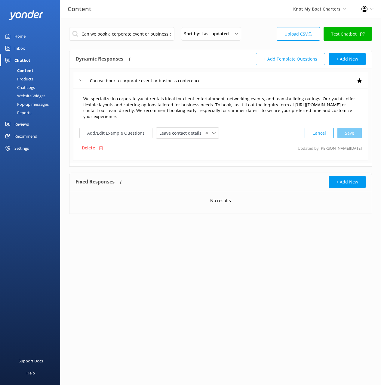
drag, startPoint x: 233, startPoint y: 98, endPoint x: 234, endPoint y: 104, distance: 6.2
click at [233, 98] on textarea "We specialize in corporate yacht rentals ideal for client entertainment, networ…" at bounding box center [220, 107] width 281 height 31
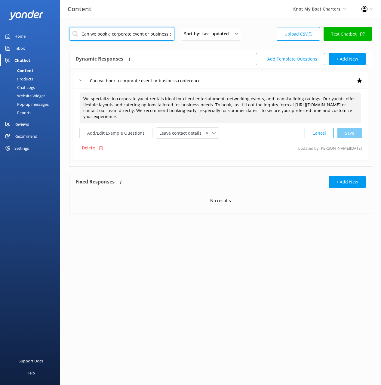
click at [142, 35] on input "Can we book a corporate event or business conference" at bounding box center [121, 34] width 105 height 14
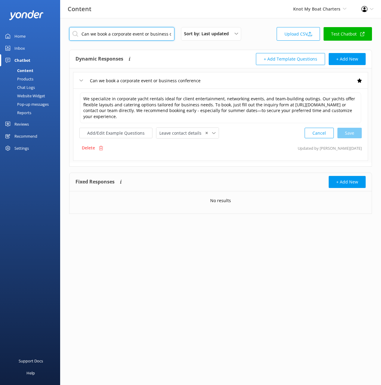
paste input "How many guests can you accommodate for corporate events"
type input "How many guests can you accommodate for corporate events"
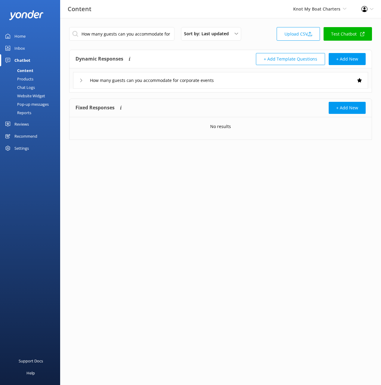
drag, startPoint x: 245, startPoint y: 81, endPoint x: 240, endPoint y: 85, distance: 6.6
click at [245, 81] on div "How many guests can you accommodate for corporate events" at bounding box center [220, 80] width 295 height 17
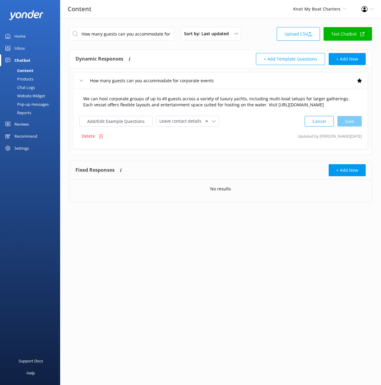
click at [221, 111] on textarea "We can host corporate groups of up to 49 guests across a variety of luxury yach…" at bounding box center [220, 101] width 281 height 19
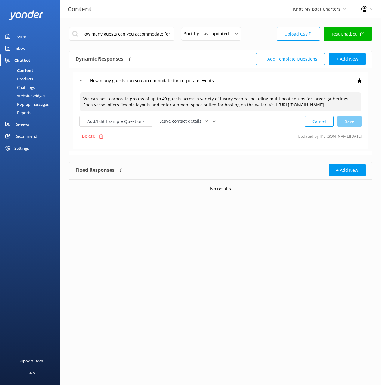
paste textarea
type textarea "We can host corporate groups of up to 49 guests across a variety of luxury yach…"
click at [138, 34] on input "How many guests can you accommodate for corporate events" at bounding box center [121, 34] width 105 height 14
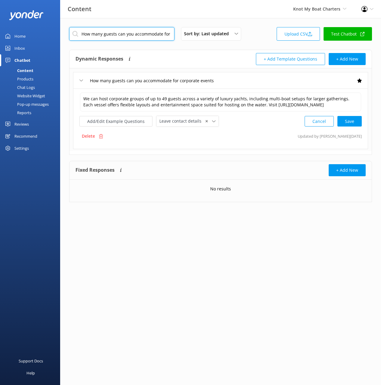
paste input "Do you provide VIP or luxury yacht experience"
click at [168, 56] on div "Dynamic Responses The chatbot will generate a response based on the content inf…" at bounding box center [148, 59] width 145 height 12
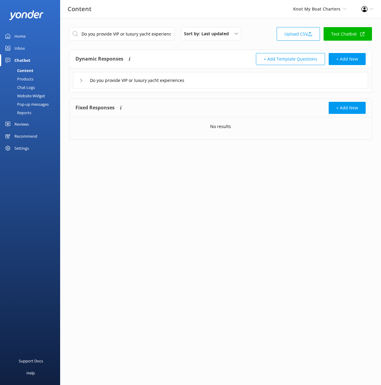
drag, startPoint x: 236, startPoint y: 80, endPoint x: 229, endPoint y: 84, distance: 7.6
click at [235, 80] on div "Do you provide VIP or luxury yacht experiences" at bounding box center [220, 80] width 295 height 17
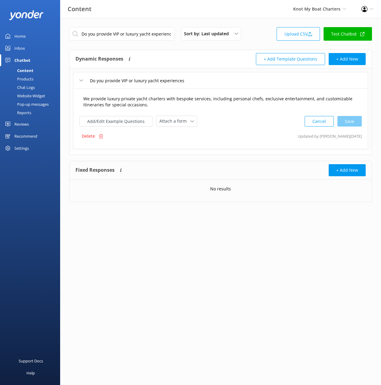
click at [206, 100] on textarea "We provide luxury private yacht charters with bespoke services, including perso…" at bounding box center [220, 101] width 281 height 19
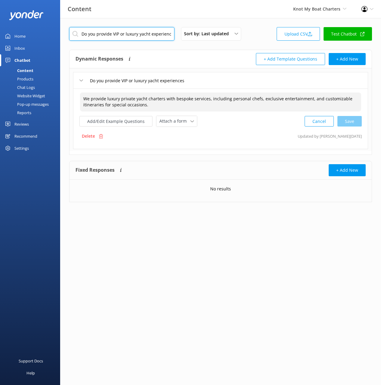
click at [154, 34] on input "Do you provide VIP or luxury yacht experiences" at bounding box center [121, 34] width 105 height 14
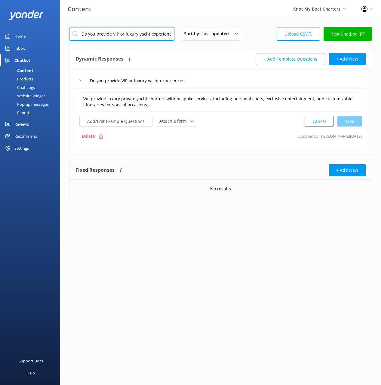
paste input "Can I bring the yacht for my promotional event"
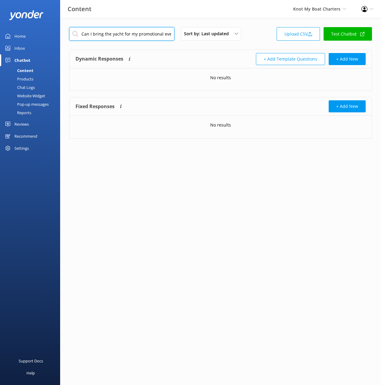
click at [117, 35] on input "Can I bring the yacht for my promotional event" at bounding box center [121, 34] width 105 height 14
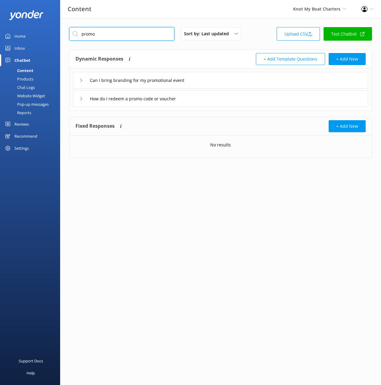
type input "promo"
drag, startPoint x: 155, startPoint y: 54, endPoint x: 161, endPoint y: 58, distance: 7.4
click at [156, 55] on div "Dynamic Responses The chatbot will generate a response based on the content inf…" at bounding box center [148, 59] width 145 height 12
click at [228, 79] on div "Can I bring branding for my promotional event" at bounding box center [220, 80] width 295 height 17
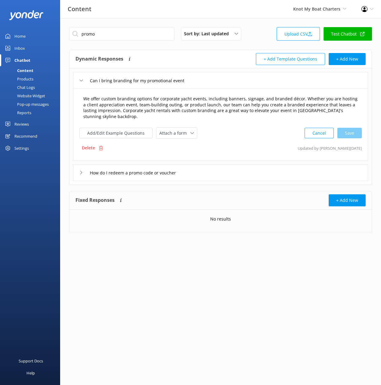
click at [246, 108] on textarea "We offer custom branding options for corporate yacht events, including banners,…" at bounding box center [220, 107] width 281 height 31
click at [138, 79] on input "Can I bring branding for my promotional event" at bounding box center [145, 80] width 116 height 9
paste input "the yacht"
type input "Can I bring the yacht for my promotional event"
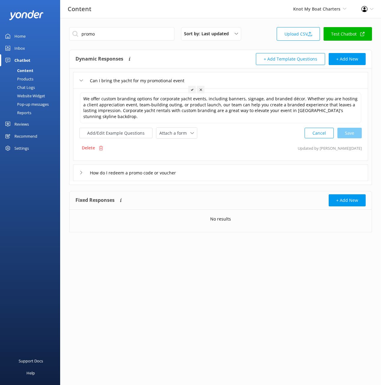
drag, startPoint x: 191, startPoint y: 88, endPoint x: 197, endPoint y: 92, distance: 7.2
click at [191, 88] on icon at bounding box center [192, 89] width 2 height 2
drag, startPoint x: 136, startPoint y: 40, endPoint x: 139, endPoint y: 40, distance: 3.0
click at [136, 39] on input "promo" at bounding box center [121, 34] width 105 height 14
paste input "What type of entertainment options are available for private yacht charters"
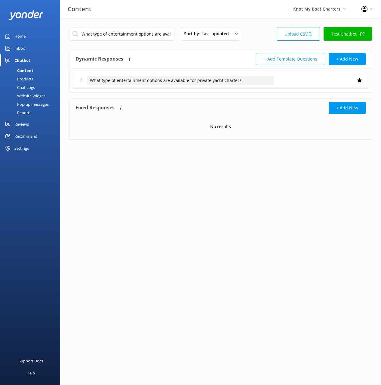
click at [261, 83] on input "What type of entertainment options are available for private yacht charters" at bounding box center [181, 80] width 188 height 9
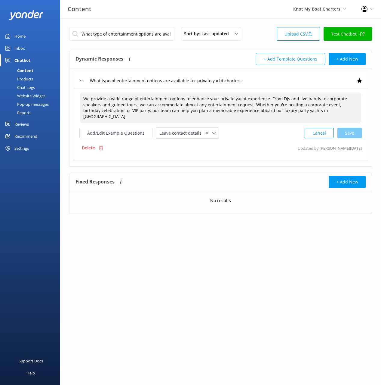
click at [245, 107] on textarea "We provide a wide range of entertainment options to enhance your private yacht …" at bounding box center [220, 107] width 281 height 31
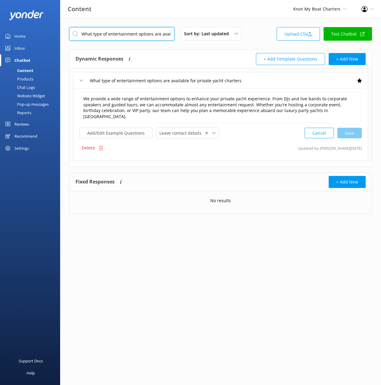
click at [148, 31] on input "What type of entertainment options are available for private yacht charters" at bounding box center [121, 34] width 105 height 14
click at [148, 32] on input "What type of entertainment options are available for private yacht charters" at bounding box center [121, 34] width 105 height 14
paste input "Do you cater to dietary requirement"
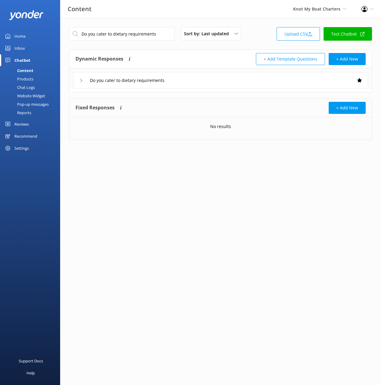
drag, startPoint x: 218, startPoint y: 76, endPoint x: 222, endPoint y: 85, distance: 10.0
click at [218, 76] on div "Do you cater to dietary requirements" at bounding box center [220, 80] width 295 height 17
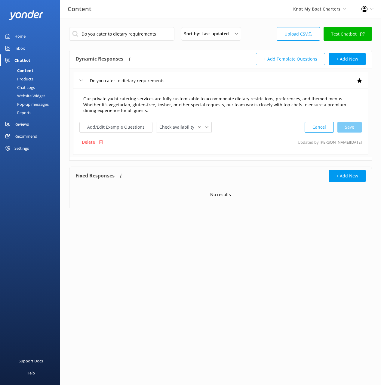
click at [247, 107] on textarea "Our private yacht catering services are fully customizable to accommodate dieta…" at bounding box center [220, 104] width 281 height 25
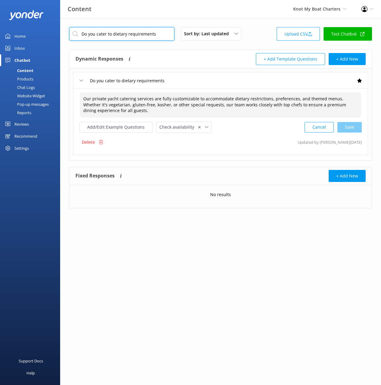
click at [116, 33] on input "Do you cater to dietary requirements" at bounding box center [121, 34] width 105 height 14
click at [117, 33] on input "Do you cater to dietary requirements" at bounding box center [121, 34] width 105 height 14
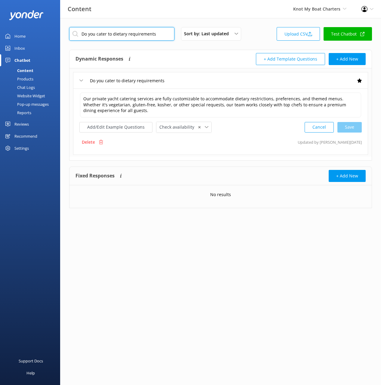
paste
type input "Why should we book with you"
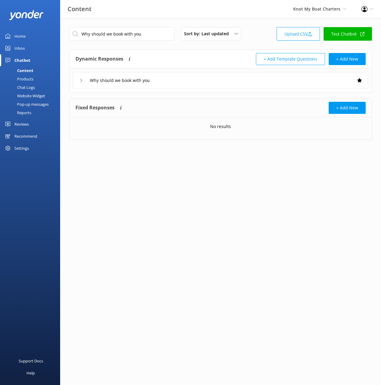
click at [257, 78] on div "Why should we book with you" at bounding box center [220, 80] width 295 height 17
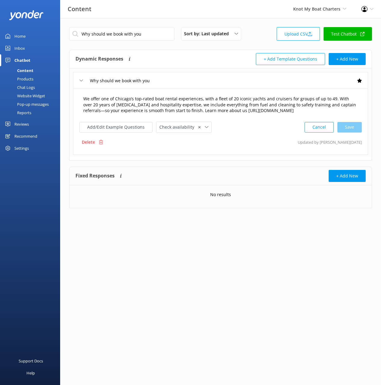
click at [211, 107] on textarea "We offer one of Chicago’s top-rated boat rental experiences, with a fleet of 20…" at bounding box center [220, 104] width 281 height 25
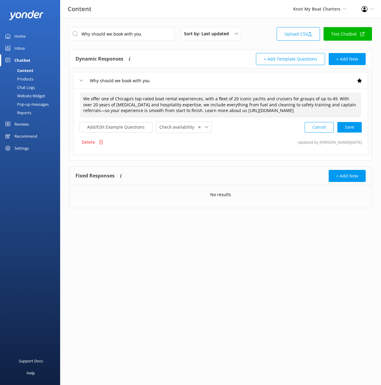
type textarea "We offer one of Chicago’s top-rated boat rental experiences, with a fleet of 20…"
click at [129, 36] on input "Why should we book with you" at bounding box center [121, 34] width 105 height 14
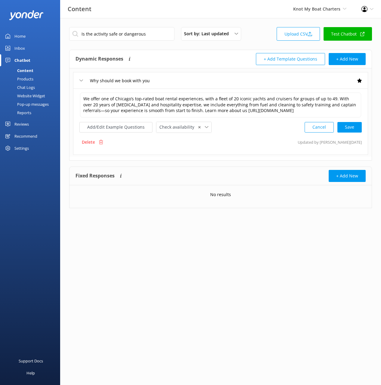
click at [188, 60] on div "Dynamic Responses The chatbot will generate a response based on the content inf…" at bounding box center [148, 59] width 145 height 12
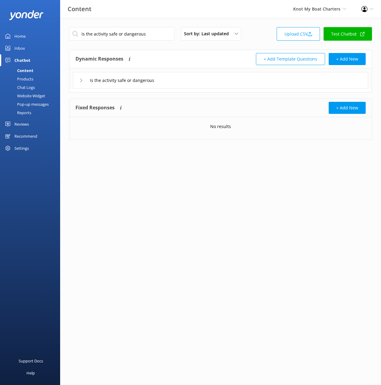
click at [197, 77] on div "Is the activity safe or dangerous" at bounding box center [220, 80] width 295 height 17
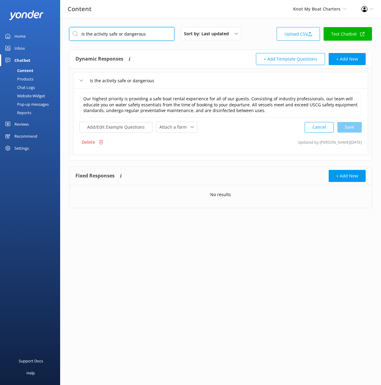
click at [142, 31] on input "Is the activity safe or dangerous" at bounding box center [121, 34] width 105 height 14
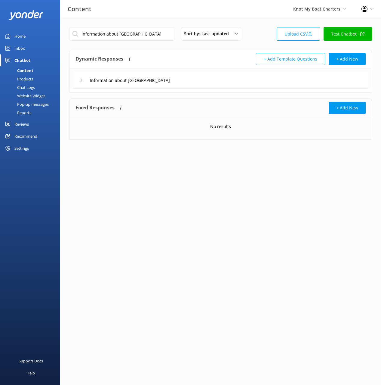
click at [225, 79] on div "Information about [GEOGRAPHIC_DATA]" at bounding box center [220, 80] width 295 height 17
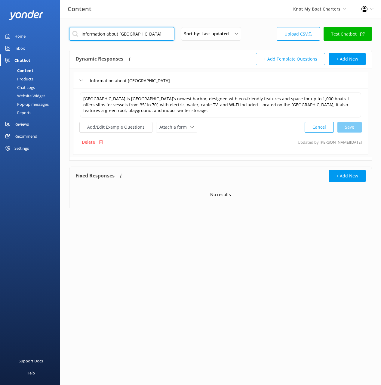
click at [136, 35] on input "Information about [GEOGRAPHIC_DATA]" at bounding box center [121, 34] width 105 height 14
drag, startPoint x: 136, startPoint y: 35, endPoint x: 143, endPoint y: 39, distance: 7.8
click at [136, 35] on input "Information about [GEOGRAPHIC_DATA]" at bounding box center [121, 34] width 105 height 14
type input "What yachts do you have"
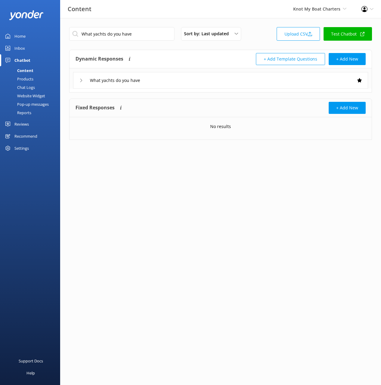
drag, startPoint x: 219, startPoint y: 82, endPoint x: 219, endPoint y: 85, distance: 3.1
click at [219, 82] on div "What yachts do you have" at bounding box center [220, 80] width 295 height 17
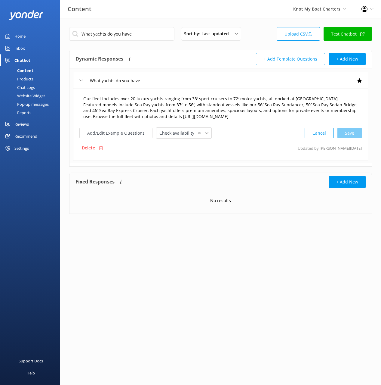
drag, startPoint x: 267, startPoint y: 106, endPoint x: 264, endPoint y: 108, distance: 3.2
click at [266, 106] on textarea "Our fleet includes over 20 luxury yachts ranging from 33′ sport cruisers to 72′…" at bounding box center [220, 107] width 281 height 31
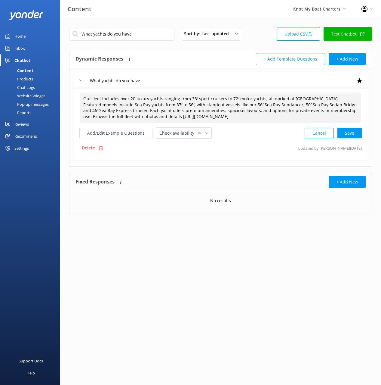
type textarea "Our fleet includes over 20 luxury yachts ranging from 33′ sport cruisers to 72′…"
click at [131, 37] on input "What yachts do you have" at bounding box center [121, 34] width 105 height 14
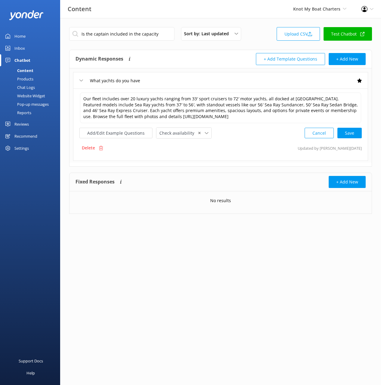
drag, startPoint x: 170, startPoint y: 55, endPoint x: 170, endPoint y: 59, distance: 3.3
click at [170, 55] on div "Dynamic Responses The chatbot will generate a response based on the content inf…" at bounding box center [148, 59] width 145 height 12
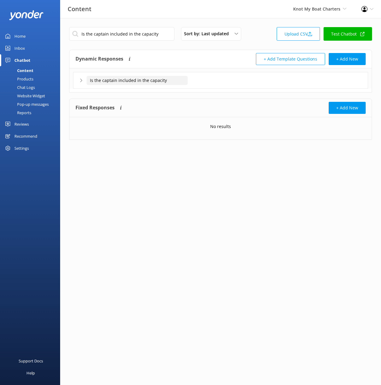
drag, startPoint x: 184, startPoint y: 82, endPoint x: 190, endPoint y: 85, distance: 7.3
click at [184, 81] on input "Is the captain included in the capacity" at bounding box center [137, 80] width 101 height 9
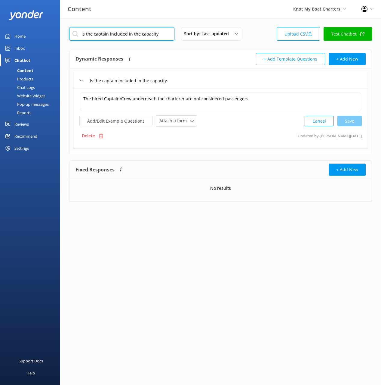
click at [159, 37] on input "Is the captain included in the capacity" at bounding box center [121, 34] width 105 height 14
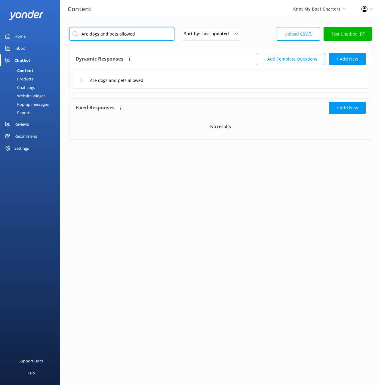
click at [188, 78] on div "Are dogs and pets allowed" at bounding box center [220, 80] width 295 height 17
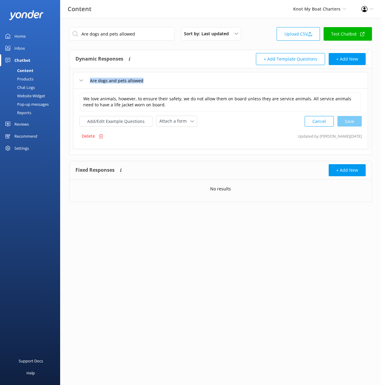
click at [188, 78] on div "Are dogs and pets allowed" at bounding box center [220, 80] width 295 height 17
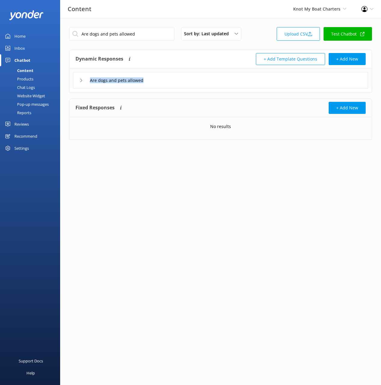
click at [196, 82] on div "Are dogs and pets allowed" at bounding box center [220, 80] width 295 height 17
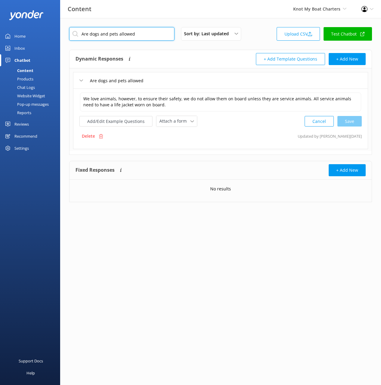
click at [151, 38] on input "Are dogs and pets allowed" at bounding box center [121, 34] width 105 height 14
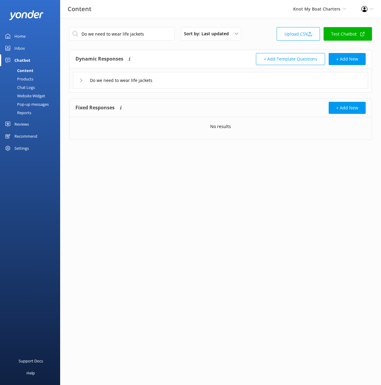
click at [224, 79] on div "Do we need to wear life jackets" at bounding box center [220, 80] width 295 height 17
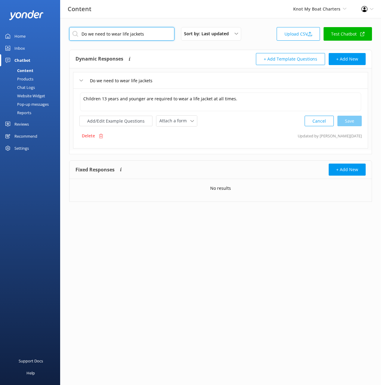
click at [127, 38] on input "Do we need to wear life jackets" at bounding box center [121, 34] width 105 height 14
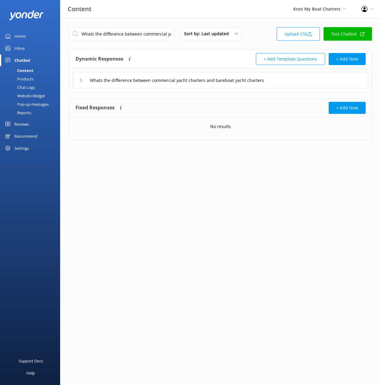
drag, startPoint x: 336, startPoint y: 81, endPoint x: 301, endPoint y: 88, distance: 34.9
click at [335, 81] on div "Whats the difference between commercial yacht charters and bareboat yacht chart…" at bounding box center [220, 80] width 295 height 17
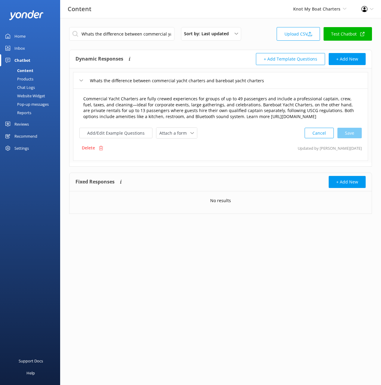
click at [245, 104] on textarea "Commercial Yacht Charters are fully crewed experiences for groups of up to 49 p…" at bounding box center [220, 107] width 281 height 31
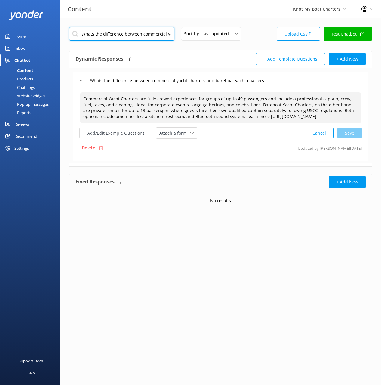
click at [158, 36] on input "Whats the difference between commercial yacht charters and bareboat yacht chart…" at bounding box center [121, 34] width 105 height 14
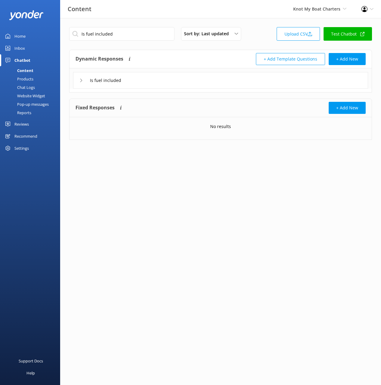
click at [271, 88] on div "Is fuel included" at bounding box center [220, 80] width 295 height 17
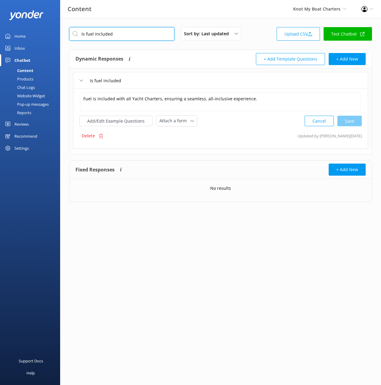
click at [143, 28] on input "Is fuel included" at bounding box center [121, 34] width 105 height 14
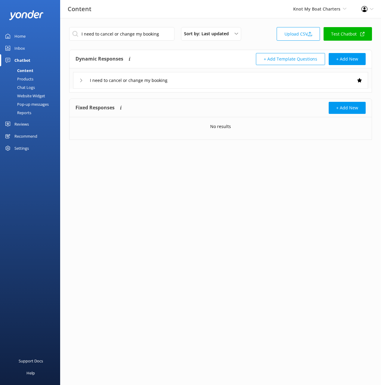
click at [235, 82] on div "I need to cancel or change my booking" at bounding box center [220, 80] width 295 height 17
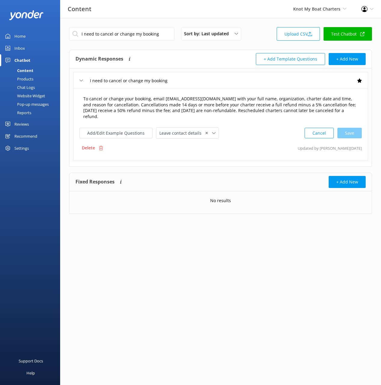
click at [254, 101] on textarea "To cancel or change your booking, email [EMAIL_ADDRESS][DOMAIN_NAME] with your …" at bounding box center [220, 107] width 281 height 31
drag, startPoint x: 147, startPoint y: 36, endPoint x: 157, endPoint y: 41, distance: 11.7
click at [147, 36] on input "I need to cancel or change my booking" at bounding box center [121, 34] width 105 height 14
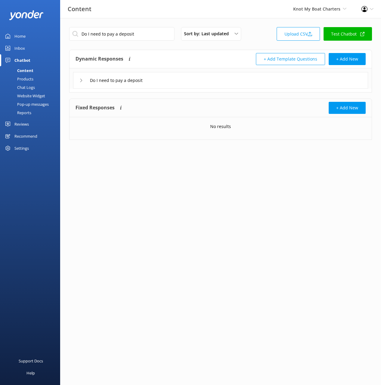
click at [216, 82] on div "Do I need to pay a deposit" at bounding box center [220, 80] width 295 height 17
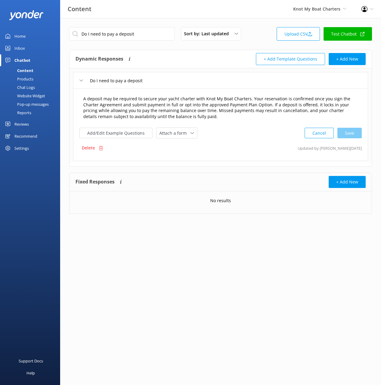
click at [241, 102] on textarea "A deposit may be required to secure your yacht charter with Knot My Boat Charte…" at bounding box center [220, 107] width 281 height 31
click at [151, 35] on input "Do I need to pay a deposit" at bounding box center [121, 34] width 105 height 14
click at [212, 54] on div "Dynamic Responses The chatbot will generate a response based on the content inf…" at bounding box center [148, 59] width 145 height 12
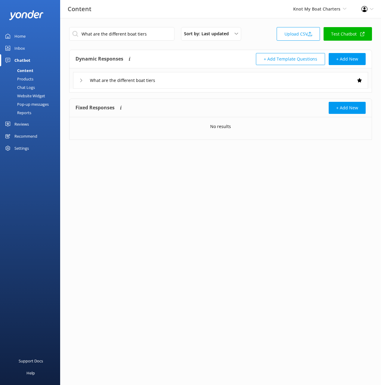
click at [226, 78] on div "What are the different boat tiers" at bounding box center [220, 80] width 295 height 17
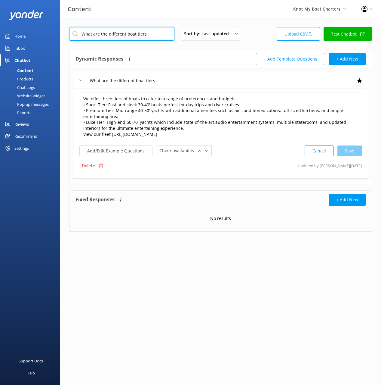
click at [150, 34] on input "What are the different boat tiers" at bounding box center [121, 34] width 105 height 14
click at [150, 33] on input "What are the different boat tiers" at bounding box center [121, 34] width 105 height 14
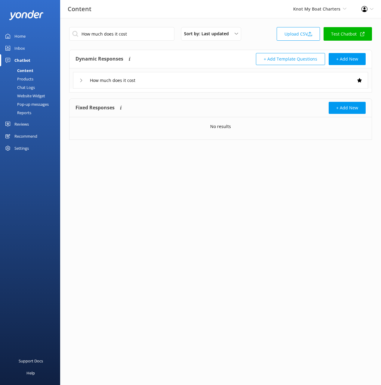
drag, startPoint x: 193, startPoint y: 82, endPoint x: 199, endPoint y: 88, distance: 8.3
click at [193, 82] on div "How much does it cost" at bounding box center [220, 80] width 295 height 17
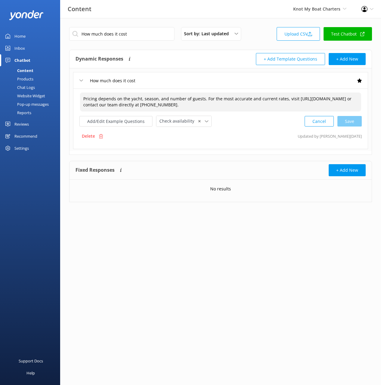
click at [215, 94] on textarea "Pricing depends on the yacht, season, and number of guests. For the most accura…" at bounding box center [220, 101] width 281 height 19
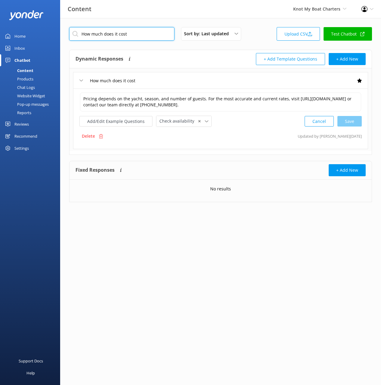
click at [131, 31] on input "How much does it cost" at bounding box center [121, 34] width 105 height 14
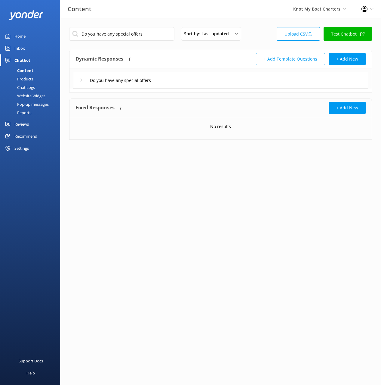
click at [210, 75] on div "Do you have any special offers" at bounding box center [220, 80] width 295 height 17
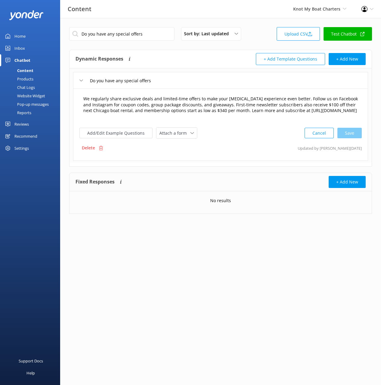
click at [227, 94] on textarea "We regularly share exclusive deals and limited-time offers to make your [MEDICA…" at bounding box center [220, 107] width 281 height 31
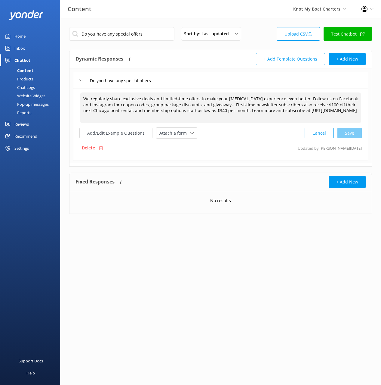
click at [229, 101] on textarea "We regularly share exclusive deals and limited-time offers to make your [MEDICA…" at bounding box center [220, 107] width 281 height 31
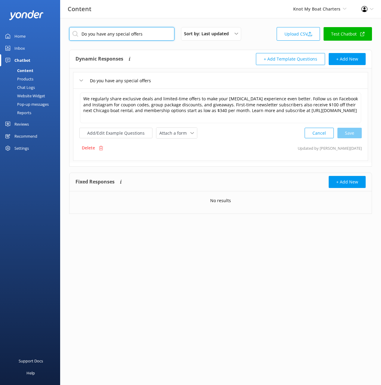
click at [150, 35] on input "Do you have any special offers" at bounding box center [121, 34] width 105 height 14
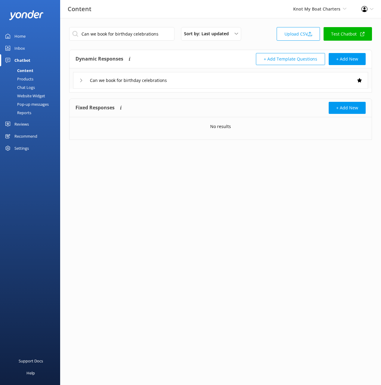
drag, startPoint x: 204, startPoint y: 81, endPoint x: 209, endPoint y: 85, distance: 6.7
click at [204, 81] on div "Can we book for birthday celebrations" at bounding box center [220, 80] width 295 height 17
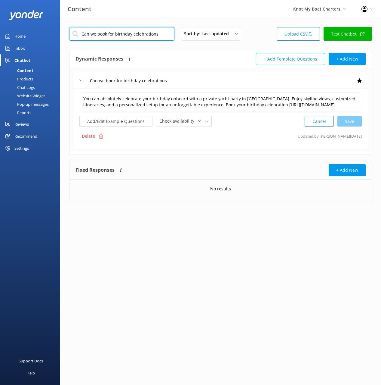
click at [148, 33] on input "Can we book for birthday celebrations" at bounding box center [121, 34] width 105 height 14
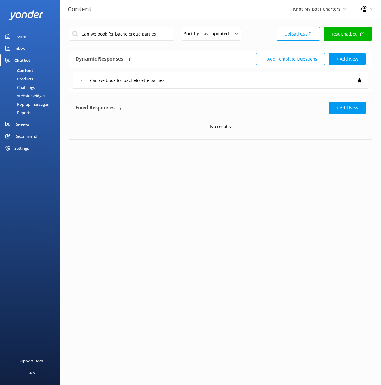
click at [197, 76] on div "Can we book for bachelorette parties" at bounding box center [220, 80] width 295 height 17
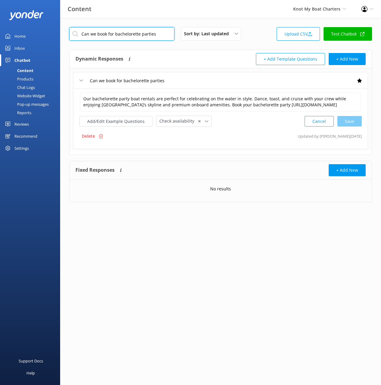
click at [144, 40] on input "Can we book for bachelorette parties" at bounding box center [121, 34] width 105 height 14
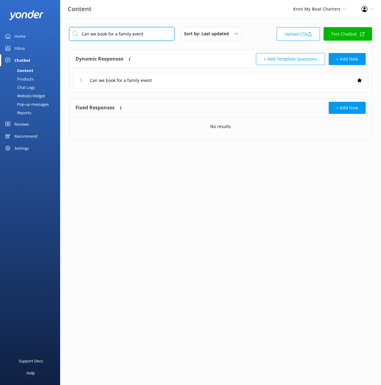
drag, startPoint x: 155, startPoint y: 37, endPoint x: 166, endPoint y: 41, distance: 11.8
click at [155, 37] on input "Can we book for a family event" at bounding box center [121, 34] width 105 height 14
type input "Can we book for bachelorette parties"
click at [251, 88] on div "Can we book for bachelorette parties" at bounding box center [220, 80] width 295 height 17
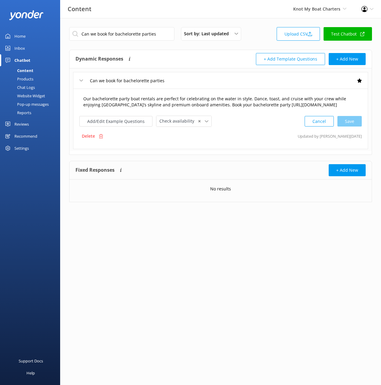
click at [271, 104] on textarea "Our bachelorette party boat rentals are perfect for celebrating on the water in…" at bounding box center [220, 101] width 281 height 19
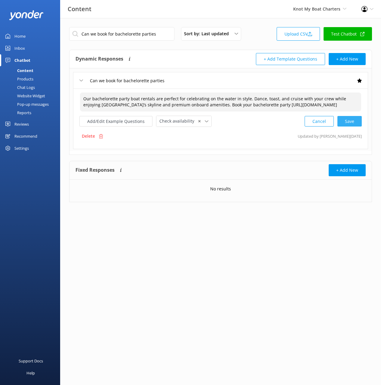
type textarea "Our bachelorette party boat rentals are perfect for celebrating on the water in…"
click at [135, 32] on input "Can we book for bachelorette parties" at bounding box center [121, 34] width 105 height 14
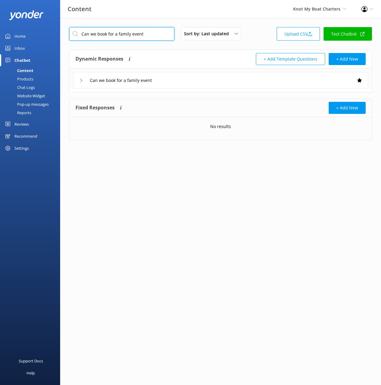
click at [147, 34] on input "Can we book for a family event" at bounding box center [121, 34] width 105 height 14
click at [214, 82] on div "Are you open for [DATE][DATE]" at bounding box center [220, 80] width 295 height 17
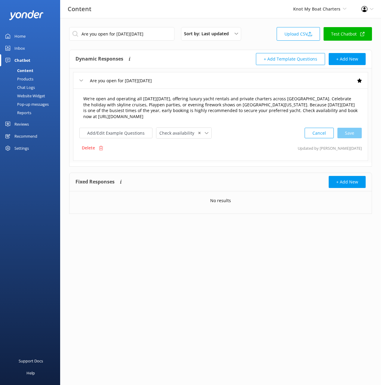
click at [213, 104] on textarea "We're open and operating all [DATE][DATE], offering luxury yacht rentals and pr…" at bounding box center [220, 107] width 281 height 31
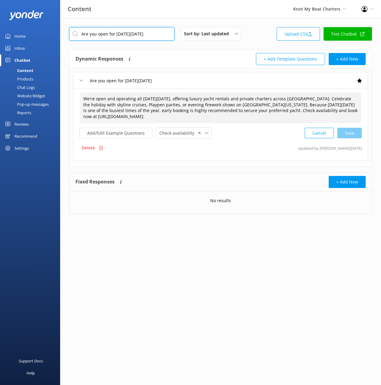
click at [109, 34] on input "Are you open for [DATE][DATE]" at bounding box center [121, 34] width 105 height 14
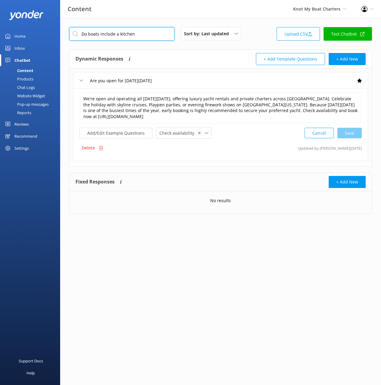
type input "Do boats include a kitchen"
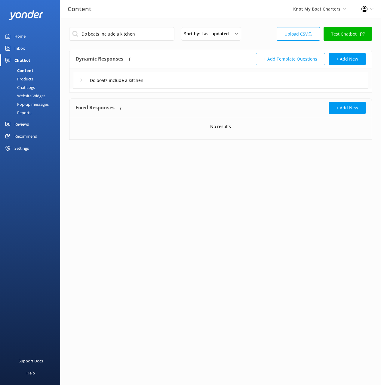
drag, startPoint x: 246, startPoint y: 84, endPoint x: 233, endPoint y: 86, distance: 14.0
click at [238, 80] on div "Do boats include a kitchen" at bounding box center [220, 80] width 295 height 17
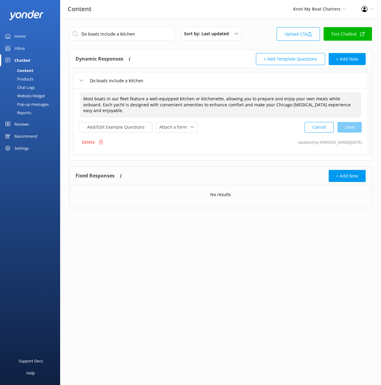
click at [232, 106] on textarea "Most boats in our fleet feature a well-equipped kitchen or kitchenette, allowin…" at bounding box center [220, 104] width 281 height 25
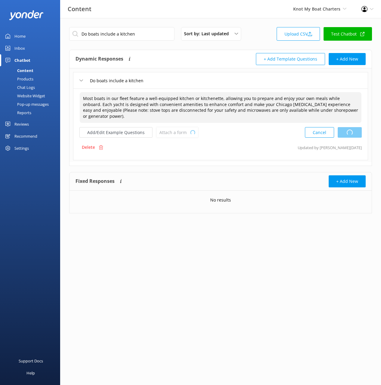
click at [351, 127] on div "Cancel Loading.." at bounding box center [333, 132] width 57 height 11
type textarea "Most boats in our fleet feature a well-equipped kitchen or kitchenette, allowin…"
click at [128, 29] on input "Do boats include a kitchen" at bounding box center [121, 34] width 105 height 14
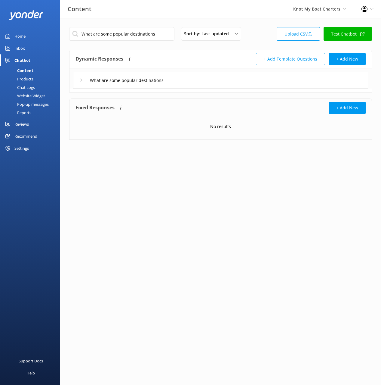
drag, startPoint x: 233, startPoint y: 83, endPoint x: 229, endPoint y: 86, distance: 5.0
click at [233, 83] on div "What are some popular destinations" at bounding box center [220, 80] width 295 height 17
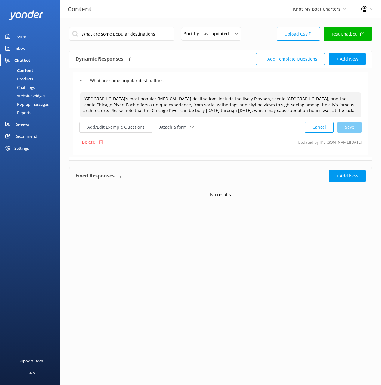
click at [224, 103] on textarea "[GEOGRAPHIC_DATA]’s most popular [MEDICAL_DATA] destinations include the lively…" at bounding box center [220, 104] width 281 height 25
click at [161, 34] on input "What are some popular destinations" at bounding box center [121, 34] width 105 height 14
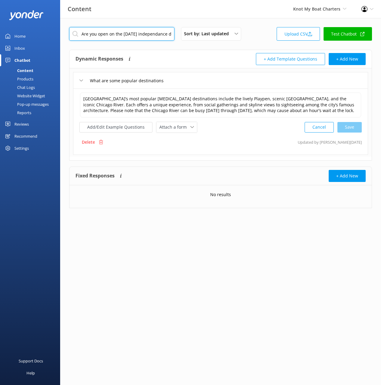
scroll to position [0, 9]
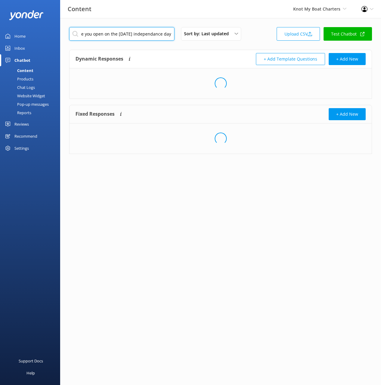
type input "Are you open on the [DATE] independance day"
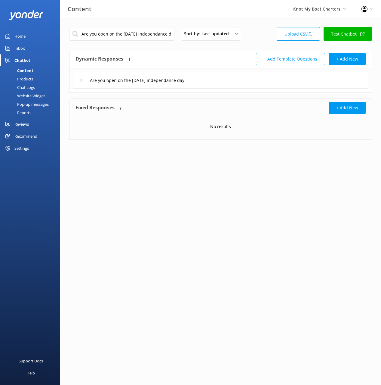
drag, startPoint x: 238, startPoint y: 79, endPoint x: 238, endPoint y: 84, distance: 4.3
click at [238, 79] on div "Are you open on the [DATE] independance day" at bounding box center [220, 80] width 295 height 17
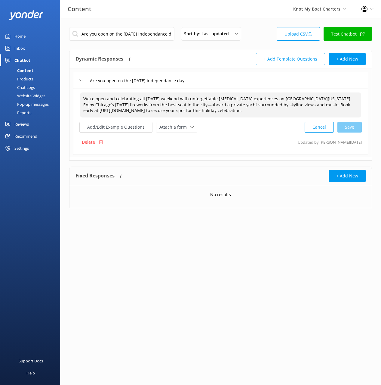
drag, startPoint x: 203, startPoint y: 107, endPoint x: 295, endPoint y: 110, distance: 92.8
click at [205, 107] on textarea "We’re open and celebrating all [DATE] weekend with unforgettable [MEDICAL_DATA]…" at bounding box center [220, 104] width 281 height 25
click at [244, 107] on textarea "We’re open and celebrating all [DATE] weekend with unforgettable [MEDICAL_DATA]…" at bounding box center [220, 104] width 281 height 25
click at [318, 105] on textarea "We’re open and celebrating all [DATE] weekend with unforgettable [MEDICAL_DATA]…" at bounding box center [220, 104] width 281 height 25
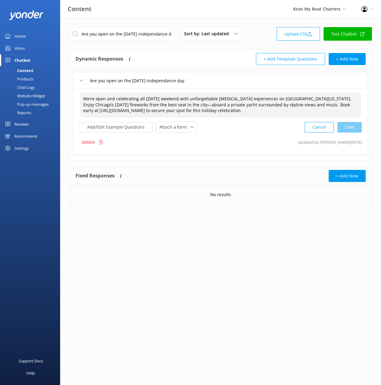
click at [318, 105] on textarea "We’re open and celebrating all [DATE] weekend with unforgettable [MEDICAL_DATA]…" at bounding box center [220, 104] width 281 height 25
click at [347, 127] on div "Cancel Loading.." at bounding box center [333, 126] width 57 height 11
type textarea "We’re open and celebrating all [DATE] weekend with unforgettable [MEDICAL_DATA]…"
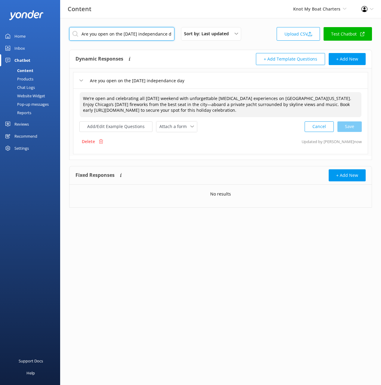
click at [147, 32] on input "Are you open on the [DATE] independance day" at bounding box center [121, 34] width 105 height 14
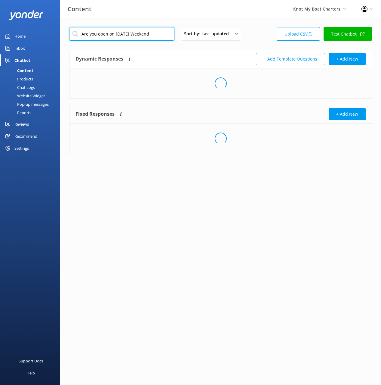
type input "Are you open on [DATE] Weekend"
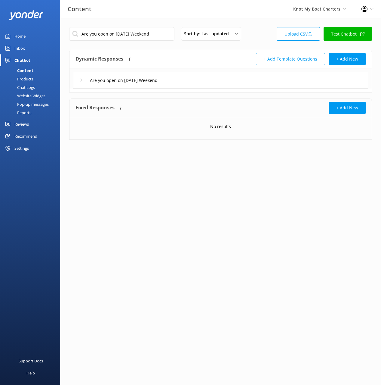
click at [205, 81] on div "Are you open on [DATE] Weekend" at bounding box center [220, 80] width 295 height 17
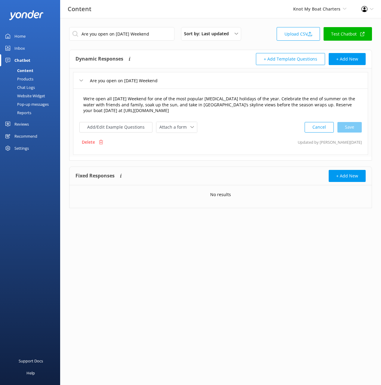
click at [340, 104] on textarea "We’re open all [DATE] Weekend for one of the most popular [MEDICAL_DATA] holida…" at bounding box center [220, 104] width 281 height 25
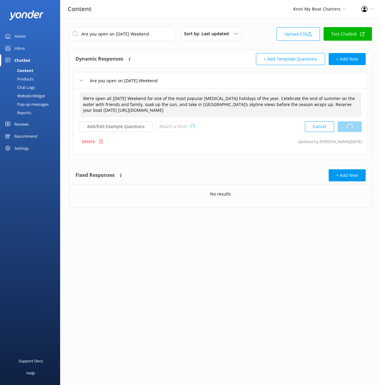
click at [357, 127] on div "Cancel Loading.." at bounding box center [333, 126] width 57 height 11
type textarea "We’re open all [DATE] Weekend for one of the most popular [MEDICAL_DATA] holida…"
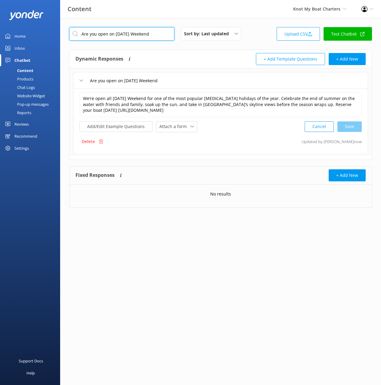
click at [123, 28] on input "Are you open on [DATE] Weekend" at bounding box center [121, 34] width 105 height 14
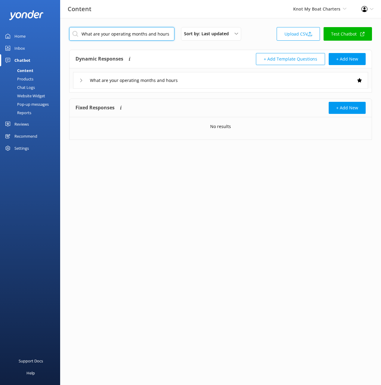
type input "What are your operating months and hours"
click at [228, 80] on div "What are your operating months and hours" at bounding box center [220, 80] width 295 height 17
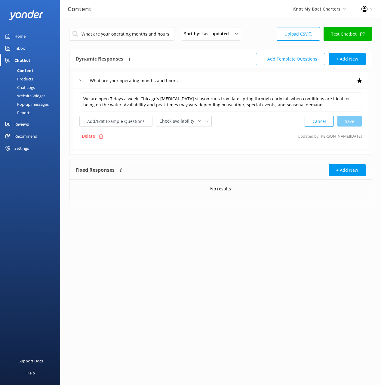
drag, startPoint x: 230, startPoint y: 80, endPoint x: 237, endPoint y: 83, distance: 7.3
click at [230, 80] on div "What are your operating months and hours" at bounding box center [220, 80] width 295 height 17
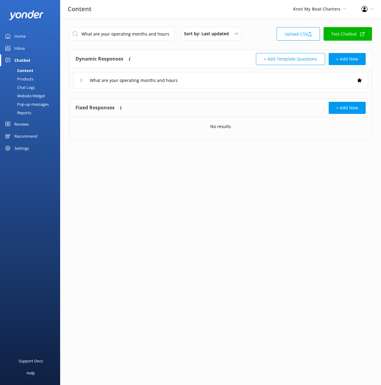
click at [239, 84] on div "What are your operating months and hours" at bounding box center [220, 80] width 295 height 17
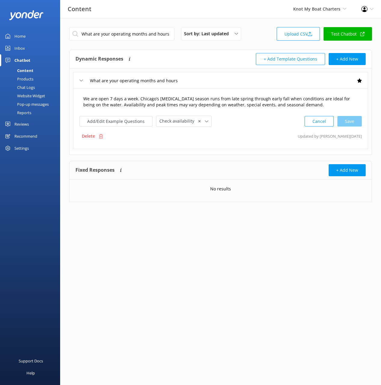
click at [206, 103] on textarea "We are open 7 days a week. Chicago’s [MEDICAL_DATA] season runs from late sprin…" at bounding box center [220, 101] width 281 height 19
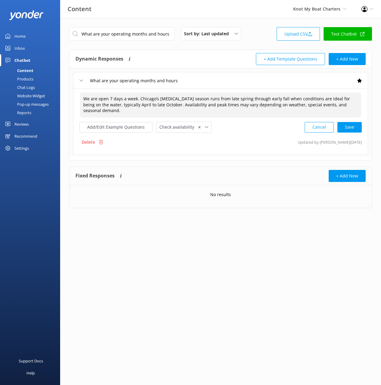
click at [347, 122] on div "Cancel Save" at bounding box center [333, 127] width 57 height 11
type textarea "We are open 7 days a week. Chicago’s [MEDICAL_DATA] season runs from late sprin…"
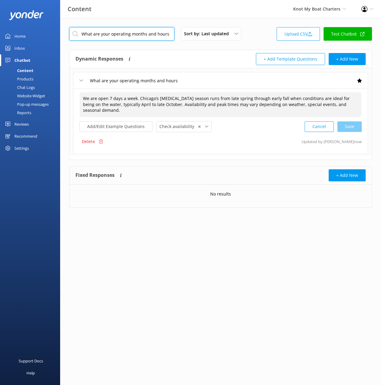
click at [143, 37] on input "What are your operating months and hours" at bounding box center [121, 34] width 105 height 14
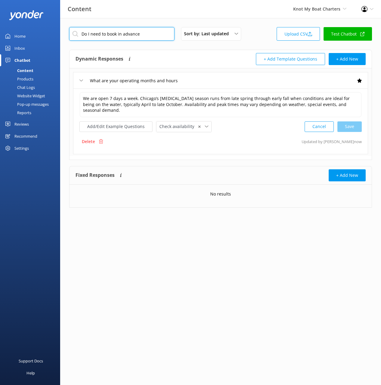
type input "Do I need to book in advance"
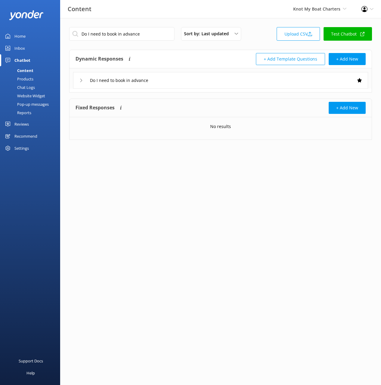
drag, startPoint x: 236, startPoint y: 80, endPoint x: 232, endPoint y: 85, distance: 6.8
click at [235, 80] on div "Do I need to book in advance" at bounding box center [220, 80] width 295 height 17
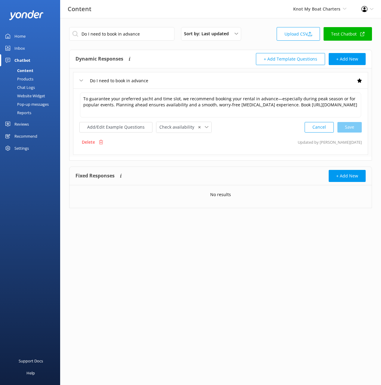
click at [232, 89] on div "To guarantee your preferred yacht and time slot, we recommend booking your rent…" at bounding box center [220, 121] width 295 height 66
click at [237, 103] on textarea "To guarantee your preferred yacht and time slot, we recommend booking your rent…" at bounding box center [220, 104] width 281 height 25
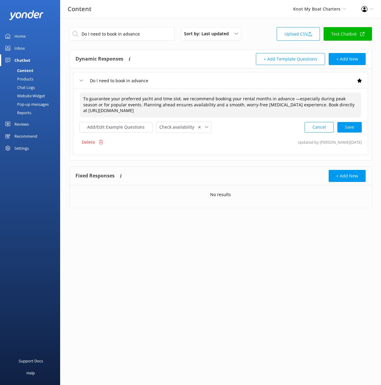
click at [311, 104] on textarea "To guarantee your preferred yacht and time slot, we recommend booking your rent…" at bounding box center [220, 104] width 281 height 25
click at [359, 130] on div "Cancel Save" at bounding box center [333, 127] width 57 height 11
type textarea "To guarantee your preferred yacht and time slot, we recommend booking your rent…"
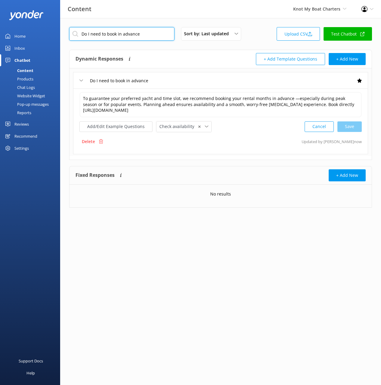
click at [142, 35] on input "Do I need to book in advance" at bounding box center [121, 34] width 105 height 14
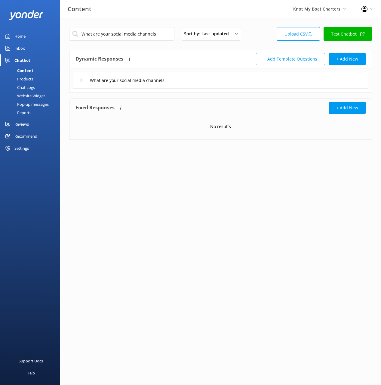
click at [199, 84] on div "What are your social media channels" at bounding box center [220, 80] width 295 height 17
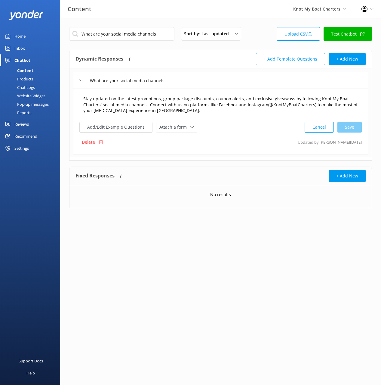
click at [234, 107] on textarea "Stay updated on the latest promotions, group package discounts, coupon alerts, …" at bounding box center [220, 104] width 281 height 25
click at [138, 29] on input "What are your social media channels" at bounding box center [121, 34] width 105 height 14
click at [139, 29] on input "What are your social media channels" at bounding box center [121, 34] width 105 height 14
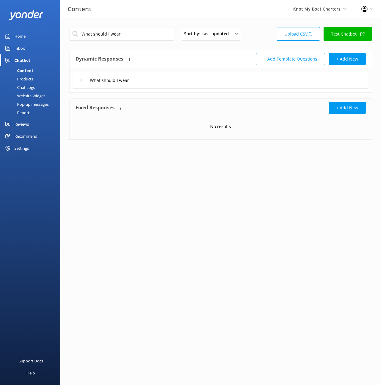
drag, startPoint x: 223, startPoint y: 85, endPoint x: 220, endPoint y: 87, distance: 3.7
click at [223, 85] on div "What should I wear" at bounding box center [220, 80] width 295 height 17
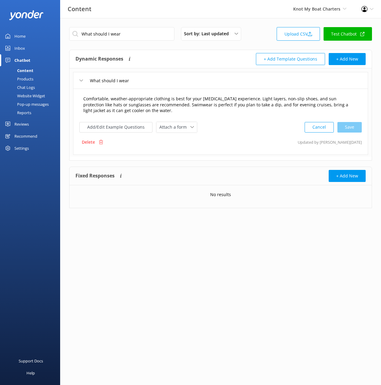
click at [196, 100] on textarea "Comfortable, weather-appropriate clothing is best for your [MEDICAL_DATA] exper…" at bounding box center [220, 104] width 281 height 25
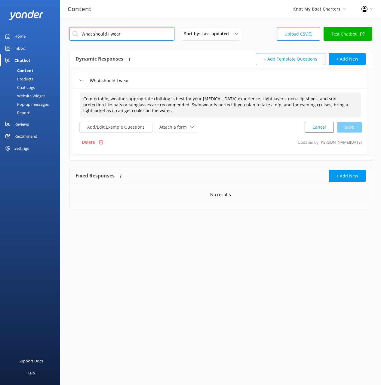
click at [150, 32] on input "What should I wear" at bounding box center [121, 34] width 105 height 14
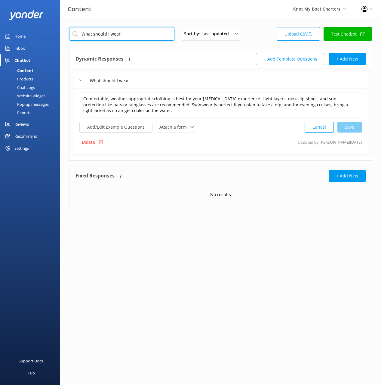
click at [145, 36] on input "What should I wear" at bounding box center [121, 34] width 105 height 14
type input "When will I receive a confirmation email"
drag, startPoint x: 202, startPoint y: 54, endPoint x: 362, endPoint y: 96, distance: 166.0
click at [202, 54] on div "Dynamic Responses The chatbot will generate a response based on the content inf…" at bounding box center [148, 59] width 145 height 12
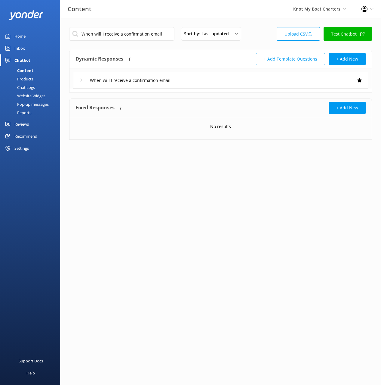
click at [239, 86] on div "When will I receive a confirmation email" at bounding box center [220, 80] width 295 height 17
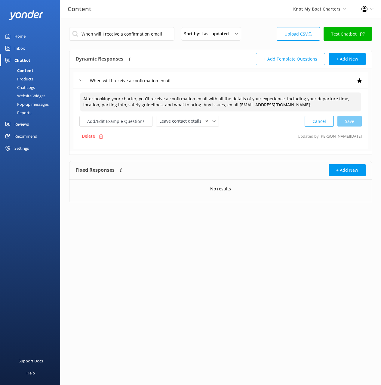
click at [257, 104] on textarea "After booking your charter, you’ll receive a confirmation email with all the de…" at bounding box center [220, 101] width 281 height 19
click at [352, 119] on div "Cancel Save" at bounding box center [333, 121] width 57 height 11
type textarea "After booking your charter, you’ll receive a confirmation email with all the de…"
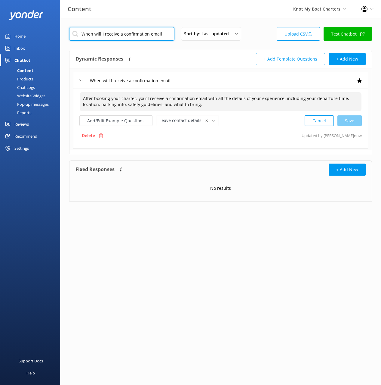
click at [161, 33] on input "When will I receive a confirmation email" at bounding box center [121, 34] width 105 height 14
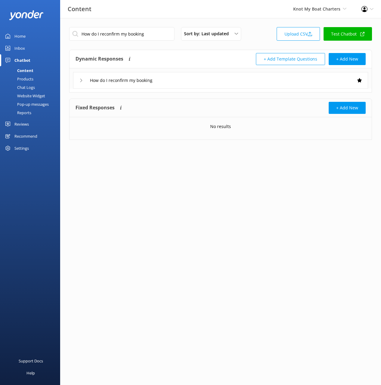
click at [223, 78] on div "How do I reconfirm my booking" at bounding box center [220, 80] width 295 height 17
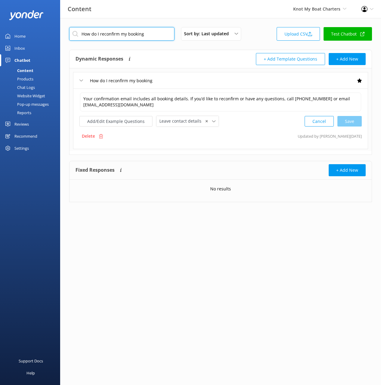
drag, startPoint x: 131, startPoint y: 29, endPoint x: 178, endPoint y: 47, distance: 50.9
click at [131, 29] on input "How do I reconfirm my booking" at bounding box center [121, 34] width 105 height 14
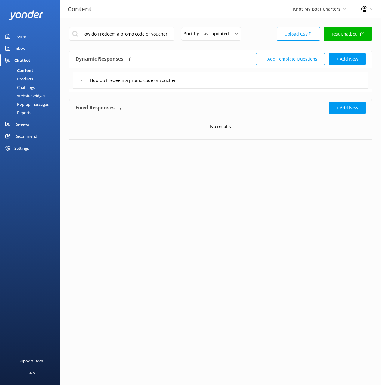
click at [222, 83] on div "How do I redeem a promo code or voucher" at bounding box center [220, 80] width 295 height 17
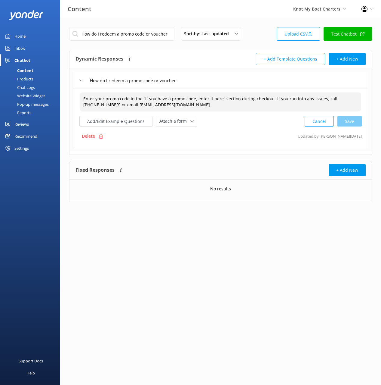
click at [263, 103] on textarea "Enter your promo code in the “If you have a promo code, enter it here” section …" at bounding box center [220, 101] width 281 height 19
click at [129, 32] on input "How do I redeem a promo code or voucher" at bounding box center [121, 34] width 105 height 14
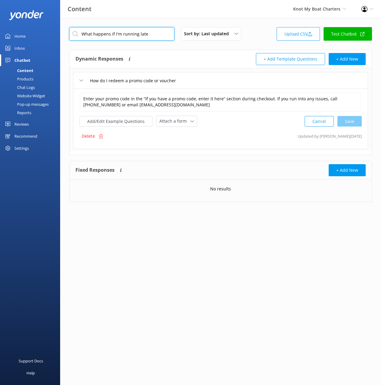
type input "What happens if I'm running late"
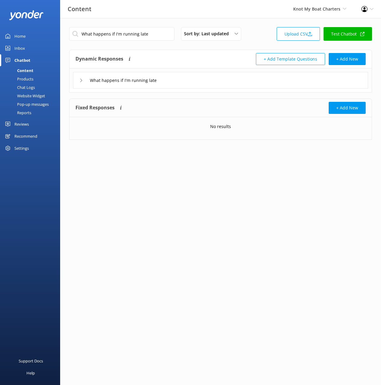
click at [219, 84] on div "What happens if I'm running late" at bounding box center [220, 80] width 295 height 17
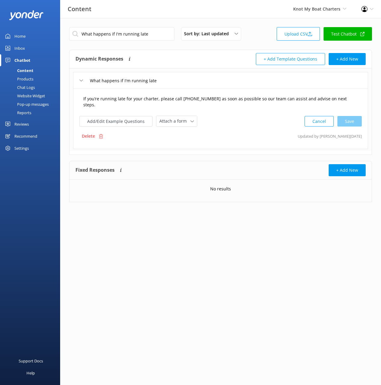
click at [210, 99] on textarea "If you’re running late for your charter, please call [PHONE_NUMBER] as soon as …" at bounding box center [220, 101] width 281 height 19
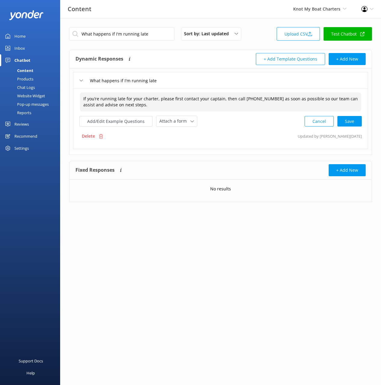
click at [350, 127] on div "If you’re running late for your charter, please first contact your captain, the…" at bounding box center [220, 118] width 295 height 60
click at [348, 119] on div "Cancel Save" at bounding box center [333, 121] width 57 height 11
type textarea "If you’re running late for your charter, please first contact your captain, the…"
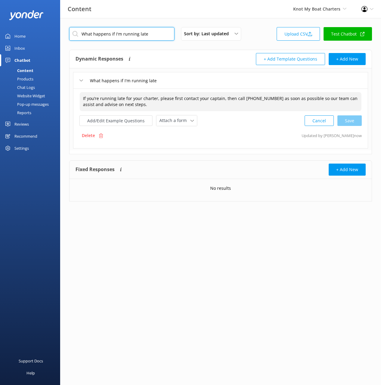
click at [139, 36] on input "What happens if I'm running late" at bounding box center [121, 34] width 105 height 14
drag, startPoint x: 139, startPoint y: 36, endPoint x: 148, endPoint y: 41, distance: 10.4
click at [139, 36] on input "What happens if I'm running late" at bounding box center [121, 34] width 105 height 14
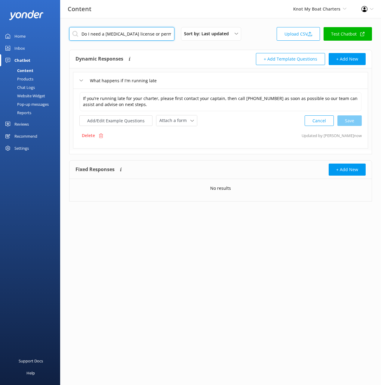
type input "Do I need a [MEDICAL_DATA] license or permit"
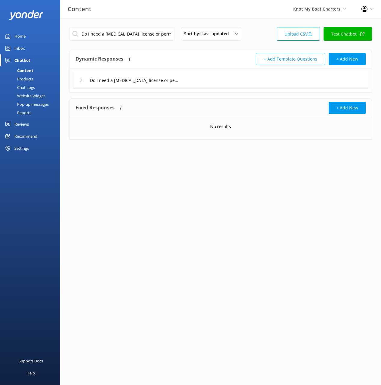
click at [209, 84] on div "Do I need a [MEDICAL_DATA] license or permit" at bounding box center [220, 80] width 295 height 17
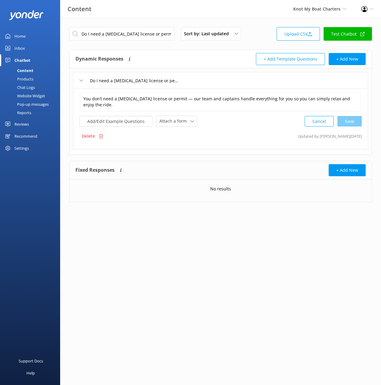
click at [205, 120] on div "Add/Edit Example Questions Attach a form Leave contact details Check availabili…" at bounding box center [220, 121] width 283 height 11
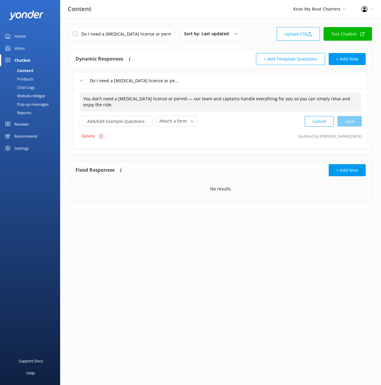
click at [200, 97] on textarea "You don’t need a [MEDICAL_DATA] license or permit — our team and captains handl…" at bounding box center [220, 101] width 281 height 19
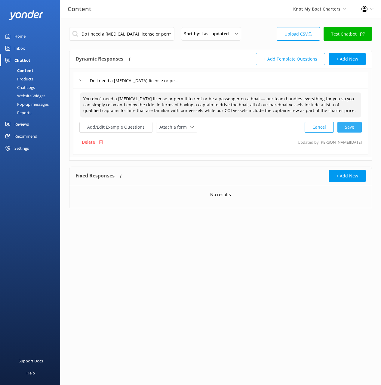
click at [347, 128] on div "Cancel Save" at bounding box center [333, 127] width 57 height 11
type textarea "You don’t need a [MEDICAL_DATA] license or permit to rent or be a passenger on …"
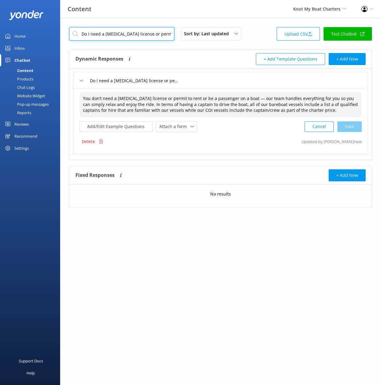
click at [149, 35] on input "Do I need a [MEDICAL_DATA] license or permit" at bounding box center [121, 34] width 105 height 14
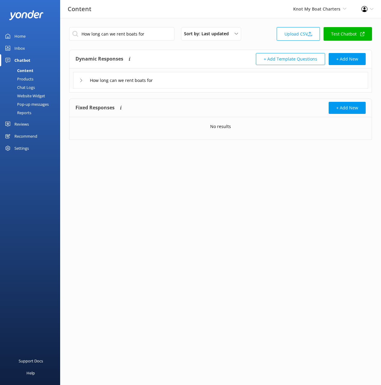
drag, startPoint x: 204, startPoint y: 81, endPoint x: 203, endPoint y: 87, distance: 5.7
click at [204, 82] on div "How long can we rent boats for" at bounding box center [220, 80] width 295 height 17
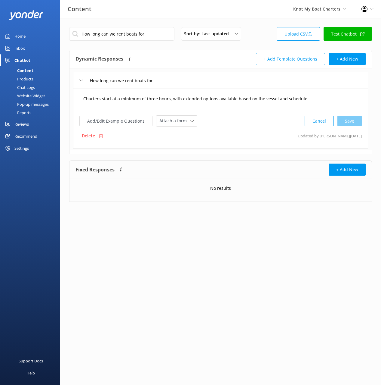
click at [212, 103] on textarea "Charters start at a minimum of three hours, with extended options available bas…" at bounding box center [220, 101] width 281 height 19
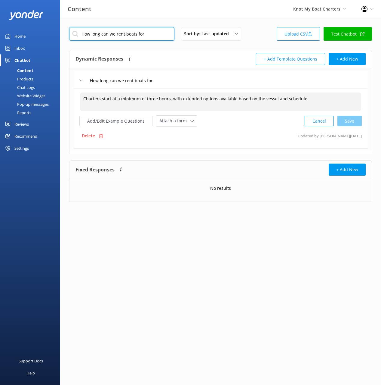
click at [150, 39] on input "How long can we rent boats for" at bounding box center [121, 34] width 105 height 14
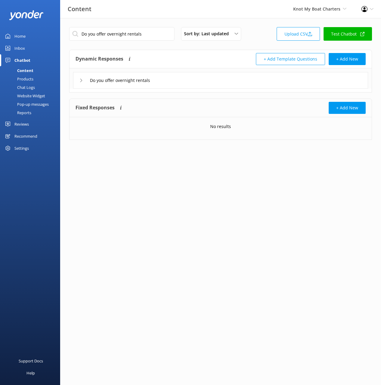
click at [205, 80] on div "Do you offer overnight rentals" at bounding box center [220, 80] width 295 height 17
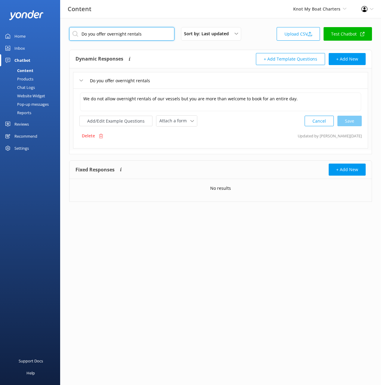
click at [150, 35] on input "Do you offer overnight rentals" at bounding box center [121, 34] width 105 height 14
type input "Can we go fishing"
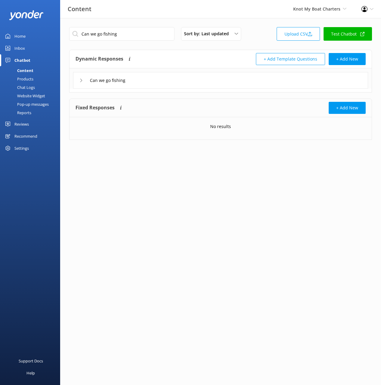
click at [256, 83] on div "Can we go fishing" at bounding box center [220, 80] width 295 height 17
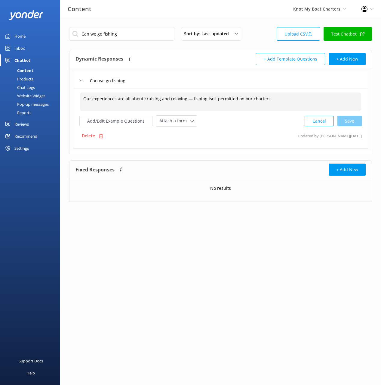
drag, startPoint x: 257, startPoint y: 100, endPoint x: 260, endPoint y: 104, distance: 4.7
click at [257, 100] on textarea "Our experiences are all about cruising and relaxing — fishing isn’t permitted o…" at bounding box center [220, 101] width 281 height 19
drag, startPoint x: 355, startPoint y: 122, endPoint x: 367, endPoint y: 128, distance: 13.5
click at [355, 122] on div "Cancel Save" at bounding box center [333, 121] width 57 height 11
type textarea "Our experiences are all about cruising and relaxing — fishing isn’t permitted o…"
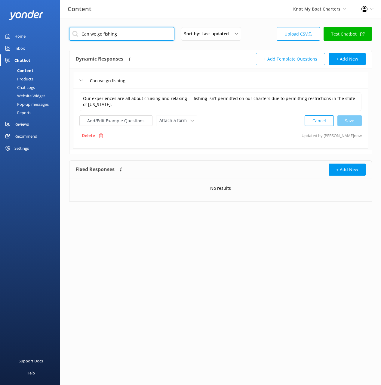
click at [112, 36] on input "Can we go fishing" at bounding box center [121, 34] width 105 height 14
type input "What areas can we sail"
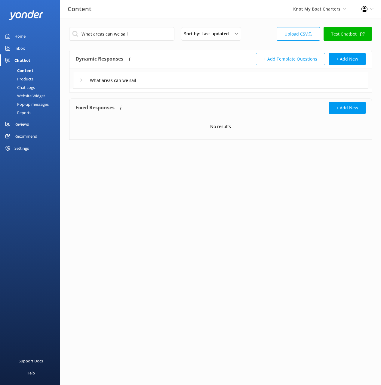
drag, startPoint x: 208, startPoint y: 83, endPoint x: 201, endPoint y: 86, distance: 7.5
click at [207, 83] on div "What areas can we sail" at bounding box center [220, 80] width 295 height 17
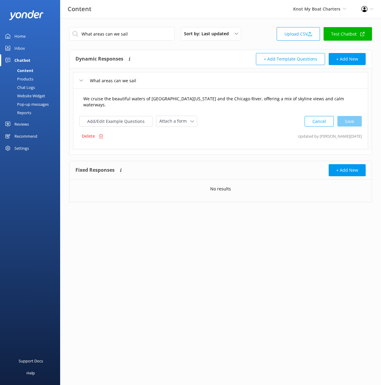
click at [196, 98] on textarea "We cruise the beautiful waters of [GEOGRAPHIC_DATA][US_STATE] and the Chicago R…" at bounding box center [220, 101] width 281 height 19
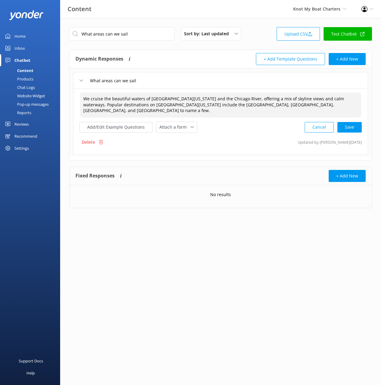
click at [349, 122] on div "Cancel Save" at bounding box center [333, 127] width 57 height 11
type textarea "We cruise the beautiful waters of [GEOGRAPHIC_DATA][US_STATE] and the Chicago R…"
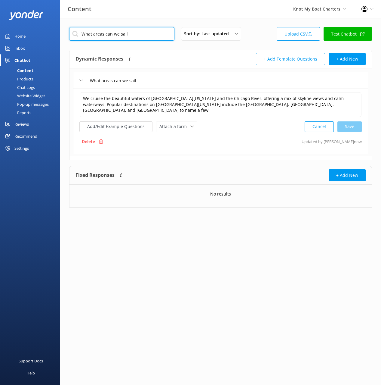
click at [155, 33] on input "What areas can we sail" at bounding box center [121, 34] width 105 height 14
type input "Do you offer fireworks cruises"
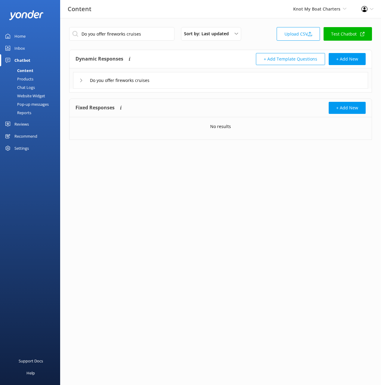
click at [218, 86] on div "Do you offer fireworks cruises" at bounding box center [220, 80] width 295 height 17
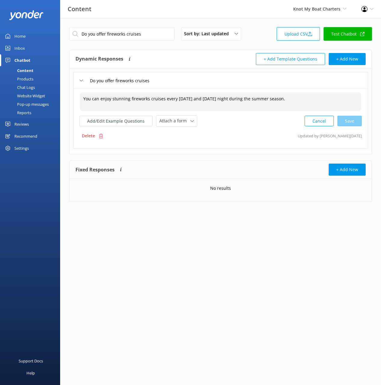
click at [210, 100] on textarea "You can enjoy stunning fireworks cruises every [DATE] and [DATE] night during t…" at bounding box center [220, 101] width 281 height 19
click at [350, 122] on div "Cancel Save" at bounding box center [333, 121] width 57 height 11
type textarea "You can enjoy stunning fireworks cruises every [DATE] and [DATE] night during t…"
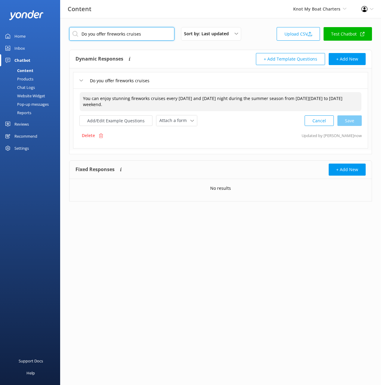
click at [156, 37] on input "Do you offer fireworks cruises" at bounding box center [121, 34] width 105 height 14
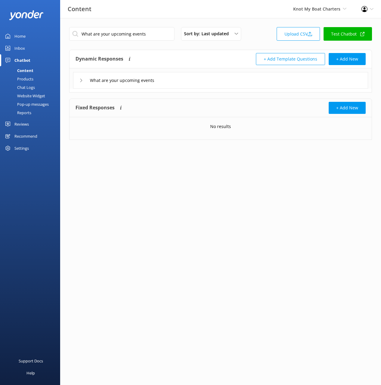
click at [212, 77] on div "What are your upcoming events" at bounding box center [220, 80] width 295 height 17
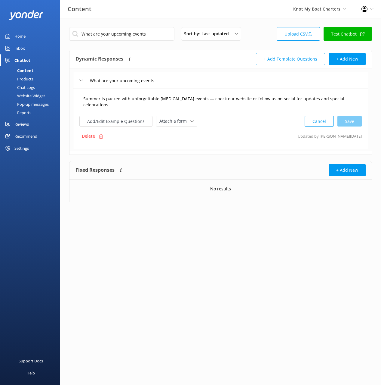
click at [212, 99] on textarea "Summer is packed with unforgettable [MEDICAL_DATA] events — check our website o…" at bounding box center [220, 101] width 281 height 19
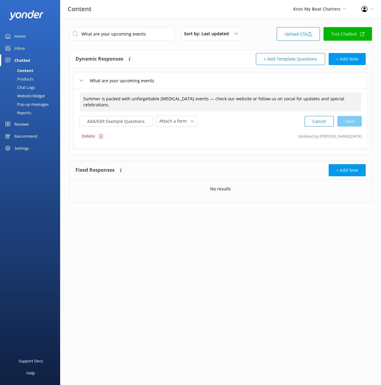
click at [131, 41] on div "What are your upcoming events Sort by: Last updated Title (A-Z) Last updated Up…" at bounding box center [220, 35] width 303 height 17
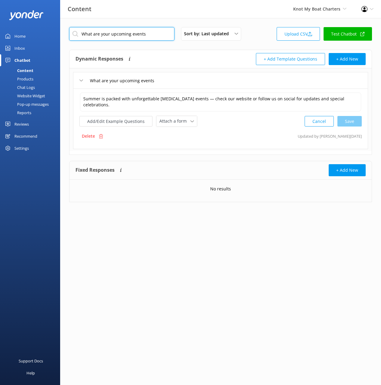
click at [155, 36] on input "What are your upcoming events" at bounding box center [121, 34] width 105 height 14
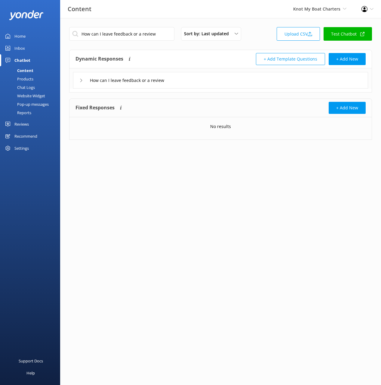
click at [284, 84] on div "How can I leave feedback or a review" at bounding box center [220, 80] width 295 height 17
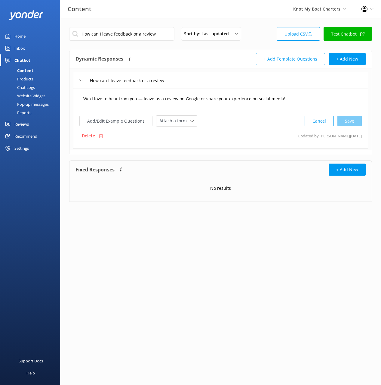
click at [308, 101] on textarea "We’d love to hear from you — leave us a review on Google or share your experien…" at bounding box center [220, 101] width 281 height 19
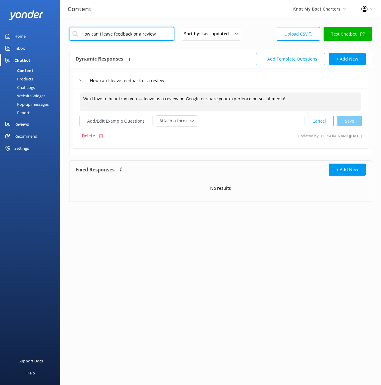
click at [139, 39] on input "How can I leave feedback or a review" at bounding box center [121, 34] width 105 height 14
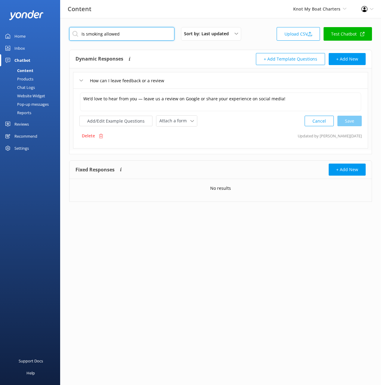
type input "Is smoking allowed"
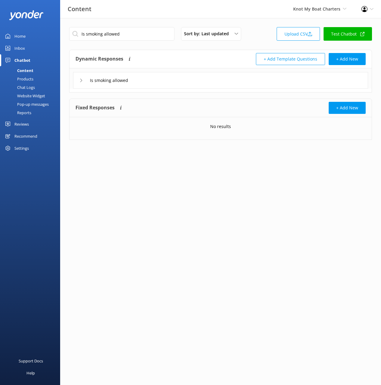
click at [194, 78] on div "Is smoking allowed" at bounding box center [220, 80] width 295 height 17
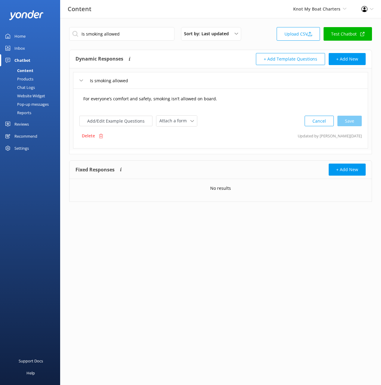
click at [211, 101] on textarea "For everyone’s comfort and safety, smoking isn’t allowed on board." at bounding box center [220, 101] width 281 height 19
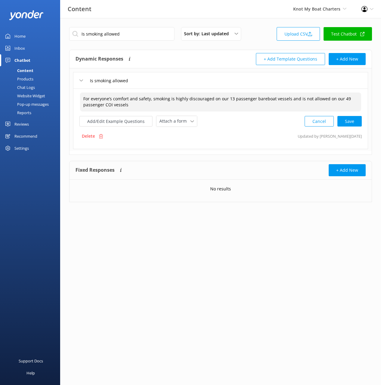
click at [353, 120] on div "Cancel Save" at bounding box center [333, 121] width 57 height 11
type textarea "For everyone’s comfort and safety, smoking is highly discouraged on our 13 pass…"
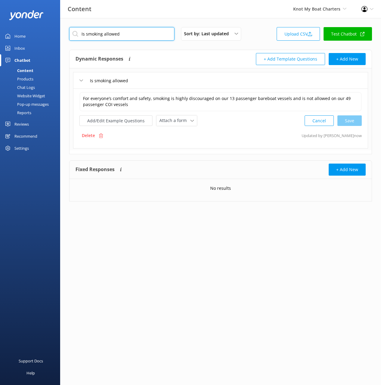
click at [154, 37] on input "Is smoking allowed" at bounding box center [121, 34] width 105 height 14
type input "What are the booking cut-off times"
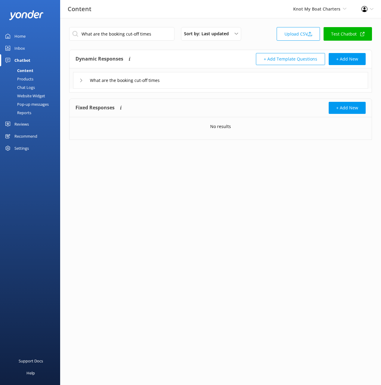
click at [208, 83] on div "What are the booking cut-off times" at bounding box center [220, 80] width 295 height 17
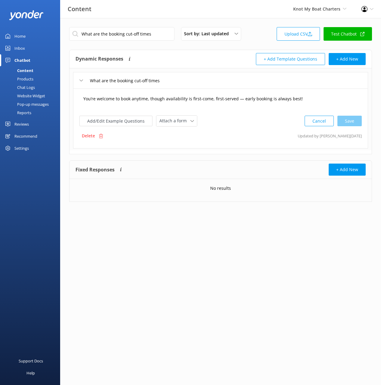
click at [214, 97] on textarea "You’re welcome to book anytime, though availability is first-come, first-served…" at bounding box center [220, 101] width 281 height 19
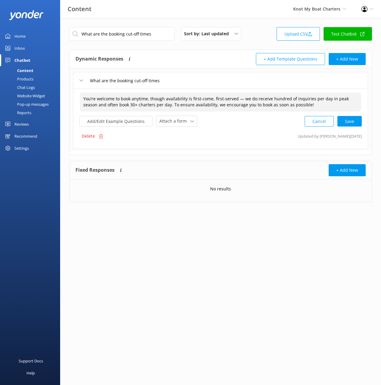
click at [351, 122] on div "Cancel Save" at bounding box center [333, 121] width 57 height 11
type textarea "You’re welcome to book anytime, though availability is first-come, first-served…"
click at [171, 119] on span "Attach a form" at bounding box center [174, 120] width 31 height 7
click at [180, 144] on div "Check availability" at bounding box center [175, 146] width 30 height 6
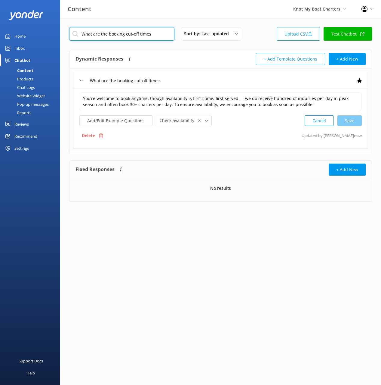
click at [136, 35] on input "What are the booking cut-off times" at bounding box center [121, 34] width 105 height 14
type input "Do you accept influencer partnerships"
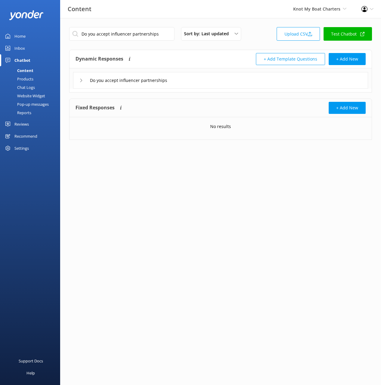
drag, startPoint x: 244, startPoint y: 81, endPoint x: 240, endPoint y: 84, distance: 4.7
click at [243, 81] on div "Do you accept influencer partnerships" at bounding box center [220, 80] width 295 height 17
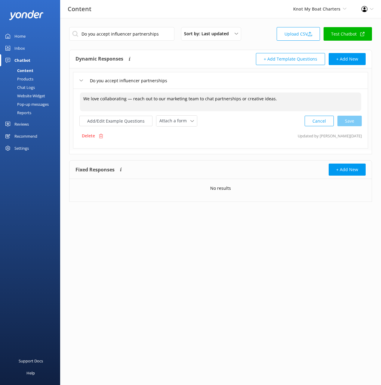
click at [236, 101] on textarea "We love collaborating — reach out to our marketing team to chat partnerships or…" at bounding box center [220, 101] width 281 height 19
click at [351, 119] on div "Cancel Loading.." at bounding box center [333, 120] width 57 height 11
drag, startPoint x: 187, startPoint y: 119, endPoint x: 178, endPoint y: 122, distance: 10.1
click at [187, 119] on span "Attach a form" at bounding box center [174, 120] width 31 height 7
click at [177, 129] on link "Leave contact details" at bounding box center [184, 133] width 54 height 12
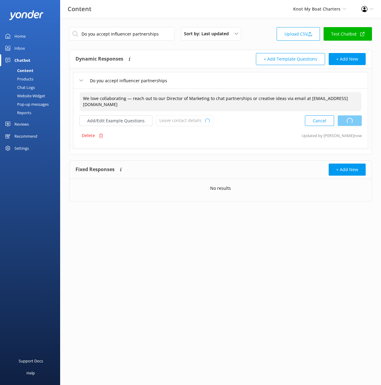
type textarea "We love collaborating — reach out to our Director of Marketing to chat partners…"
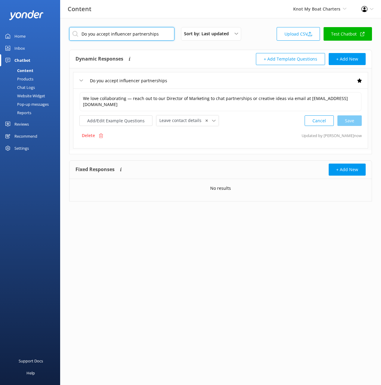
click at [147, 35] on input "Do you accept influencer partnerships" at bounding box center [121, 34] width 105 height 14
type input "Do you have a waitlist"
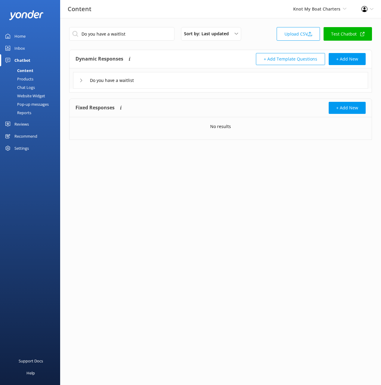
click at [223, 87] on div "Do you have a waitlist" at bounding box center [220, 80] width 295 height 17
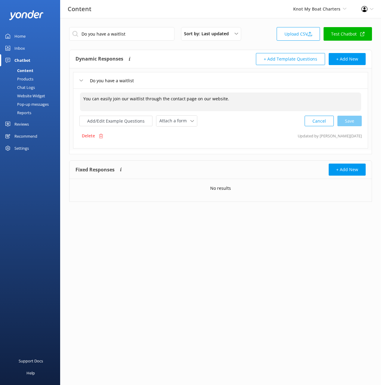
click at [241, 103] on textarea "You can easily join our waitlist through the contact page on our website." at bounding box center [220, 101] width 281 height 19
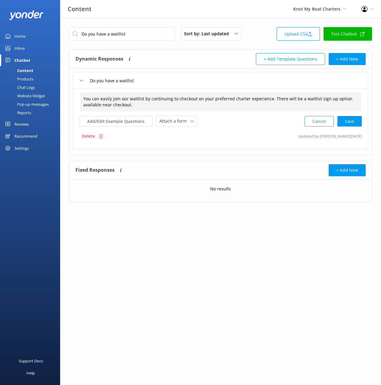
drag, startPoint x: 351, startPoint y: 122, endPoint x: 317, endPoint y: 128, distance: 34.8
click at [351, 122] on div "Cancel Save" at bounding box center [333, 121] width 57 height 11
type textarea "You can easily join our waitlist by continuing to checkout on your preferred ch…"
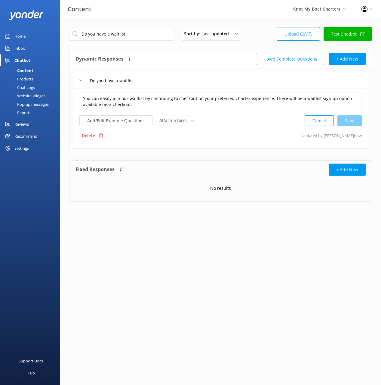
click at [147, 33] on input "Do you have a waitlist" at bounding box center [121, 34] width 105 height 14
type input "Are you hiring"
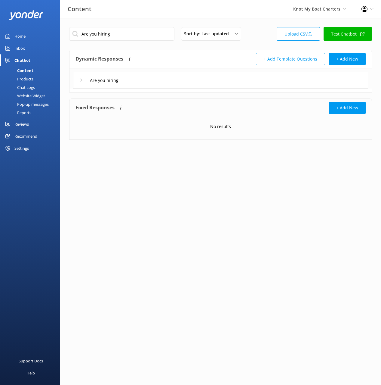
drag, startPoint x: 219, startPoint y: 76, endPoint x: 216, endPoint y: 79, distance: 4.3
click at [219, 76] on div "Are you hiring" at bounding box center [220, 80] width 295 height 17
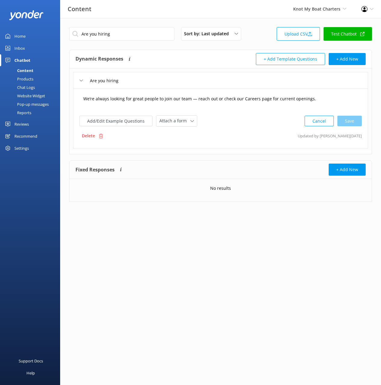
click at [202, 100] on textarea "We’re always looking for great people to join our team — reach out or check our…" at bounding box center [220, 101] width 281 height 19
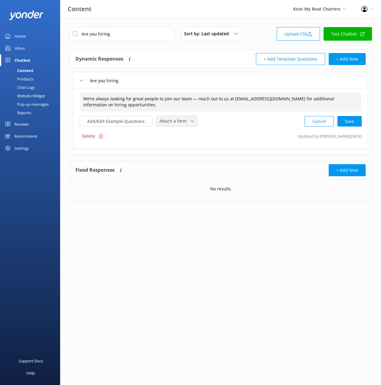
click at [168, 118] on span "Attach a form" at bounding box center [174, 121] width 31 height 7
click at [183, 132] on div "Leave contact details" at bounding box center [178, 134] width 37 height 6
type textarea "We’re always looking for great people to join our team — reach out to us at [EM…"
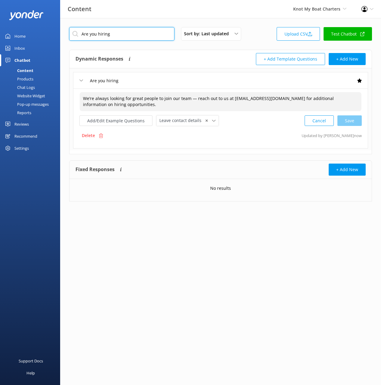
click at [125, 30] on input "Are you hiring" at bounding box center [121, 34] width 105 height 14
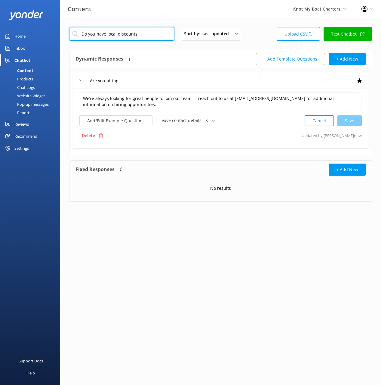
type input "Do you have local discounts"
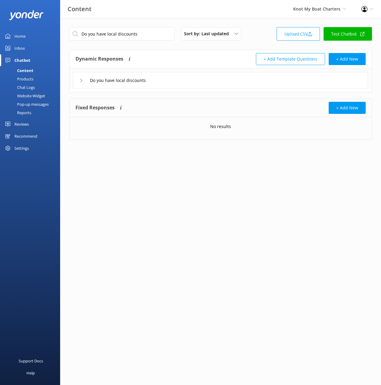
click at [198, 85] on div "Do you have local discounts" at bounding box center [220, 80] width 295 height 17
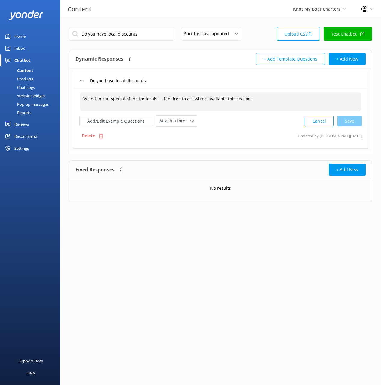
drag, startPoint x: 213, startPoint y: 102, endPoint x: 215, endPoint y: 105, distance: 3.3
click at [213, 102] on textarea "We often run special offers for locals — feel free to ask what’s available this…" at bounding box center [220, 101] width 281 height 19
click at [356, 120] on div "Cancel Loading.." at bounding box center [333, 120] width 57 height 11
drag, startPoint x: 183, startPoint y: 120, endPoint x: 193, endPoint y: 135, distance: 18.3
click at [182, 120] on span "Attach a form" at bounding box center [174, 120] width 31 height 7
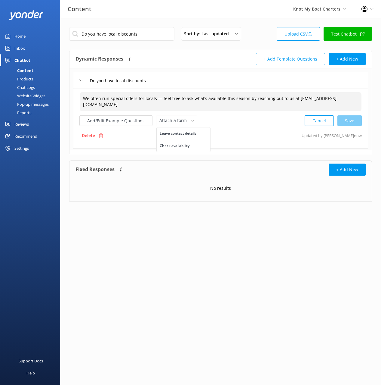
click at [192, 134] on div "Leave contact details" at bounding box center [178, 133] width 37 height 6
type textarea "We often run special offers for locals — feel free to ask what’s available this…"
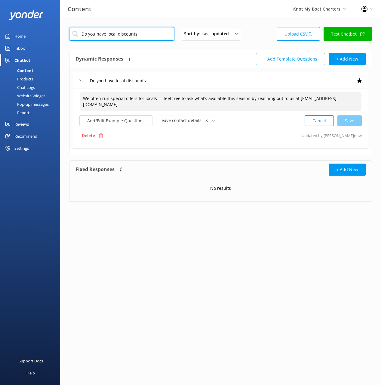
click at [145, 34] on input "Do you have local discounts" at bounding box center [121, 34] width 105 height 14
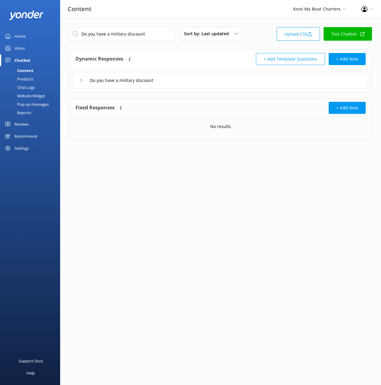
drag, startPoint x: 216, startPoint y: 78, endPoint x: 223, endPoint y: 88, distance: 11.8
click at [216, 79] on div "Do you have a military discount" at bounding box center [220, 80] width 295 height 17
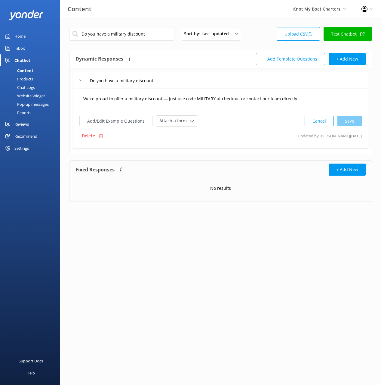
click at [235, 94] on textarea "We’re proud to offer a military discount — just use code MILITARY at checkout o…" at bounding box center [220, 101] width 281 height 19
click at [126, 31] on input "Do you have a military discount" at bounding box center [121, 34] width 105 height 14
drag, startPoint x: 126, startPoint y: 31, endPoint x: 134, endPoint y: 36, distance: 9.0
click at [126, 31] on input "Do you have a military discount" at bounding box center [121, 34] width 105 height 14
type input "Can I book through a third-party website"
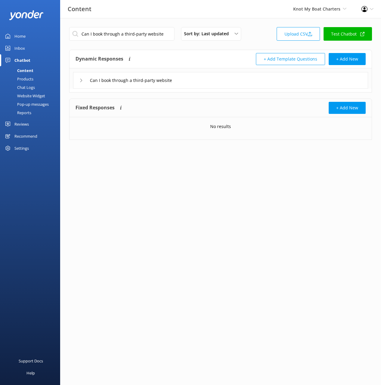
drag, startPoint x: 210, startPoint y: 81, endPoint x: 211, endPoint y: 86, distance: 5.6
click at [210, 81] on div "Can I book through a third-party website" at bounding box center [220, 80] width 295 height 17
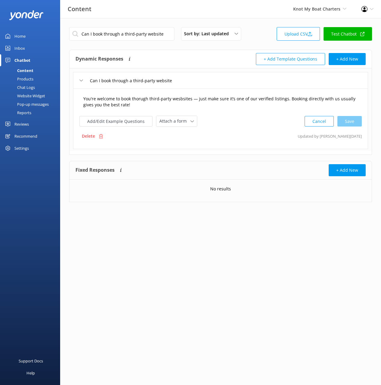
drag, startPoint x: 211, startPoint y: 86, endPoint x: 222, endPoint y: 105, distance: 21.6
click at [224, 104] on textarea "You're welcome to book thorugh third-party wesbsites — just make sure it’s one …" at bounding box center [220, 101] width 281 height 19
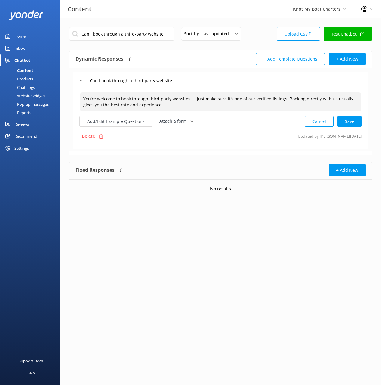
type textarea "You're welcome to book through third-party websites — just make sure it’s one o…"
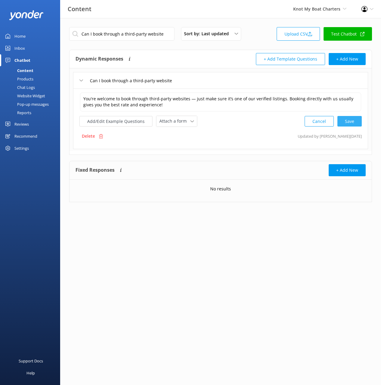
drag, startPoint x: 369, startPoint y: 125, endPoint x: 352, endPoint y: 124, distance: 16.9
click at [367, 125] on div "Can I book through a third-party website You're welcome to book through third-p…" at bounding box center [221, 109] width 302 height 82
click at [351, 123] on div "Cancel Save" at bounding box center [333, 121] width 57 height 11
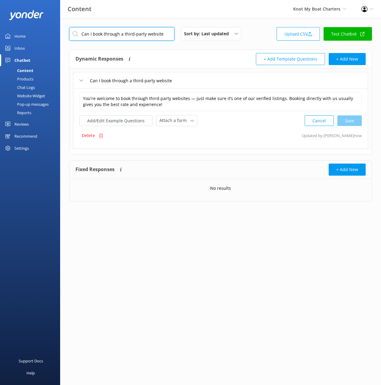
click at [142, 37] on input "Can I book through a third-party website" at bounding box center [121, 34] width 105 height 14
type input "Are prices per person or per boat"
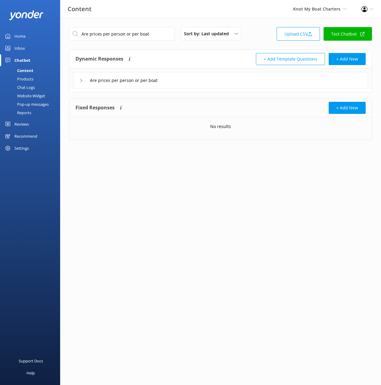
click at [213, 88] on div "Are prices per person or per boat" at bounding box center [220, 80] width 295 height 17
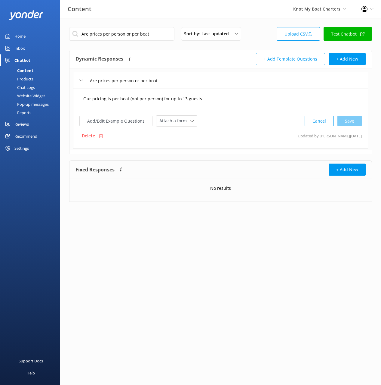
click at [213, 99] on textarea "Our pricing is per boat (not per person) for up to 13 guests." at bounding box center [220, 101] width 281 height 19
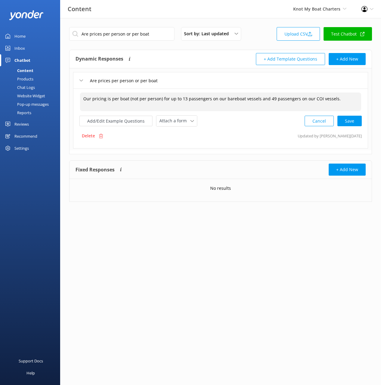
click at [349, 119] on div "Cancel Save" at bounding box center [333, 120] width 57 height 11
type textarea "Our pricing is per boat (not per person) for up to 13 passengers on our bareboa…"
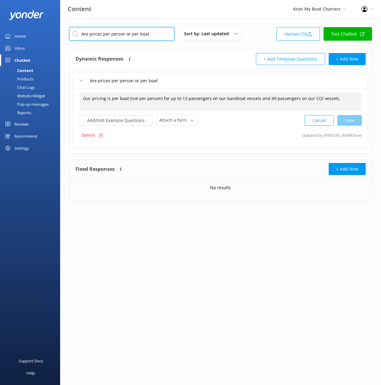
click at [139, 34] on input "Are prices per person or per boat" at bounding box center [121, 34] width 105 height 14
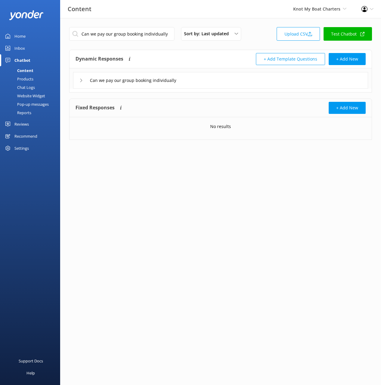
click at [214, 82] on div "Can we pay our group booking individually" at bounding box center [220, 80] width 295 height 17
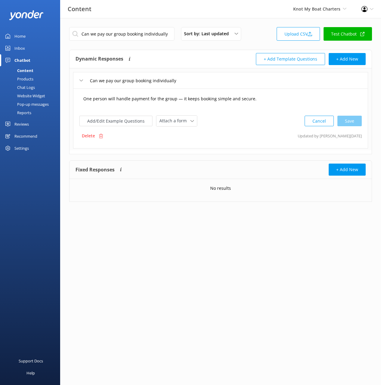
click at [246, 103] on textarea "One person will handle payment for the group — it keeps booking simple and secu…" at bounding box center [220, 101] width 281 height 19
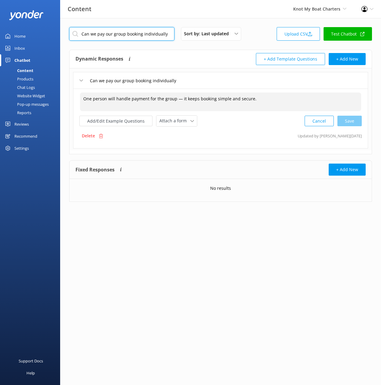
click at [153, 33] on input "Can we pay our group booking individually" at bounding box center [121, 34] width 105 height 14
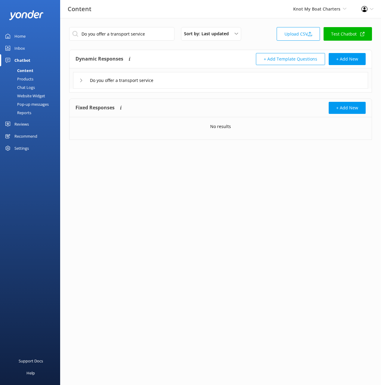
click at [224, 82] on div "Do you offer a transport service" at bounding box center [220, 80] width 295 height 17
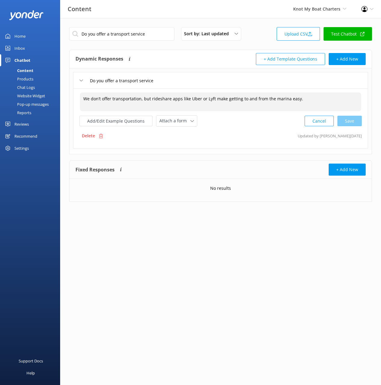
click at [225, 97] on textarea "We don’t offer transportation, but rideshare apps like Uber or Lyft make gettin…" at bounding box center [220, 101] width 281 height 19
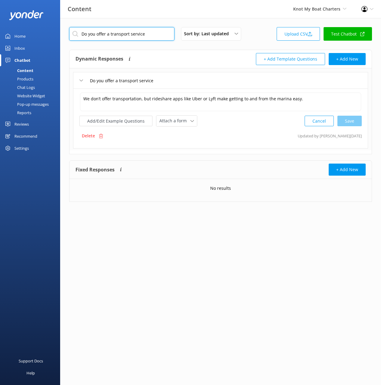
click at [147, 35] on input "Do you offer a transport service" at bounding box center [121, 34] width 105 height 14
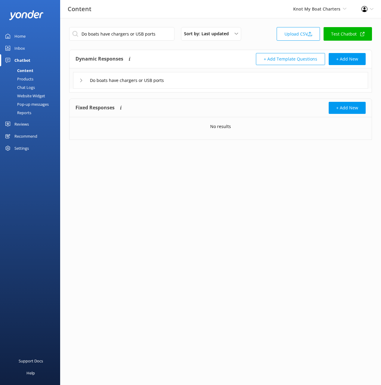
click at [229, 88] on div "Do boats have chargers or USB ports" at bounding box center [220, 80] width 295 height 17
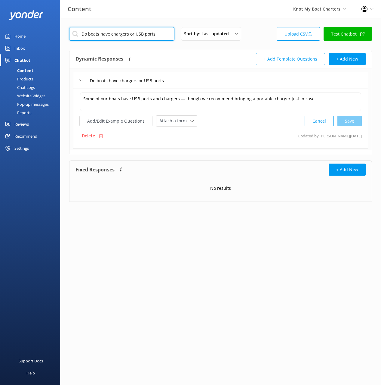
click at [150, 36] on input "Do boats have chargers or USB ports" at bounding box center [121, 34] width 105 height 14
type input "Do I need to sign a waiver"
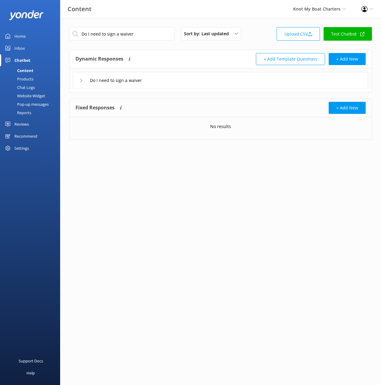
click at [247, 82] on div "Do I need to sign a waiver" at bounding box center [220, 80] width 295 height 17
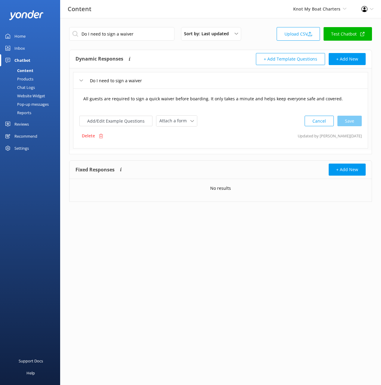
click at [241, 100] on textarea "All guests are required to sign a quick waiver before boarding. It only takes a…" at bounding box center [220, 101] width 281 height 19
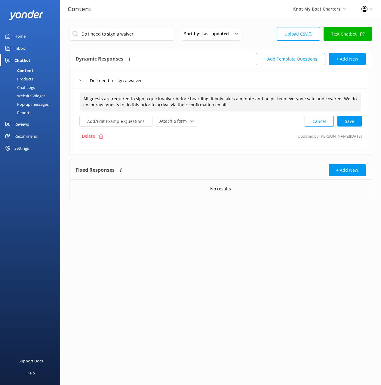
click at [356, 121] on div "Cancel Save" at bounding box center [333, 121] width 57 height 11
type textarea "All guests are required to sign a quick waiver before boarding. It only takes a…"
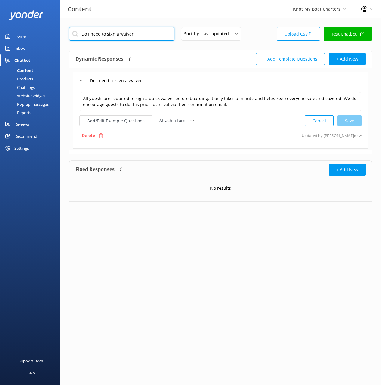
click at [142, 36] on input "Do I need to sign a waiver" at bounding box center [121, 34] width 105 height 14
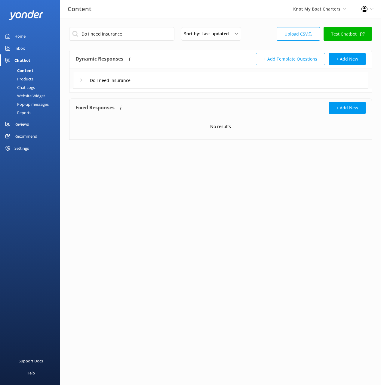
click at [194, 83] on div "Do I need insurance" at bounding box center [220, 80] width 295 height 17
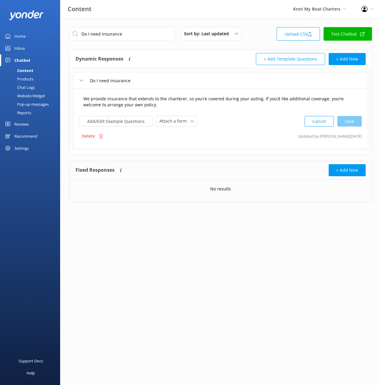
click at [228, 110] on textarea "We provide insurance that extends to the charterer, so you’re covered during yo…" at bounding box center [220, 101] width 281 height 19
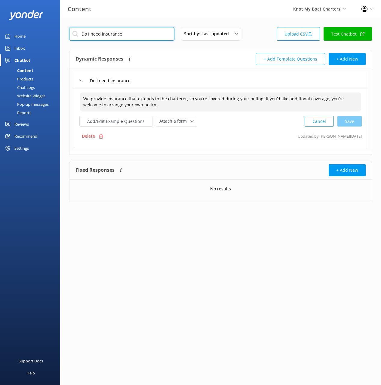
click at [142, 37] on input "Do I need insurance" at bounding box center [121, 34] width 105 height 14
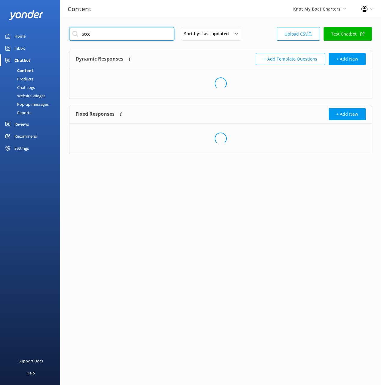
type input "acce"
click at [200, 50] on div "Dynamic Responses The chatbot will generate a response based on the content inf…" at bounding box center [221, 59] width 302 height 18
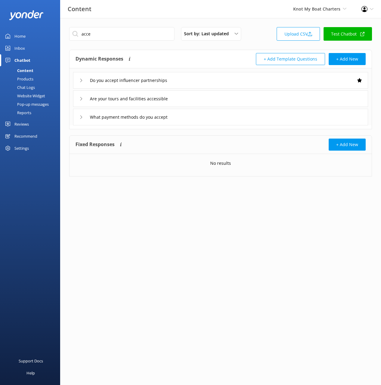
click at [199, 101] on div "Are your tours and facilities accessible" at bounding box center [220, 98] width 295 height 17
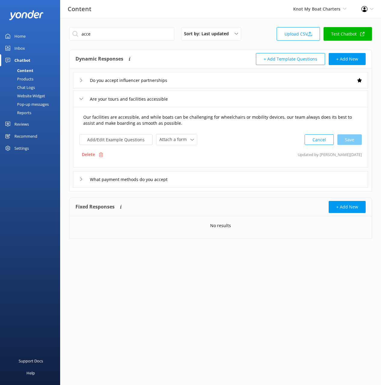
click at [206, 116] on textarea "Our facilities are accessible, and while boats can be challenging for wheelchai…" at bounding box center [220, 120] width 281 height 19
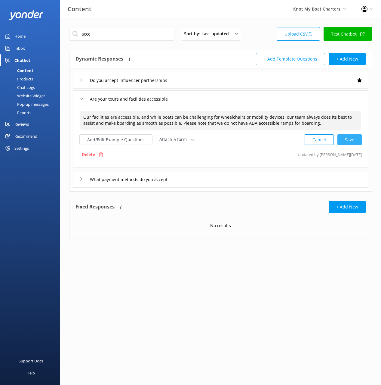
click at [360, 137] on div "Cancel Save" at bounding box center [333, 139] width 57 height 11
type textarea "Our facilities are accessible, and while boats can be challenging for wheelchai…"
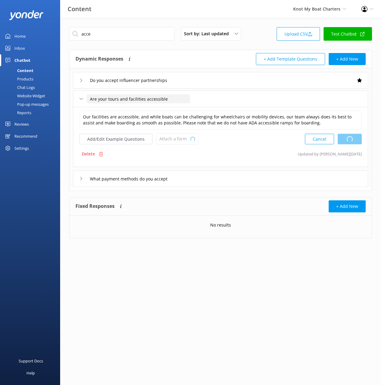
click at [144, 98] on input "Are your tours and facilities accessible" at bounding box center [139, 98] width 104 height 9
type input "Are your tours and facilities ADA accessible"
click at [188, 107] on icon at bounding box center [187, 108] width 2 height 2
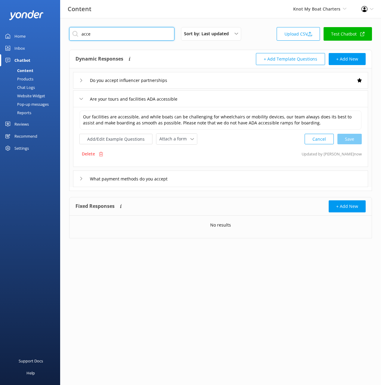
click at [146, 39] on input "acce" at bounding box center [121, 34] width 105 height 14
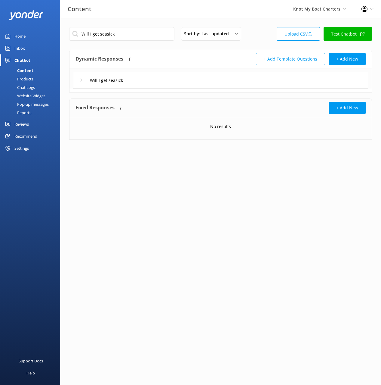
click at [189, 87] on div "Will I get seasick" at bounding box center [220, 80] width 295 height 17
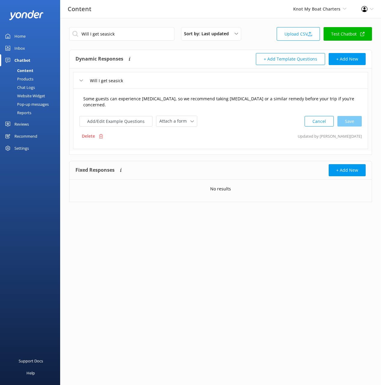
click at [215, 101] on textarea "Some guests can experience [MEDICAL_DATA], so we recommend taking [MEDICAL_DATA…" at bounding box center [220, 101] width 281 height 19
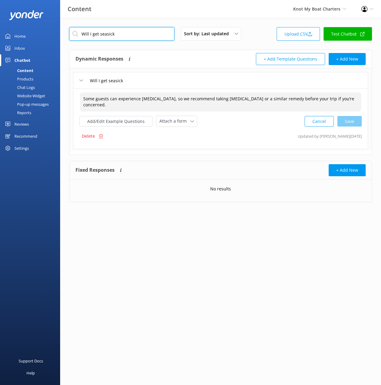
drag, startPoint x: 138, startPoint y: 35, endPoint x: 172, endPoint y: 45, distance: 35.6
click at [138, 34] on input "Will I get seasick" at bounding box center [121, 34] width 105 height 14
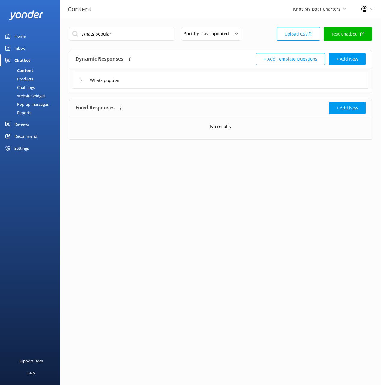
drag, startPoint x: 232, startPoint y: 81, endPoint x: 223, endPoint y: 83, distance: 9.6
click at [232, 81] on div "Whats popular" at bounding box center [220, 80] width 295 height 17
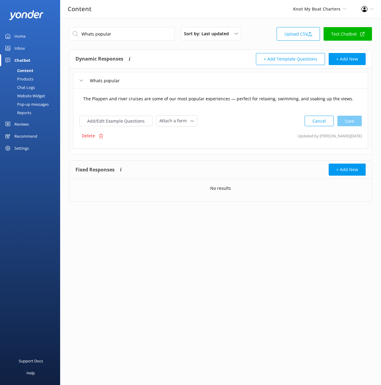
click at [188, 97] on textarea "The Playpen and river cruises are some of our most popular experiences — perfec…" at bounding box center [220, 101] width 281 height 19
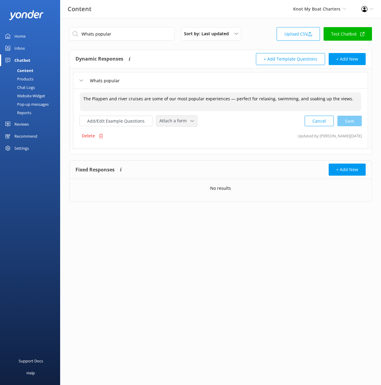
click at [172, 122] on span "Attach a form" at bounding box center [174, 120] width 31 height 7
click at [184, 142] on link "Check availability" at bounding box center [184, 146] width 54 height 12
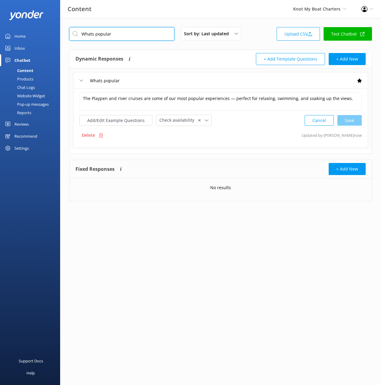
click at [142, 35] on input "Whats popular" at bounding box center [121, 34] width 105 height 14
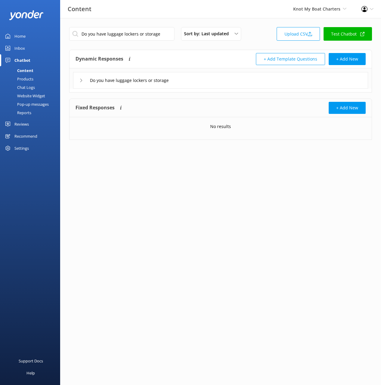
click at [213, 82] on div "Do you have luggage lockers or storage" at bounding box center [220, 80] width 295 height 17
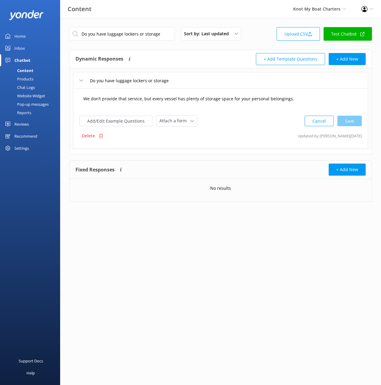
click at [240, 97] on textarea "We don’t provide that service, but every vessel has plenty of storage space for…" at bounding box center [220, 101] width 281 height 19
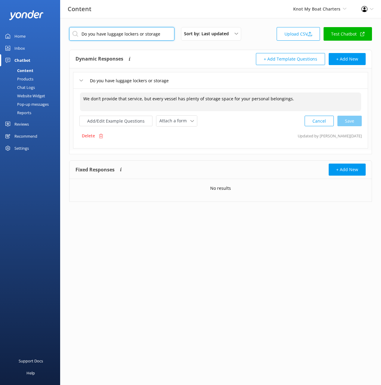
click at [116, 31] on input "Do you have luggage lockers or storage" at bounding box center [121, 34] width 105 height 14
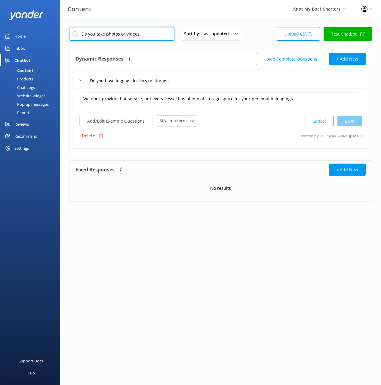
type input "Do you take photos or videos"
click at [170, 55] on div "Dynamic Responses The chatbot will generate a response based on the content inf…" at bounding box center [148, 59] width 145 height 12
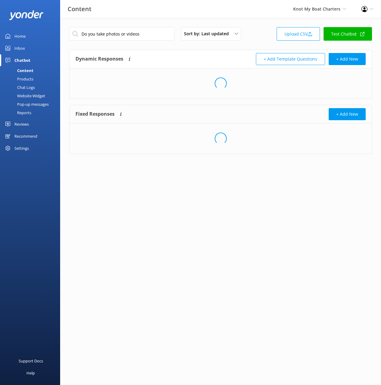
drag, startPoint x: 180, startPoint y: 58, endPoint x: 183, endPoint y: 60, distance: 3.3
click at [181, 58] on div "Dynamic Responses The chatbot will generate a response based on the content inf…" at bounding box center [148, 59] width 145 height 12
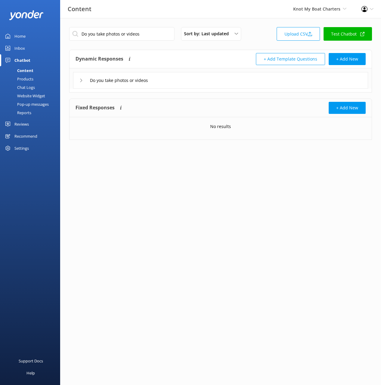
click at [224, 82] on div "Do you take photos or videos" at bounding box center [220, 80] width 295 height 17
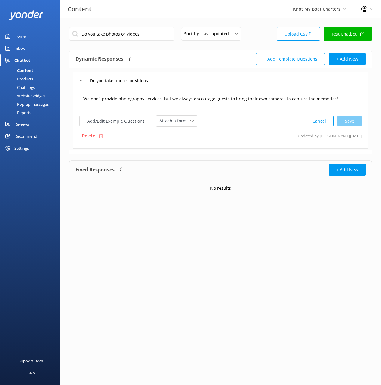
click at [220, 101] on textarea "We don’t provide photography services, but we always encourage guests to bring …" at bounding box center [220, 101] width 281 height 19
click at [219, 94] on textarea "Do you take photos or videos" at bounding box center [220, 101] width 281 height 19
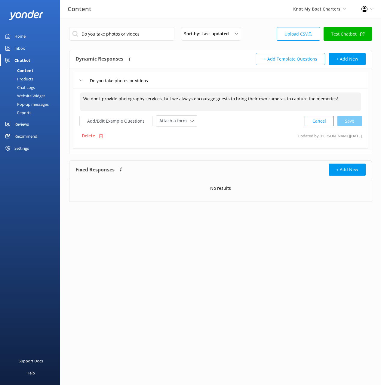
type textarea "We don’t provide photography services, but we always encourage guests to bring …"
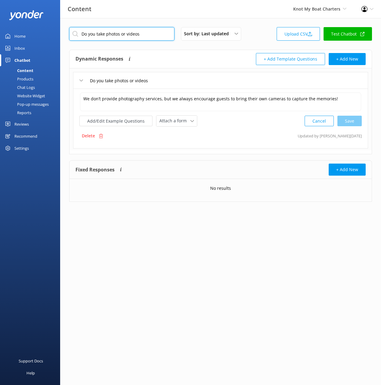
click at [142, 36] on input "Do you take photos or videos" at bounding box center [121, 34] width 105 height 14
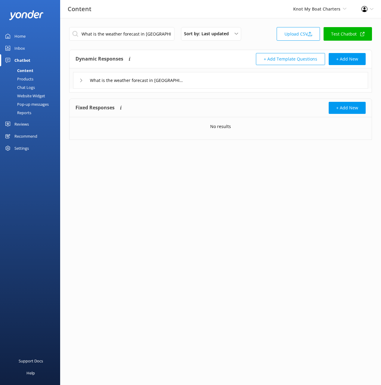
drag, startPoint x: 232, startPoint y: 85, endPoint x: 205, endPoint y: 88, distance: 26.6
click at [231, 85] on div "What is the weather forecast in [GEOGRAPHIC_DATA]" at bounding box center [220, 80] width 295 height 17
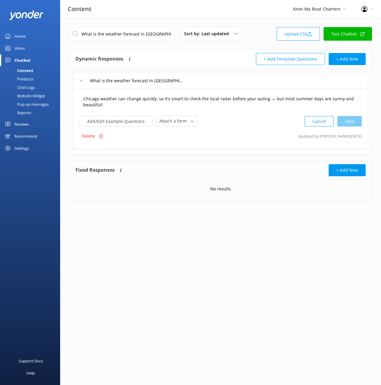
drag, startPoint x: 194, startPoint y: 96, endPoint x: 197, endPoint y: 103, distance: 7.6
click at [194, 96] on textarea "Chicago weather can change quickly, so it’s smart to check the local radar befo…" at bounding box center [220, 101] width 281 height 19
click at [157, 34] on input "What is the weather forecast in [GEOGRAPHIC_DATA]" at bounding box center [121, 34] width 105 height 14
click at [188, 56] on div "Dynamic Responses The chatbot will generate a response based on the content inf…" at bounding box center [148, 59] width 145 height 12
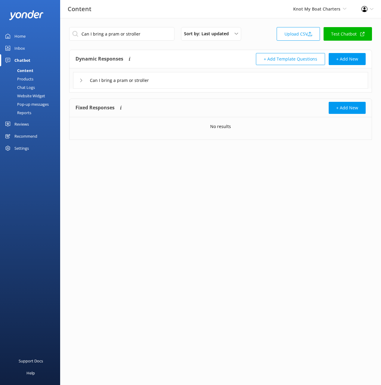
click at [196, 78] on div "Can I bring a pram or stroller" at bounding box center [220, 80] width 295 height 17
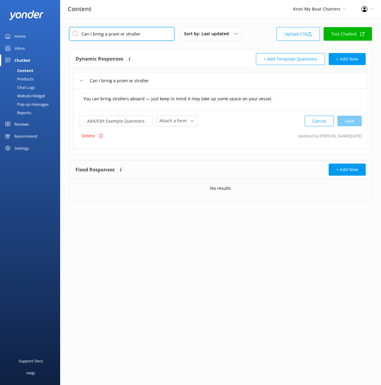
click at [154, 37] on input "Can I bring a pram or stroller" at bounding box center [121, 34] width 105 height 14
click at [170, 57] on div "Dynamic Responses The chatbot will generate a response based on the content inf…" at bounding box center [148, 59] width 145 height 12
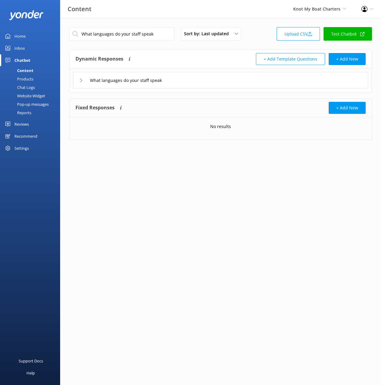
click at [187, 80] on div "What languages do your staff speak" at bounding box center [220, 80] width 295 height 17
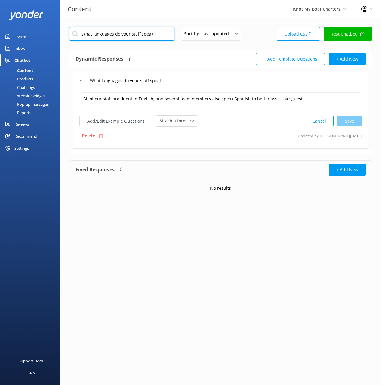
click at [146, 36] on input "What languages do your staff speak" at bounding box center [121, 34] width 105 height 14
click at [187, 54] on div "Dynamic Responses The chatbot will generate a response based on the content inf…" at bounding box center [148, 59] width 145 height 12
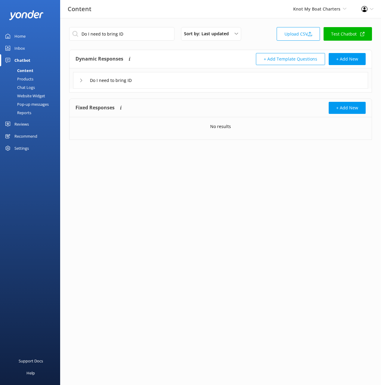
drag, startPoint x: 176, startPoint y: 77, endPoint x: 177, endPoint y: 83, distance: 6.0
click at [176, 78] on div "Do I need to bring ID" at bounding box center [220, 80] width 295 height 17
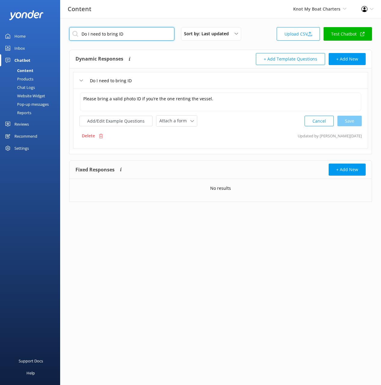
click at [149, 38] on input "Do I need to bring ID" at bounding box center [121, 34] width 105 height 14
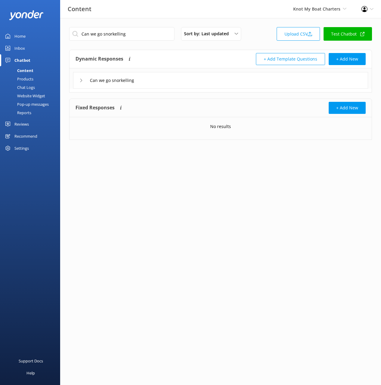
drag, startPoint x: 201, startPoint y: 78, endPoint x: 204, endPoint y: 82, distance: 5.4
click at [201, 78] on div "Can we go snorkelling" at bounding box center [220, 80] width 295 height 17
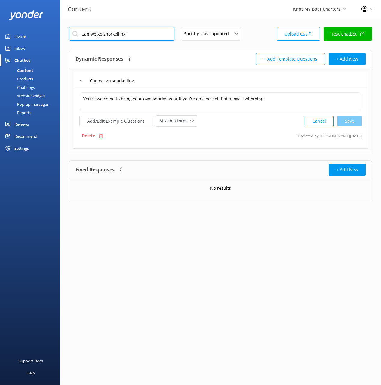
click at [117, 34] on input "Can we go snorkelling" at bounding box center [121, 34] width 105 height 14
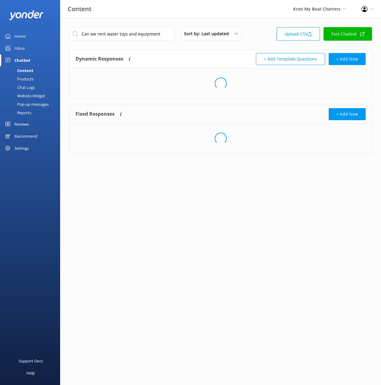
drag, startPoint x: 199, startPoint y: 55, endPoint x: 198, endPoint y: 62, distance: 6.9
click at [199, 55] on div "Dynamic Responses The chatbot will generate a response based on the content inf…" at bounding box center [148, 59] width 145 height 12
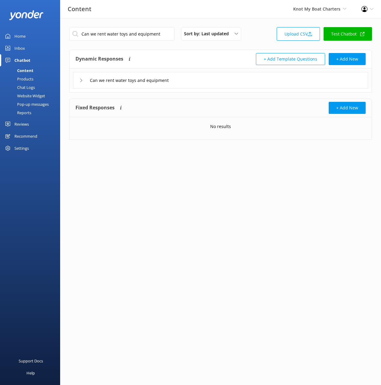
click at [223, 80] on div "Can we rent water toys and equipment" at bounding box center [220, 80] width 295 height 17
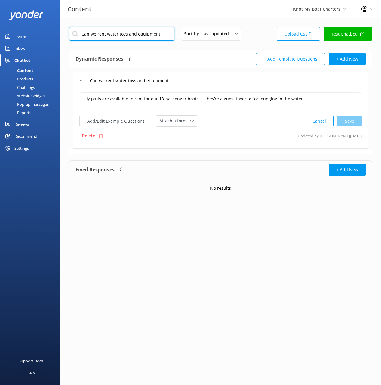
click at [155, 35] on input "Can we rent water toys and equipment" at bounding box center [121, 34] width 105 height 14
type input "Are we able to view [MEDICAL_DATA] before renting"
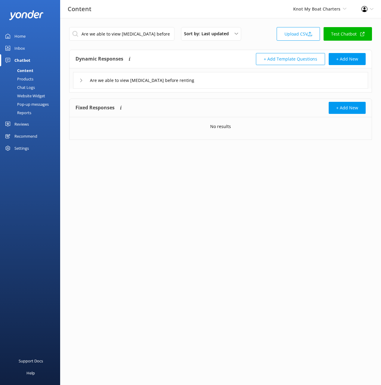
click at [220, 81] on div "Are we able to view [MEDICAL_DATA] before renting" at bounding box center [220, 80] width 295 height 17
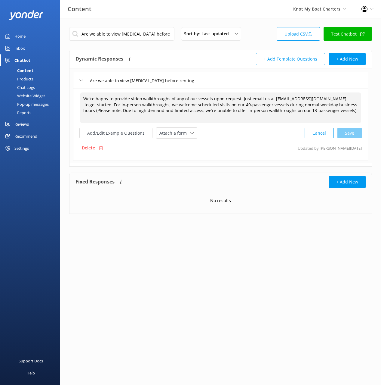
click at [221, 102] on textarea "We’re happy to provide video walkthroughs of any of our vessels upon request. J…" at bounding box center [220, 107] width 281 height 31
type textarea "We’re happy to provide video walkthroughs of any of our vessels upon request. J…"
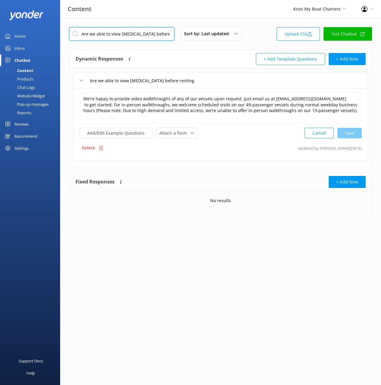
click at [147, 36] on input "Are we able to view [MEDICAL_DATA] before renting" at bounding box center [121, 34] width 105 height 14
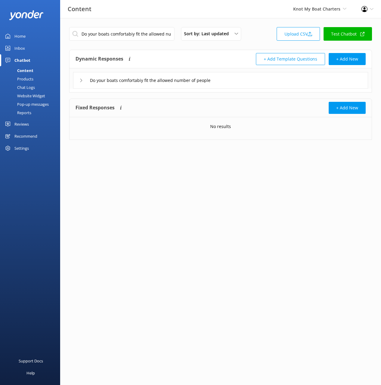
click at [240, 82] on div "Do your boats comfortabiy fit the allowed number of people" at bounding box center [220, 80] width 295 height 17
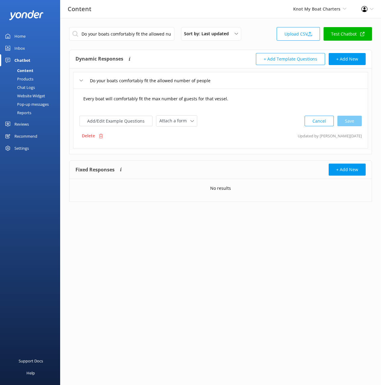
click at [239, 99] on textarea "Every boat will comfortably fit the max number of guests for that vessel." at bounding box center [220, 101] width 281 height 19
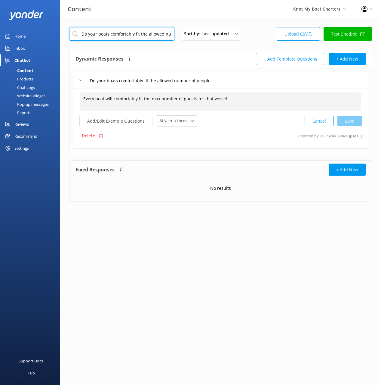
click at [136, 34] on input "Do your boats comfortabiy fit the allowed number of people" at bounding box center [121, 34] width 105 height 14
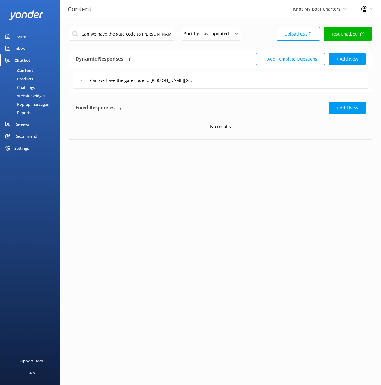
drag, startPoint x: 209, startPoint y: 79, endPoint x: 213, endPoint y: 85, distance: 7.3
click at [209, 79] on div "Can we have the gate code to [PERSON_NAME][GEOGRAPHIC_DATA]" at bounding box center [220, 80] width 295 height 17
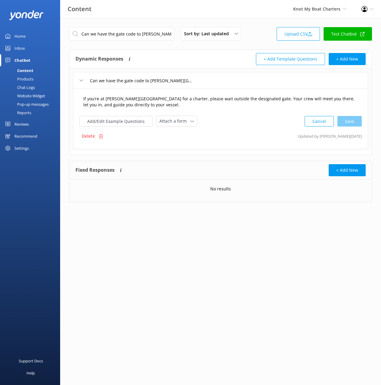
click at [228, 102] on textarea "If you’re at [PERSON_NAME][GEOGRAPHIC_DATA] for a charter, please wait outside …" at bounding box center [220, 101] width 281 height 19
drag, startPoint x: 139, startPoint y: 31, endPoint x: 141, endPoint y: 33, distance: 3.3
click at [139, 31] on input "Can we have the gate code to [PERSON_NAME][GEOGRAPHIC_DATA]" at bounding box center [121, 34] width 105 height 14
type input "For the 49-passenger boats, can we bring our own catering"
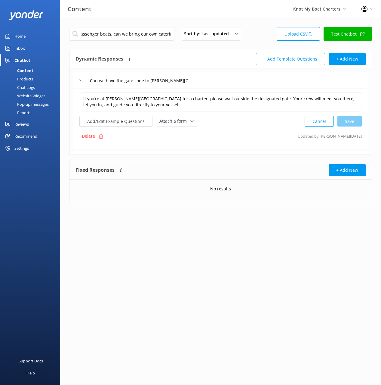
scroll to position [0, 0]
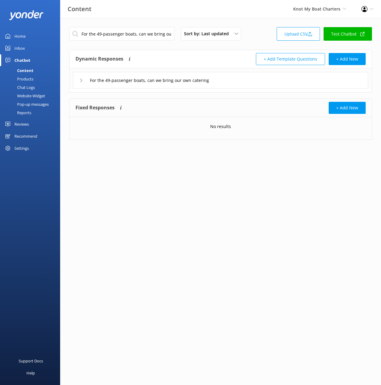
click at [265, 84] on div "For the 49-passenger boats, can we bring our own catering" at bounding box center [220, 80] width 295 height 17
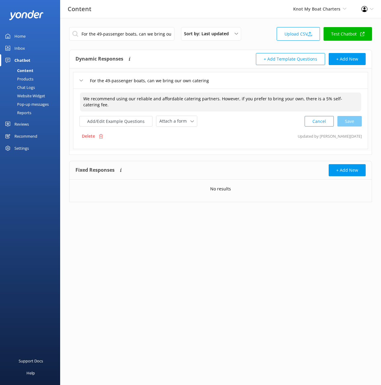
click at [282, 106] on textarea "We recommend using our reliable and affordable catering partners. However, if y…" at bounding box center [220, 101] width 281 height 19
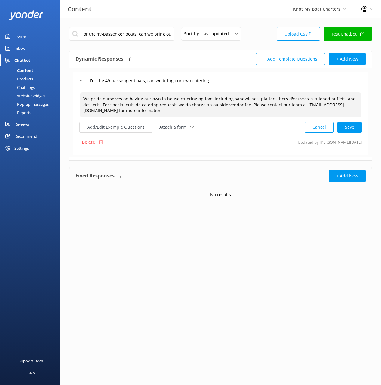
click at [354, 128] on div "Cancel Save" at bounding box center [333, 127] width 57 height 11
click at [173, 123] on div "Attach a form" at bounding box center [177, 127] width 38 height 8
click at [184, 135] on link "Leave contact details" at bounding box center [184, 139] width 54 height 12
type textarea "We pride ourselves on having our own in house catering options including sandwi…"
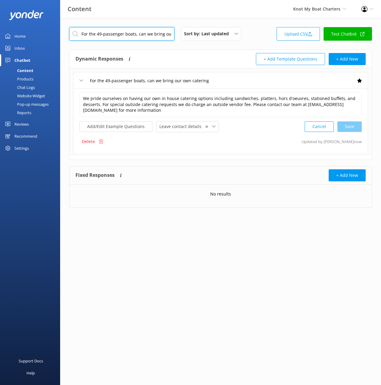
click at [154, 38] on input "For the 49-passenger boats, can we bring our own catering" at bounding box center [121, 34] width 105 height 14
type input "Can we drop off on the river"
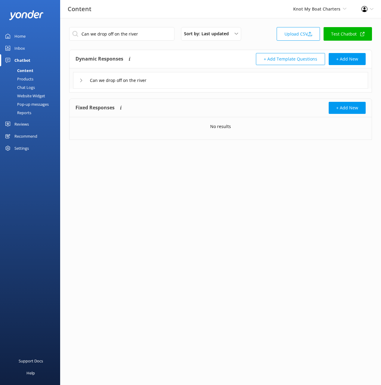
drag, startPoint x: 211, startPoint y: 79, endPoint x: 213, endPoint y: 87, distance: 7.8
click at [212, 80] on div "Can we drop off on the river" at bounding box center [220, 80] width 295 height 17
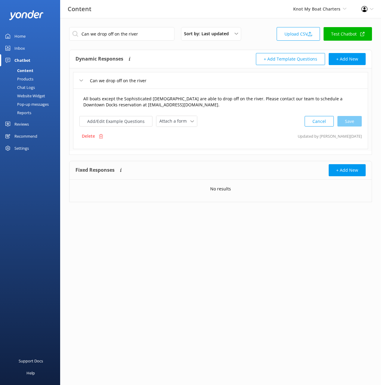
click at [242, 106] on textarea "All boats except the Sophisticated [DEMOGRAPHIC_DATA] are able to drop off on t…" at bounding box center [220, 101] width 281 height 19
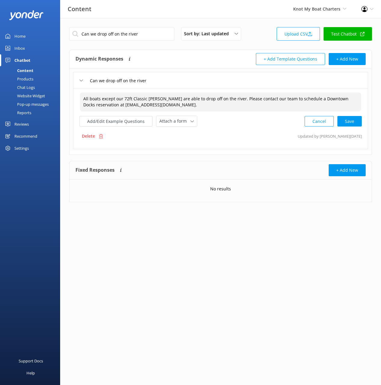
click at [347, 119] on div "Cancel Save" at bounding box center [333, 121] width 57 height 11
type textarea "All boats except our 72ft Classic [PERSON_NAME] are able to drop off on the riv…"
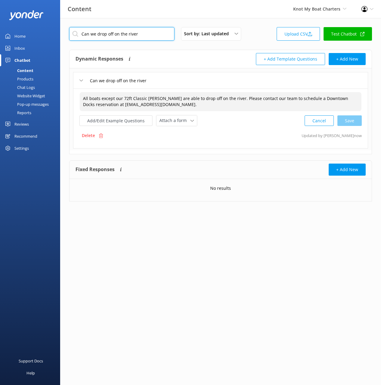
drag, startPoint x: 106, startPoint y: 35, endPoint x: 195, endPoint y: 94, distance: 106.6
click at [106, 35] on input "Can we drop off on the river" at bounding box center [121, 34] width 105 height 14
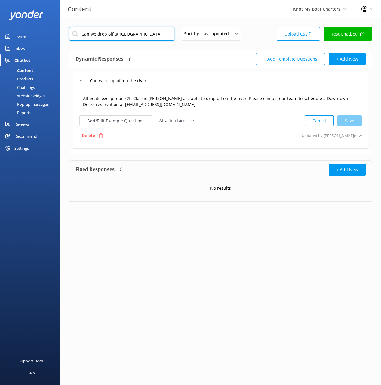
type input "Can we drop off at [GEOGRAPHIC_DATA]"
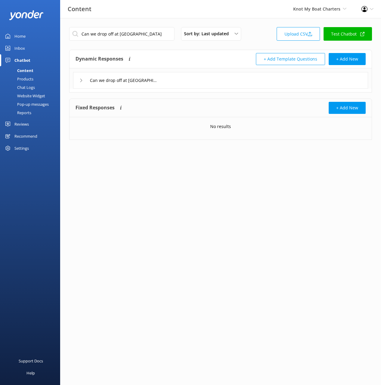
drag, startPoint x: 252, startPoint y: 84, endPoint x: 249, endPoint y: 84, distance: 3.0
click at [249, 84] on div "Can we drop off at [GEOGRAPHIC_DATA]" at bounding box center [220, 80] width 295 height 17
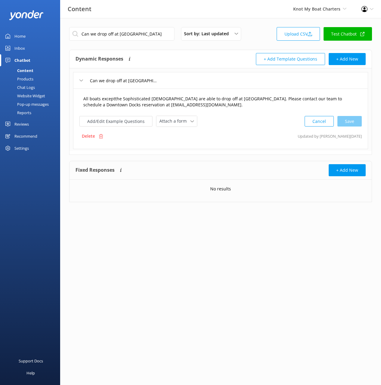
click at [218, 99] on textarea "All boats exceptthe Sophisticated [DEMOGRAPHIC_DATA] are able to drop off at [G…" at bounding box center [220, 101] width 281 height 19
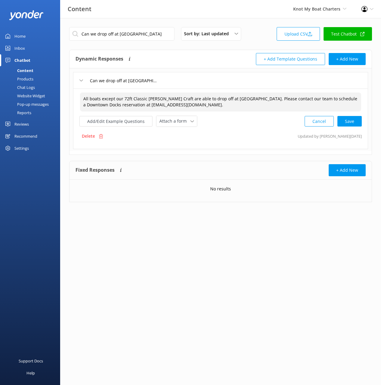
drag, startPoint x: 353, startPoint y: 121, endPoint x: 354, endPoint y: 124, distance: 3.5
click at [353, 121] on div "Cancel Save" at bounding box center [333, 121] width 57 height 11
type textarea "All boats except our 72ft Classic [PERSON_NAME] Craft are able to drop off at […"
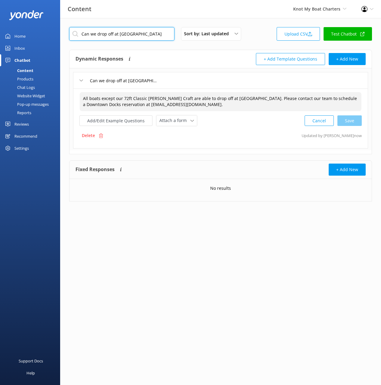
click at [141, 33] on input "Can we drop off at [GEOGRAPHIC_DATA]" at bounding box center [121, 34] width 105 height 14
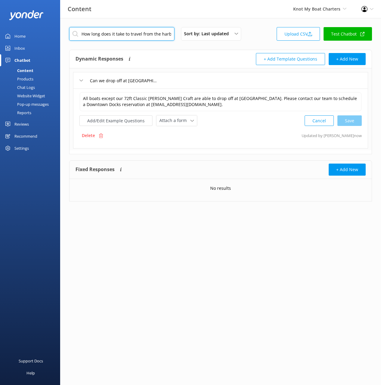
scroll to position [0, 58]
type input "How long does it take to travel from the harbor to [GEOGRAPHIC_DATA] or The Pla…"
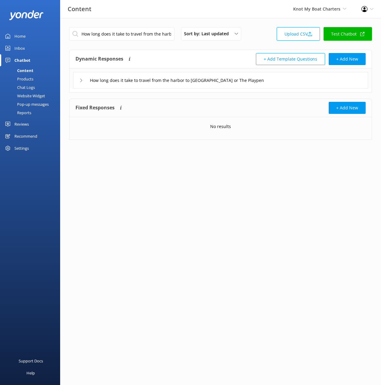
drag, startPoint x: 289, startPoint y: 89, endPoint x: 257, endPoint y: 105, distance: 35.7
click at [288, 89] on div "Dynamic Responses The chatbot will generate a response based on the content inf…" at bounding box center [220, 71] width 303 height 43
drag, startPoint x: 256, startPoint y: 83, endPoint x: 256, endPoint y: 87, distance: 3.6
click at [256, 83] on input "How long does it take to travel from the harbor to [GEOGRAPHIC_DATA] or The Pla…" at bounding box center [181, 80] width 188 height 9
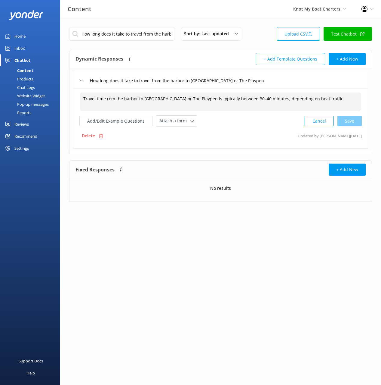
drag, startPoint x: 259, startPoint y: 101, endPoint x: 288, endPoint y: 126, distance: 39.0
click at [259, 101] on textarea "Travel time rom the harbor to [GEOGRAPHIC_DATA] or The Playpen is typically bet…" at bounding box center [220, 101] width 281 height 19
click at [351, 120] on div "Cancel Loading.." at bounding box center [333, 120] width 57 height 11
type textarea "Travel time from the harbor to [GEOGRAPHIC_DATA] or The Playpen is typically be…"
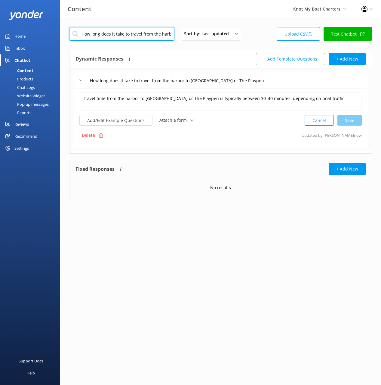
click at [155, 37] on input "How long does it take to travel from the harbor to [GEOGRAPHIC_DATA] or The Pla…" at bounding box center [121, 34] width 105 height 14
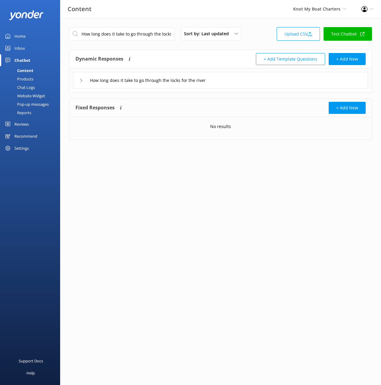
click at [256, 84] on div "How long does it take to go through the locks for the river" at bounding box center [220, 80] width 295 height 17
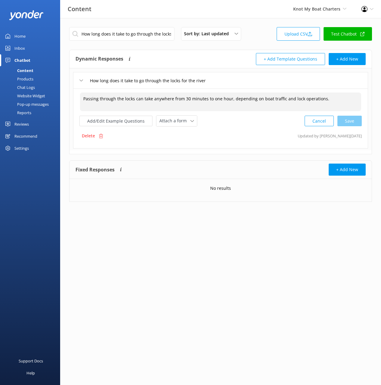
click at [250, 104] on textarea "Passing through the locks can take anywhere from 30 minutes to one hour, depend…" at bounding box center [220, 101] width 281 height 19
drag, startPoint x: 153, startPoint y: 32, endPoint x: 158, endPoint y: 37, distance: 7.0
click at [153, 32] on input "How long does it take to go through the locks for the river" at bounding box center [121, 34] width 105 height 14
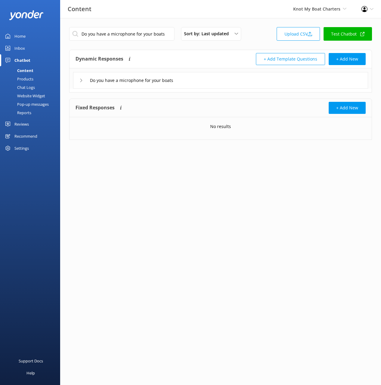
drag, startPoint x: 217, startPoint y: 81, endPoint x: 220, endPoint y: 85, distance: 5.8
click at [217, 81] on div "Do you have a microphone for your boats" at bounding box center [220, 80] width 295 height 17
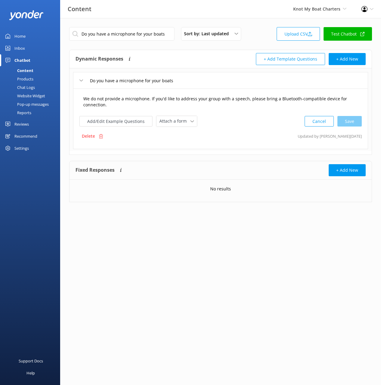
click at [245, 102] on textarea "We do not provide a microphone. If you'd like to address your group with a spee…" at bounding box center [220, 101] width 281 height 19
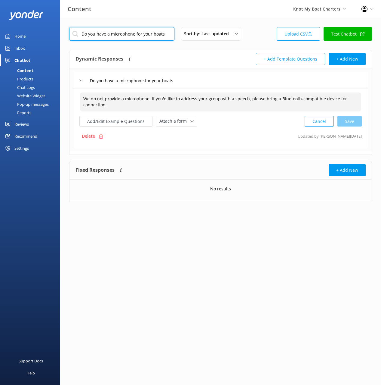
click at [127, 34] on input "Do you have a microphone for your boats" at bounding box center [121, 34] width 105 height 14
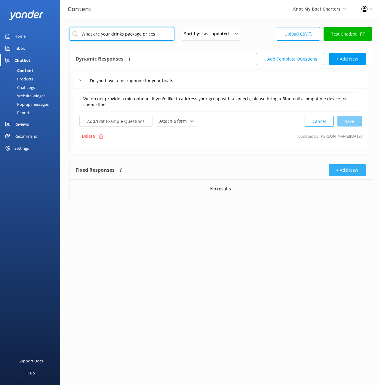
type input "What are your drinks package prices"
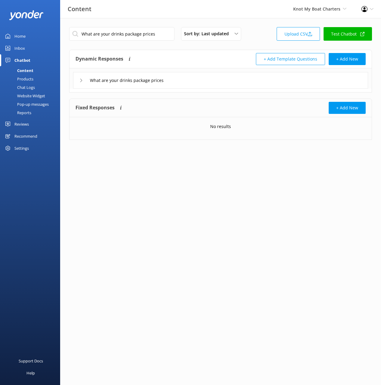
click at [200, 80] on div "What are your drinks package prices" at bounding box center [220, 80] width 295 height 17
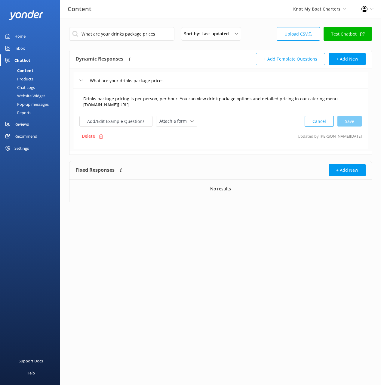
click at [207, 102] on textarea "Drinks package pricing is per person, per hour. You can view drink package opti…" at bounding box center [220, 101] width 281 height 19
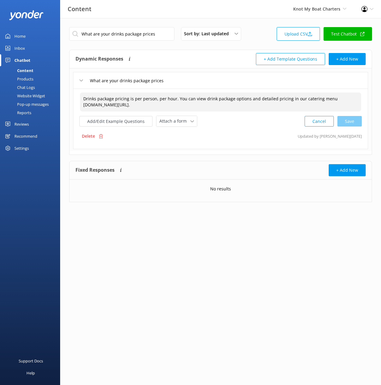
click at [194, 57] on div "Dynamic Responses The chatbot will generate a response based on the content inf…" at bounding box center [148, 59] width 145 height 12
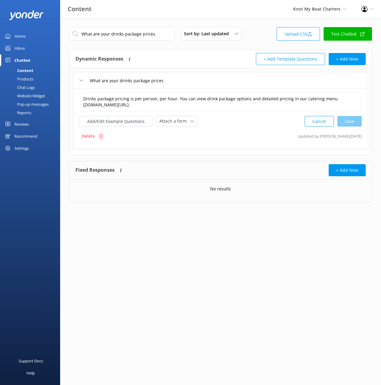
click at [191, 75] on div "What are your drinks package prices" at bounding box center [220, 80] width 295 height 17
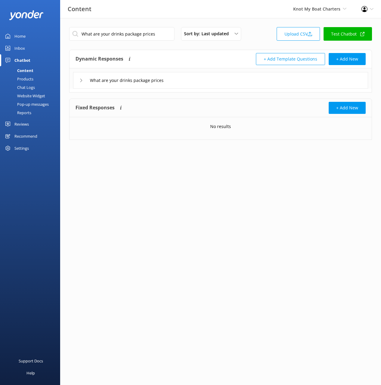
click at [177, 53] on div "Dynamic Responses The chatbot will generate a response based on the content inf…" at bounding box center [148, 59] width 145 height 12
click at [149, 17] on div "Content Knot My Boat Charters Black Cat Cruises [GEOGRAPHIC_DATA] [GEOGRAPHIC_D…" at bounding box center [190, 9] width 381 height 18
click at [157, 21] on div "What are your drinks package prices Sort by: Last updated Title (A-Z) Last upda…" at bounding box center [220, 88] width 321 height 140
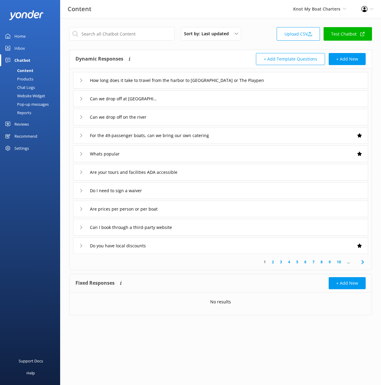
drag, startPoint x: 186, startPoint y: 63, endPoint x: 149, endPoint y: 61, distance: 37.1
click at [186, 63] on div "Dynamic Responses The chatbot will generate a response based on the content inf…" at bounding box center [148, 59] width 145 height 12
click at [32, 180] on div "Home Inbox Chatbot Content Products Chat Logs Website Widget Pop-up messages Re…" at bounding box center [30, 96] width 60 height 192
click at [264, 31] on div "Sort by: Last updated Title (A-Z) Last updated Upload CSV Test Chatbot" at bounding box center [220, 35] width 303 height 17
click at [33, 96] on div "Website Widget" at bounding box center [25, 95] width 42 height 8
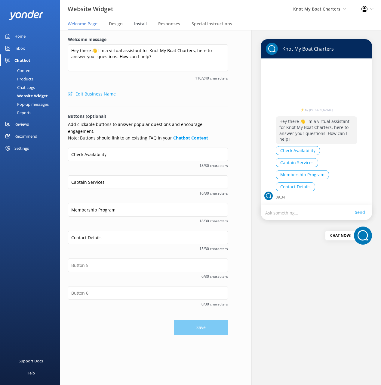
drag, startPoint x: 138, startPoint y: 26, endPoint x: 145, endPoint y: 28, distance: 8.0
click at [137, 26] on span "Install" at bounding box center [140, 24] width 13 height 6
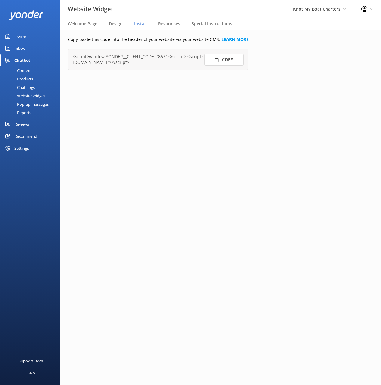
drag, startPoint x: 216, startPoint y: 57, endPoint x: 364, endPoint y: 178, distance: 190.8
click at [216, 57] on icon at bounding box center [217, 59] width 5 height 5
